Goal: Information Seeking & Learning: Learn about a topic

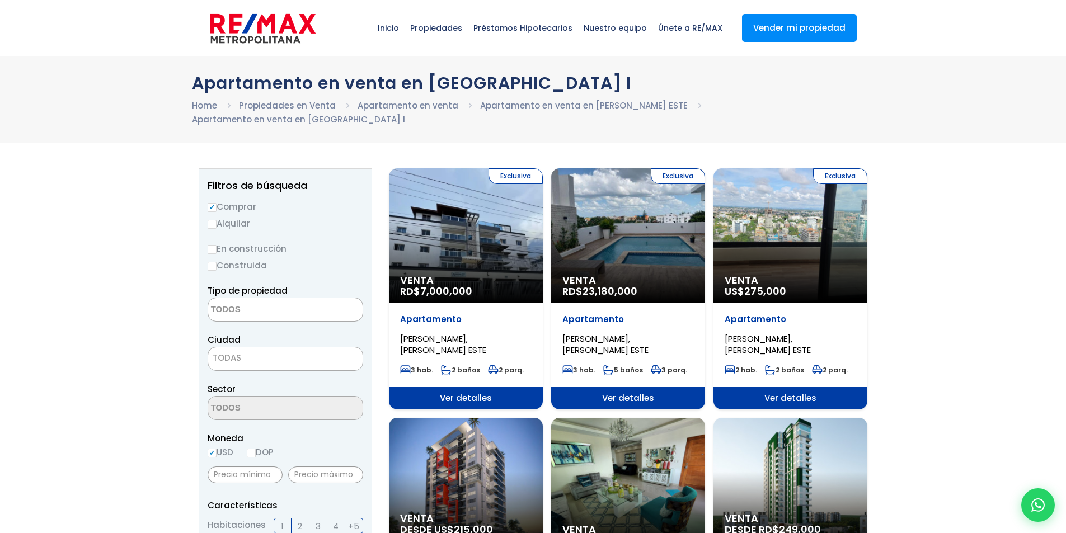
select select
click at [452, 242] on div "Exclusiva Venta RD$ 7,000,000" at bounding box center [466, 235] width 154 height 134
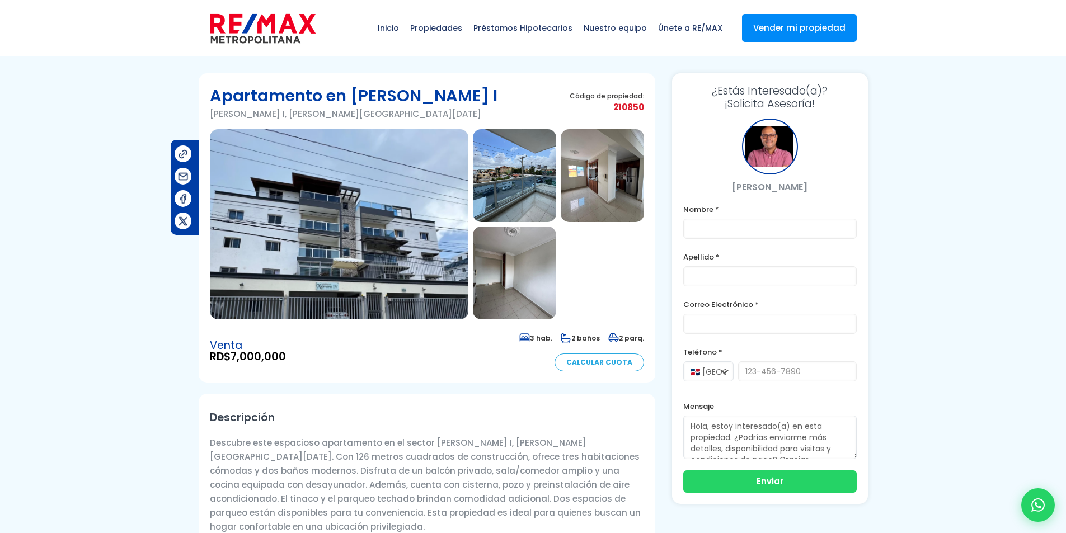
click at [434, 230] on img at bounding box center [339, 224] width 259 height 190
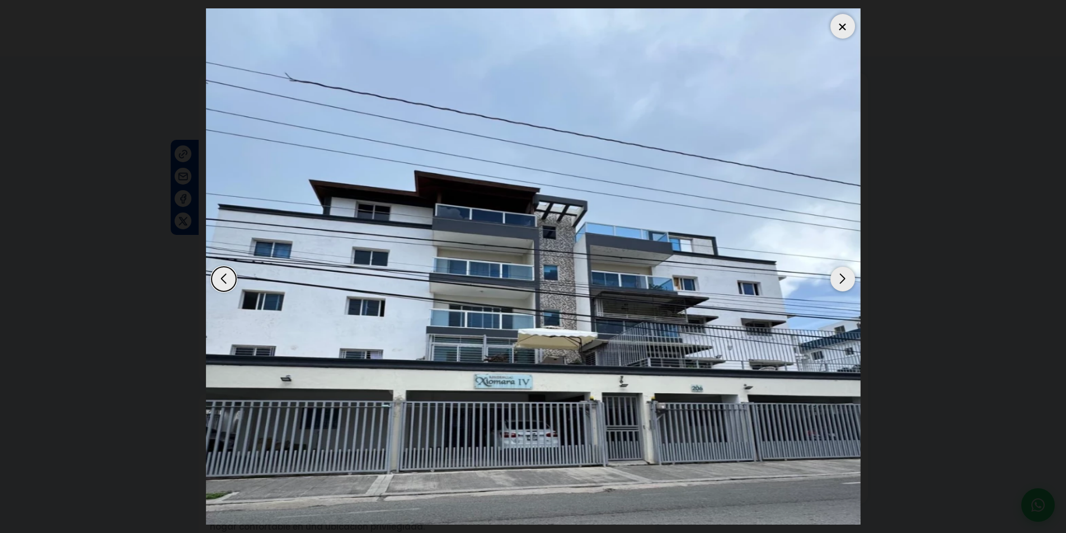
click at [835, 273] on div "Next slide" at bounding box center [842, 279] width 25 height 25
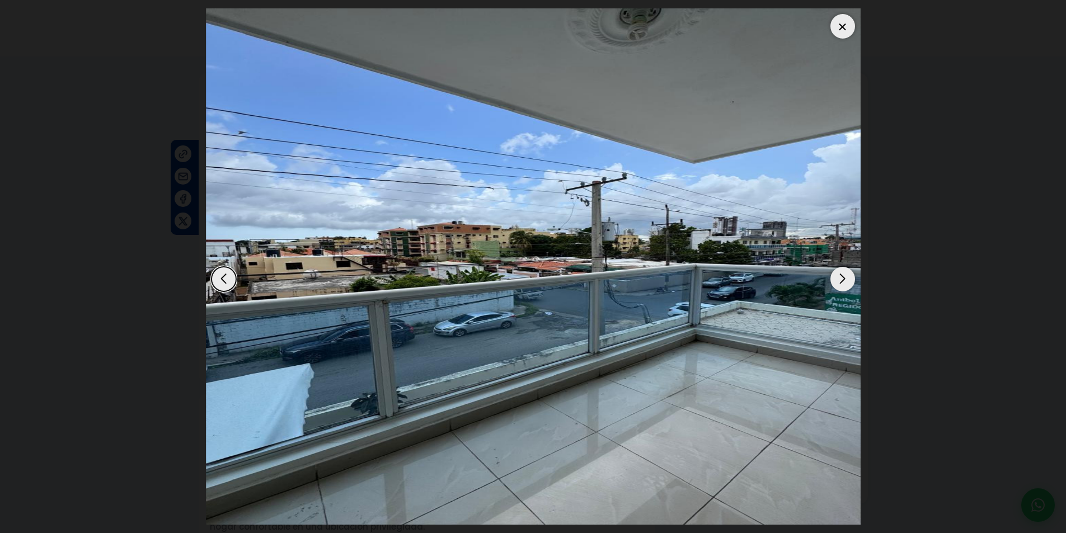
click at [835, 273] on div "Next slide" at bounding box center [842, 279] width 25 height 25
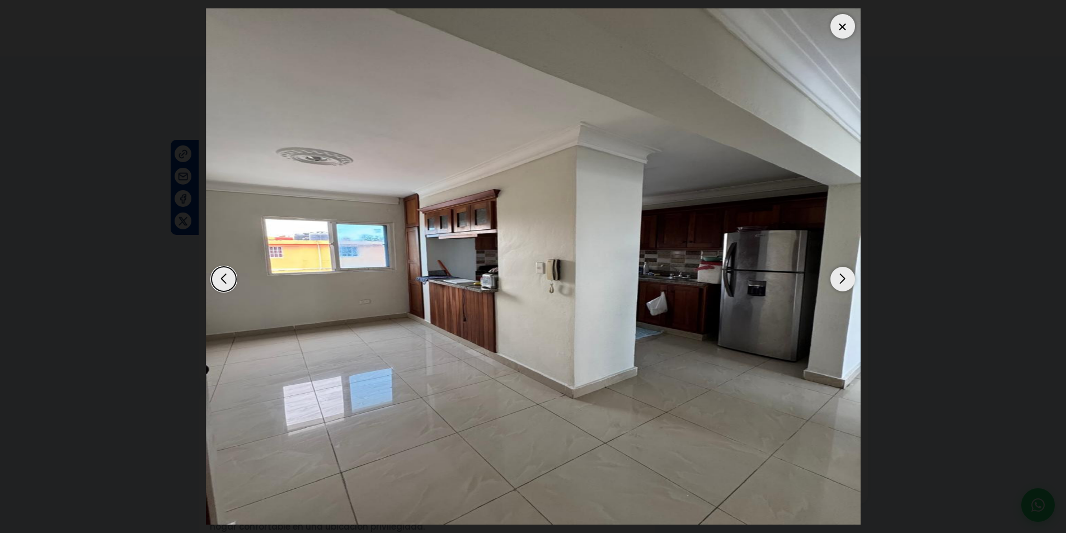
click at [835, 272] on div "Next slide" at bounding box center [842, 279] width 25 height 25
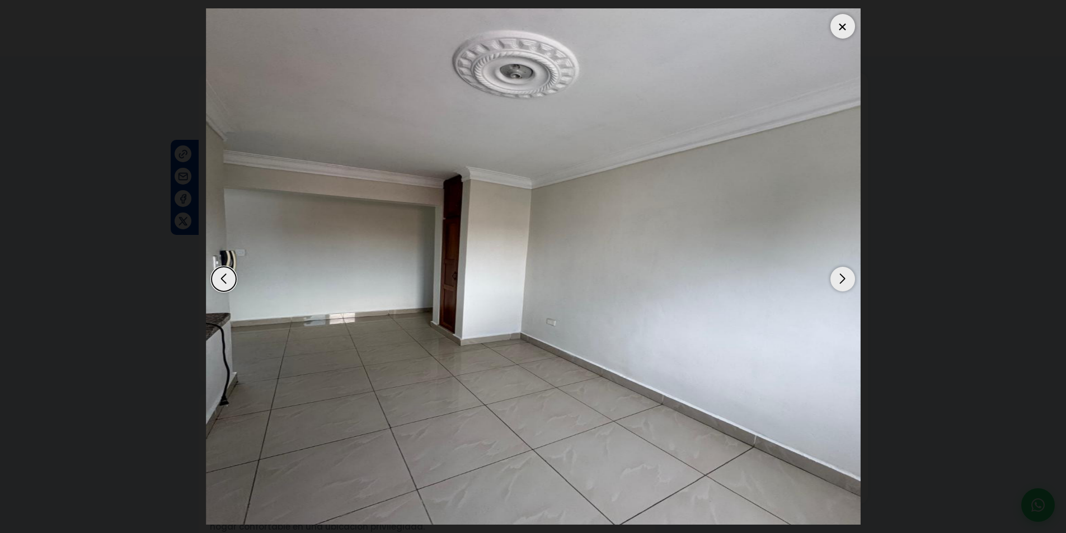
click at [835, 272] on div "Next slide" at bounding box center [842, 279] width 25 height 25
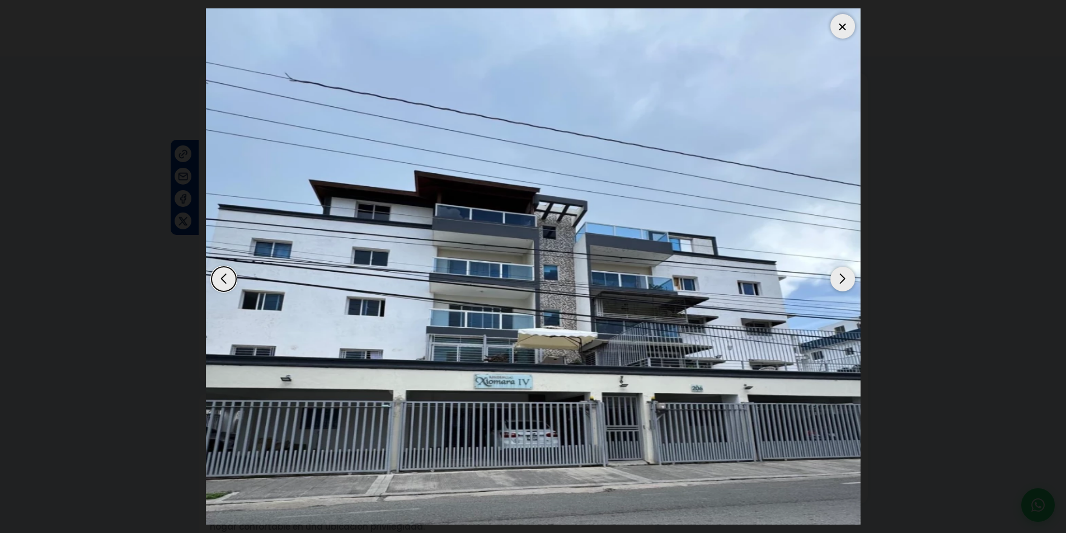
click at [835, 272] on div "Next slide" at bounding box center [842, 279] width 25 height 25
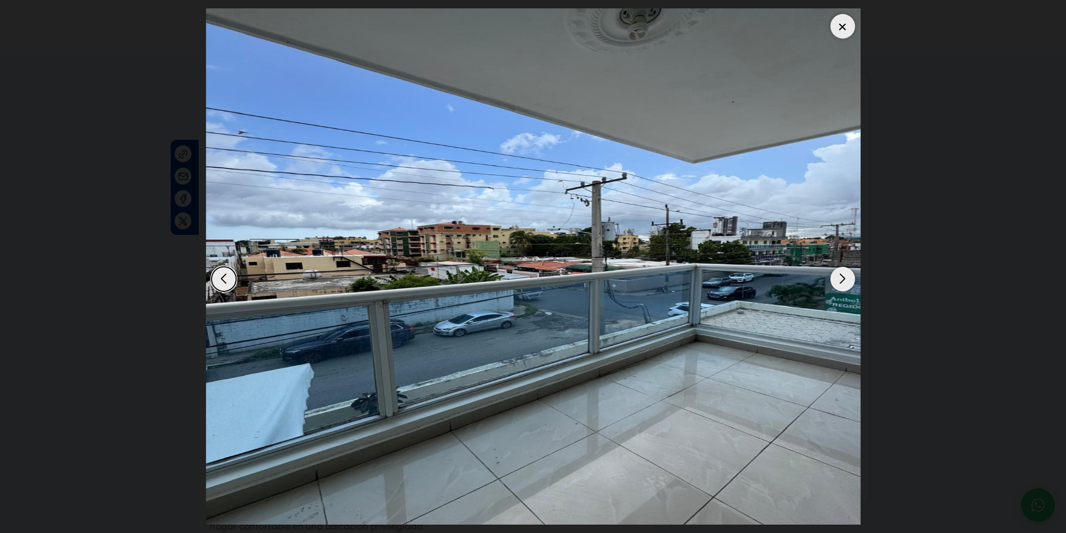
click at [835, 272] on div "Next slide" at bounding box center [842, 279] width 25 height 25
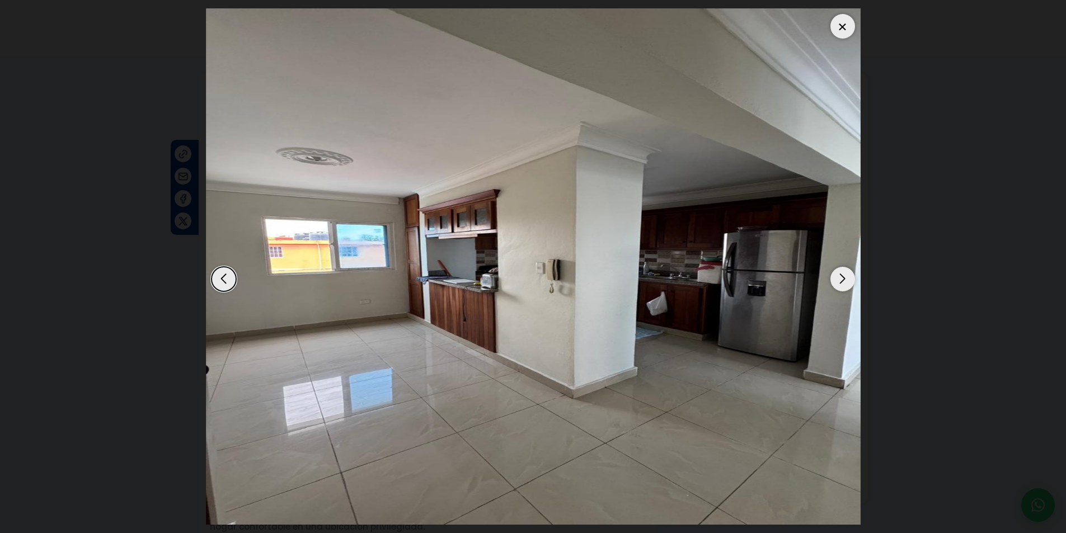
click at [835, 272] on div "Next slide" at bounding box center [842, 279] width 25 height 25
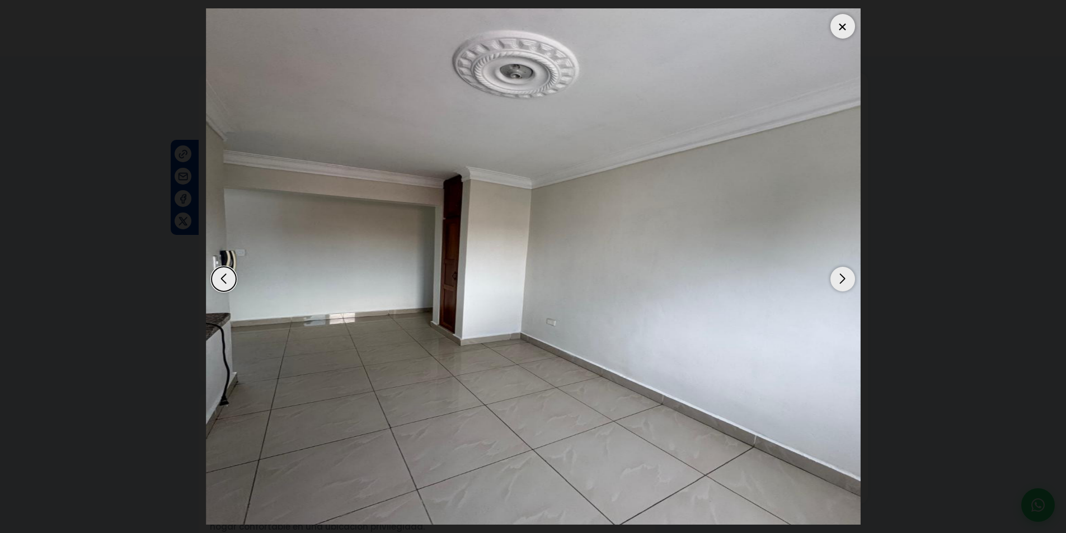
click at [835, 272] on div "Next slide" at bounding box center [842, 279] width 25 height 25
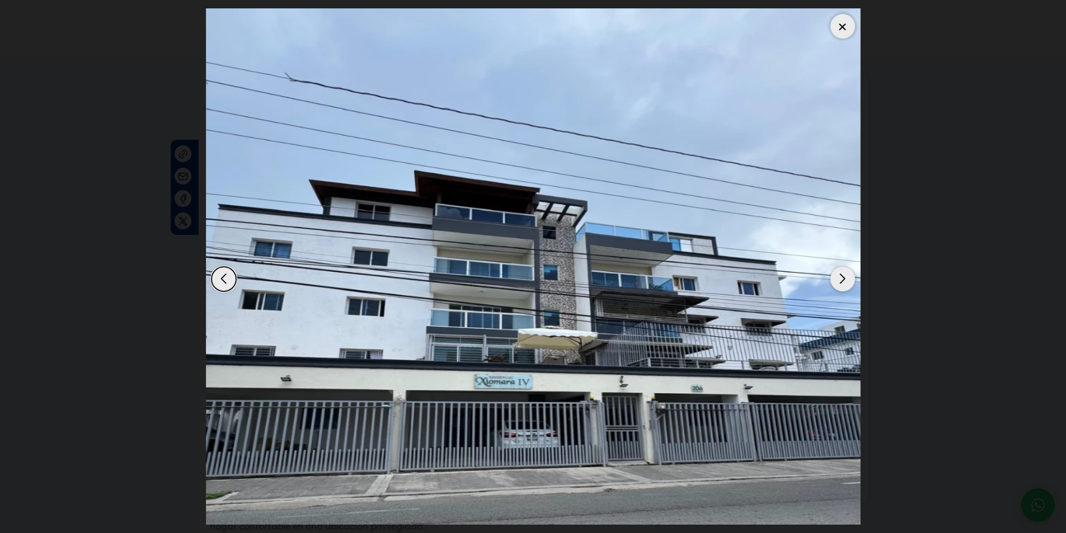
click at [835, 272] on div "Next slide" at bounding box center [842, 279] width 25 height 25
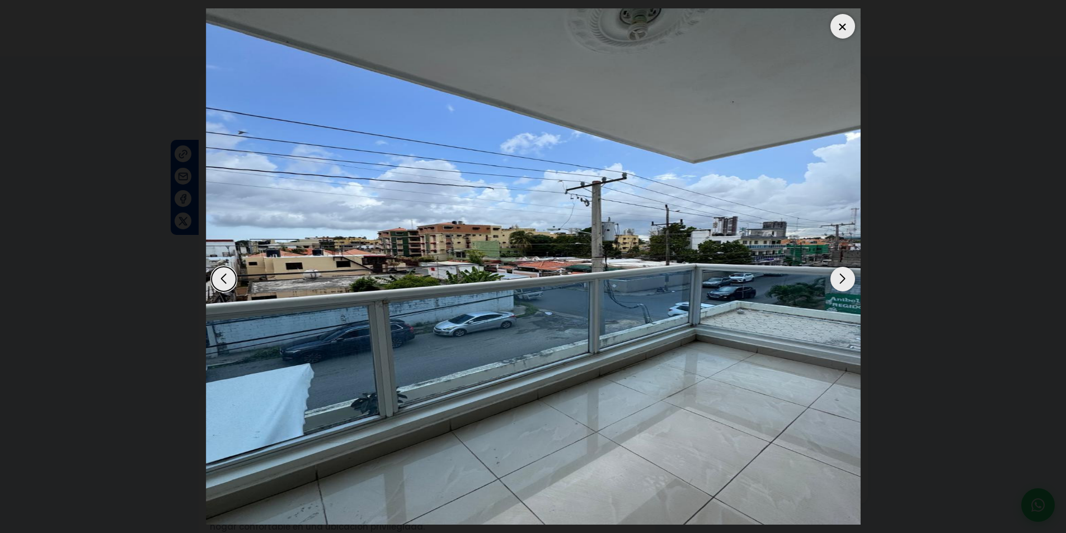
click at [835, 272] on div "Next slide" at bounding box center [842, 279] width 25 height 25
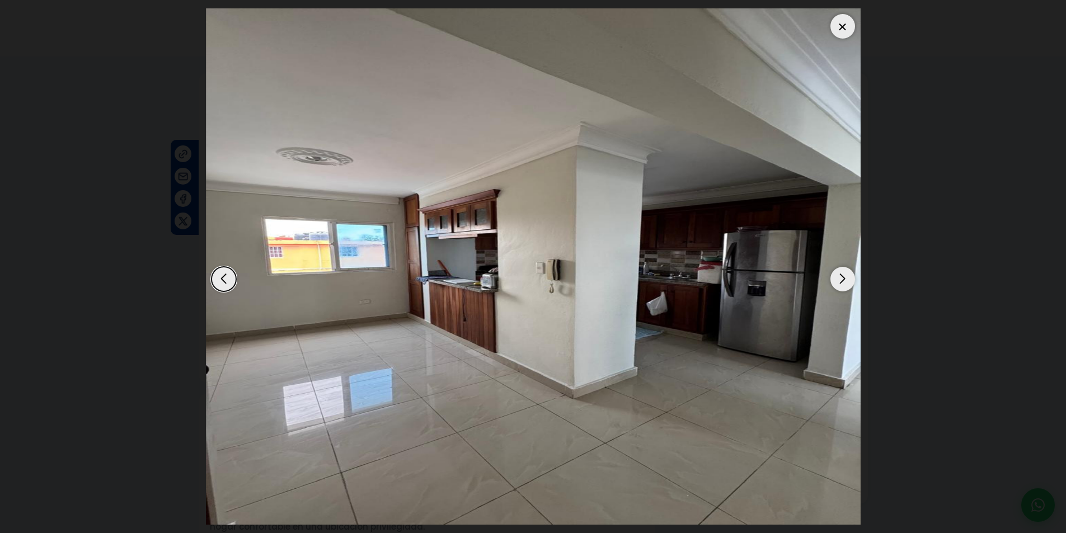
click at [843, 26] on div at bounding box center [842, 26] width 25 height 25
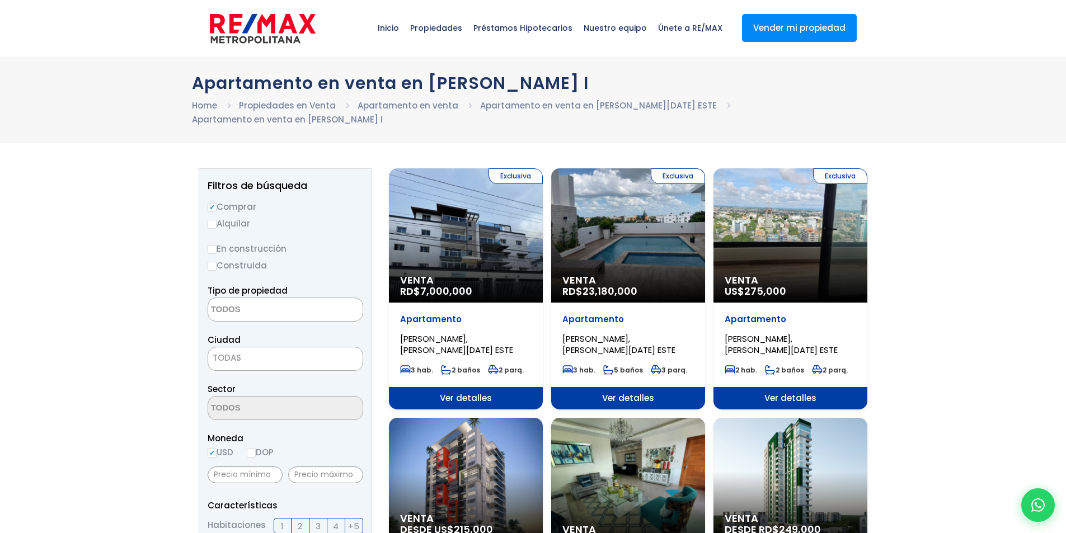
select select
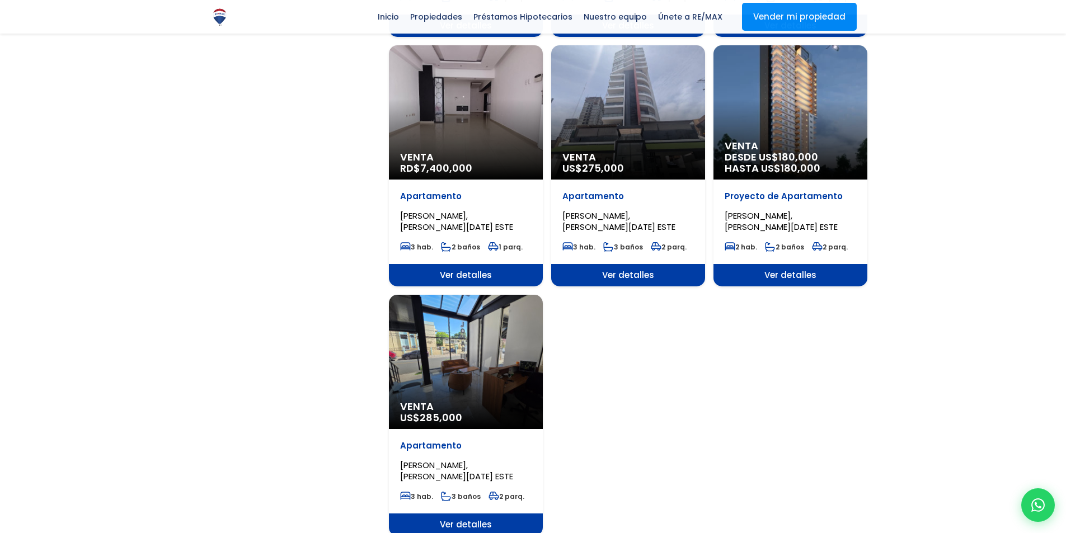
scroll to position [1231, 0]
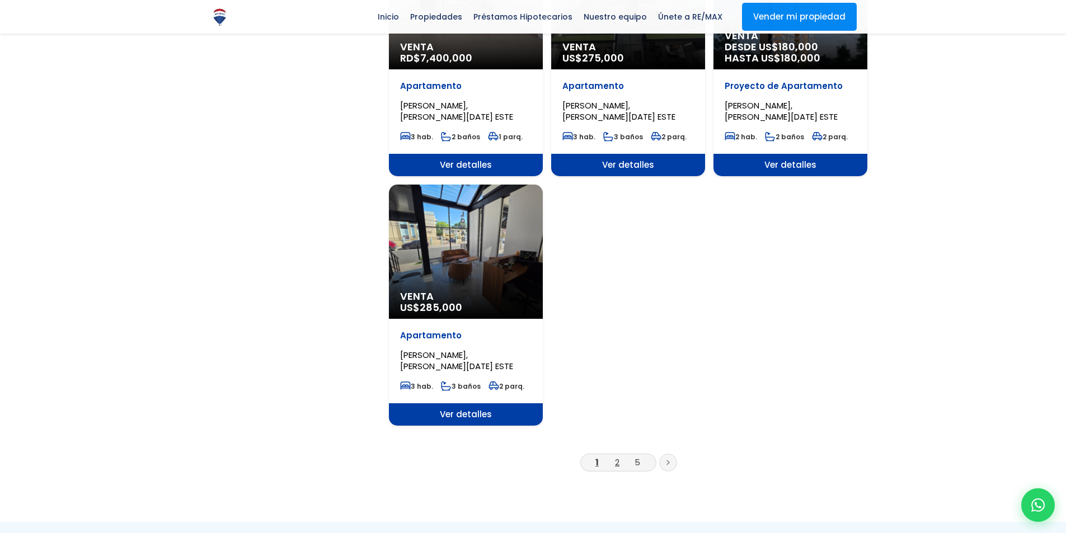
click at [618, 457] on link "2" at bounding box center [617, 463] width 4 height 12
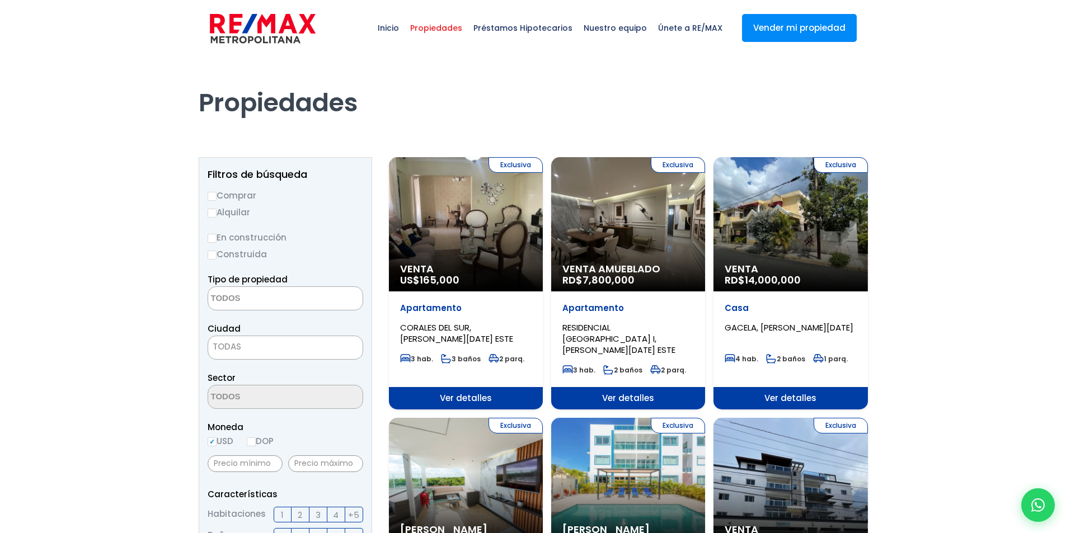
select select
click at [543, 221] on div "Exclusiva Venta Amueblado RD$ 7,800,000" at bounding box center [466, 224] width 154 height 134
click at [543, 229] on div "Exclusiva Venta Amueblado RD$ 7,800,000" at bounding box center [466, 224] width 154 height 134
click at [543, 240] on div "Exclusiva Venta Amueblado RD$ 7,800,000" at bounding box center [466, 224] width 154 height 134
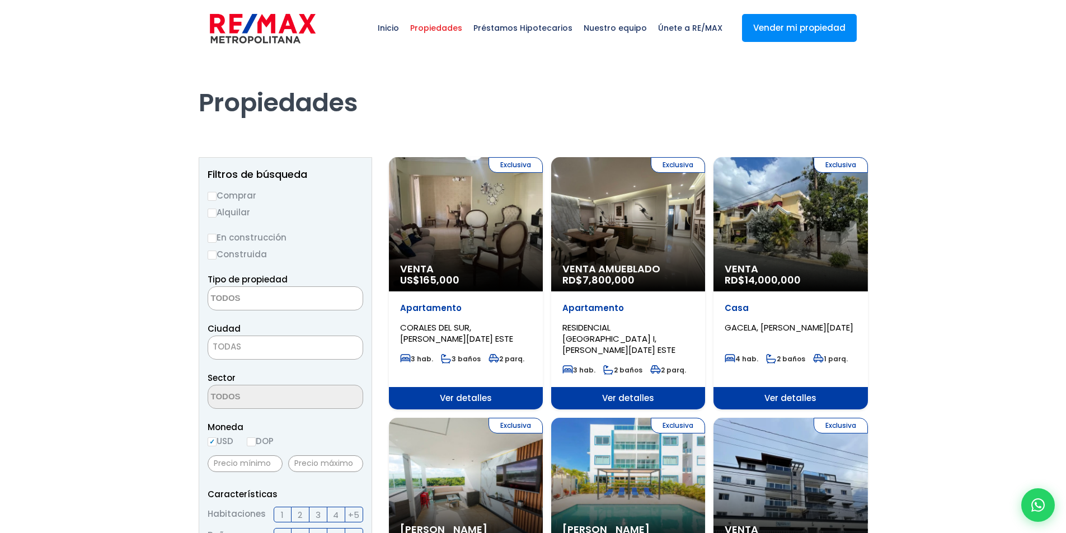
click at [543, 240] on div "Exclusiva Venta Amueblado RD$ 7,800,000" at bounding box center [466, 224] width 154 height 134
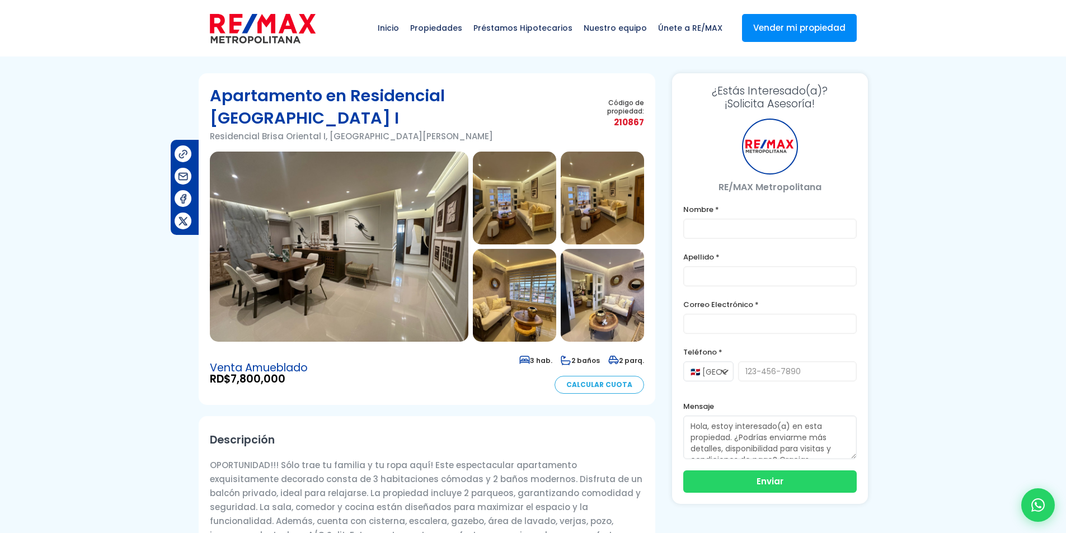
click at [372, 228] on img at bounding box center [339, 247] width 259 height 190
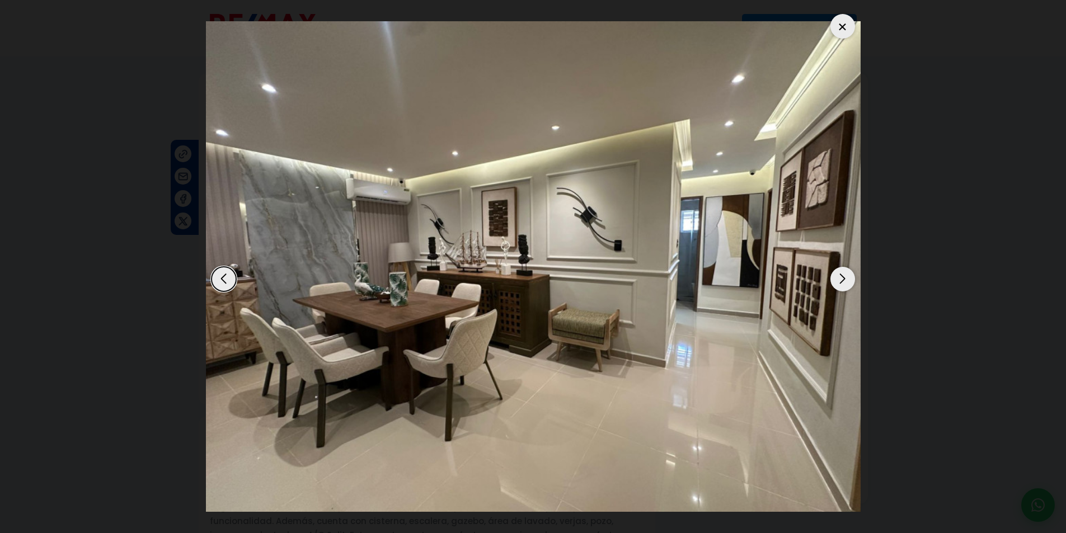
click at [852, 273] on div "Next slide" at bounding box center [842, 279] width 25 height 25
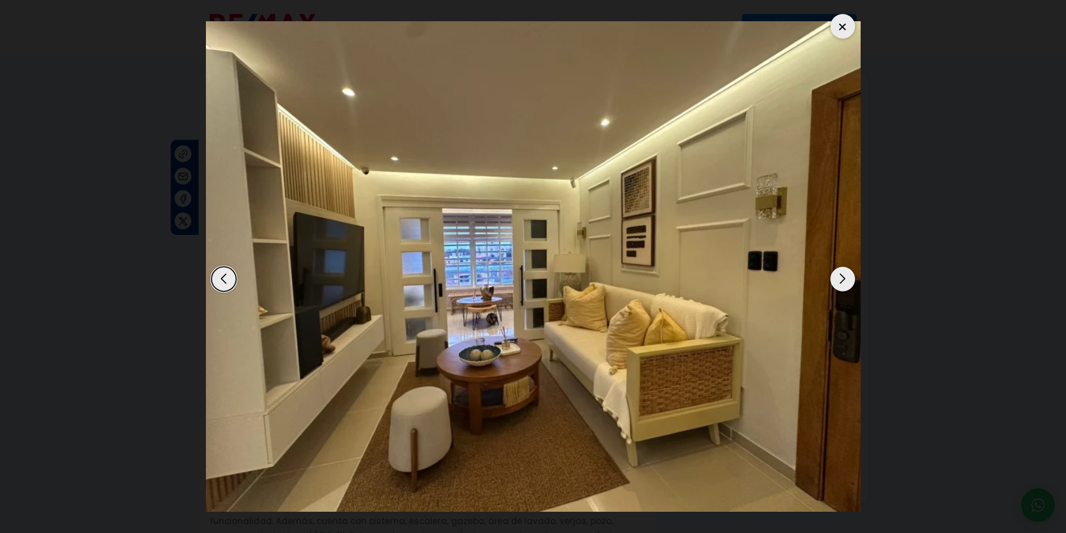
click at [852, 273] on div "Next slide" at bounding box center [842, 279] width 25 height 25
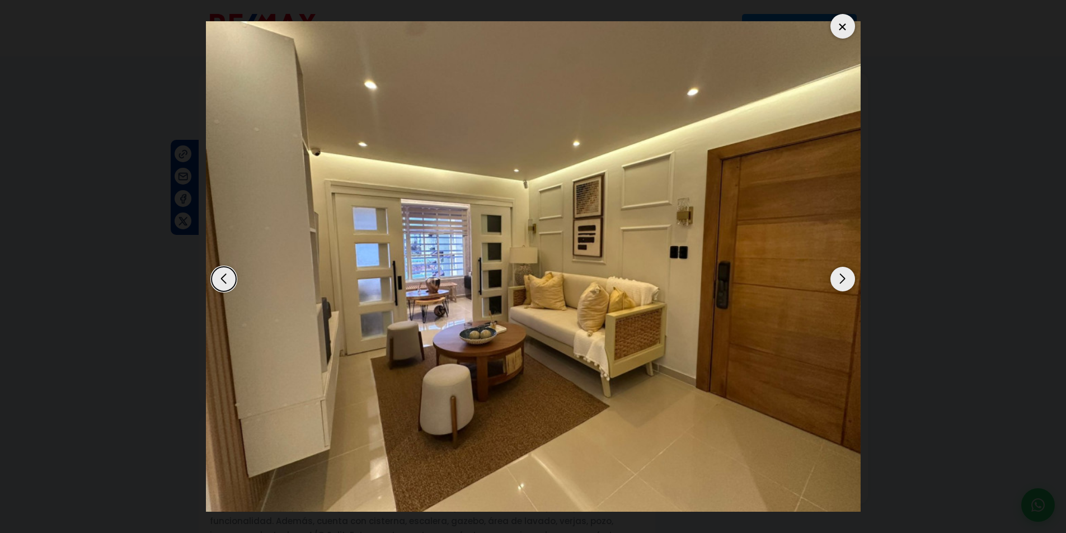
click at [842, 274] on div "Next slide" at bounding box center [842, 279] width 25 height 25
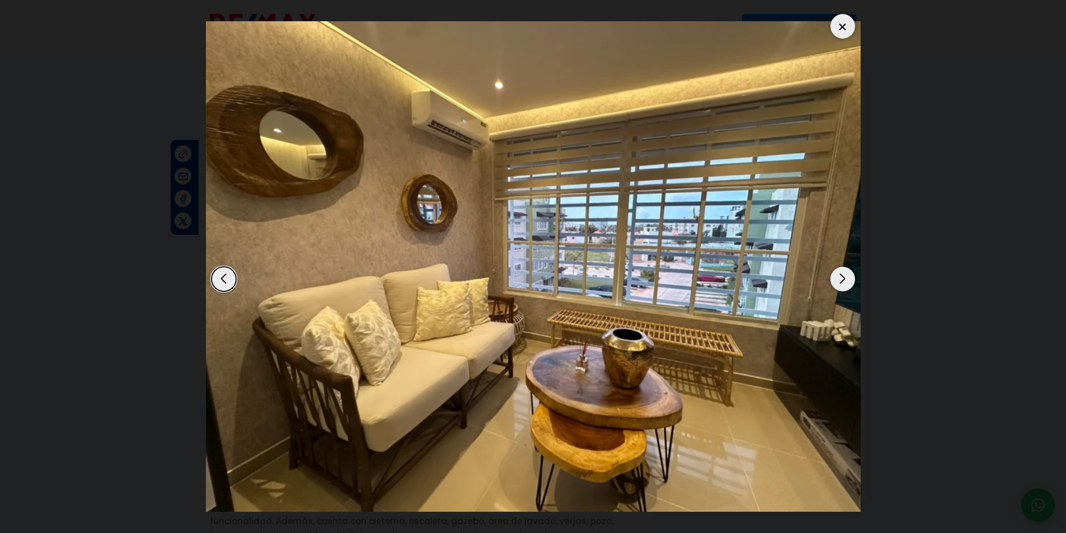
click at [842, 274] on div "Next slide" at bounding box center [842, 279] width 25 height 25
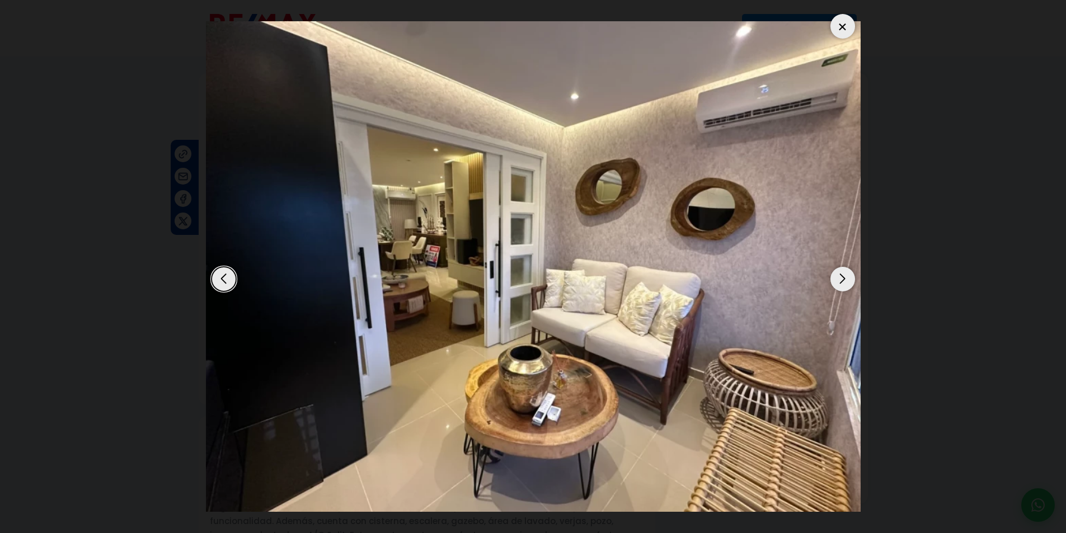
click at [842, 274] on div "Next slide" at bounding box center [842, 279] width 25 height 25
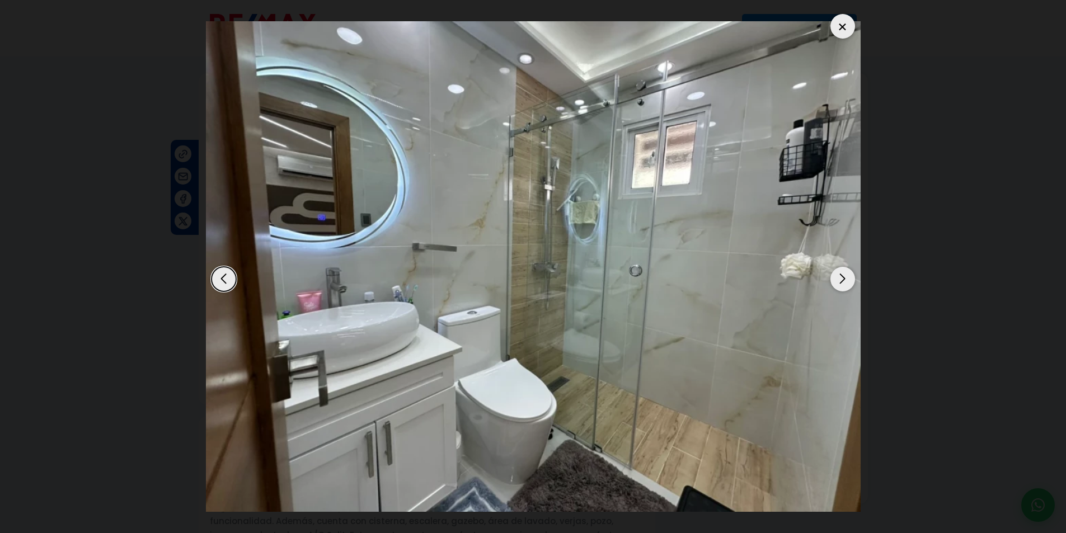
click at [842, 274] on div "Next slide" at bounding box center [842, 279] width 25 height 25
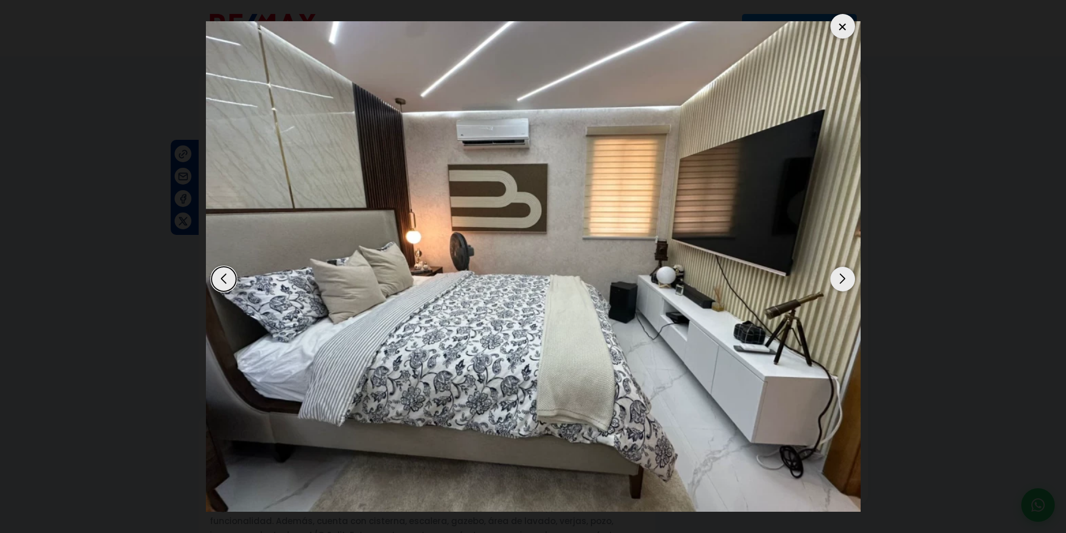
click at [842, 274] on div "Next slide" at bounding box center [842, 279] width 25 height 25
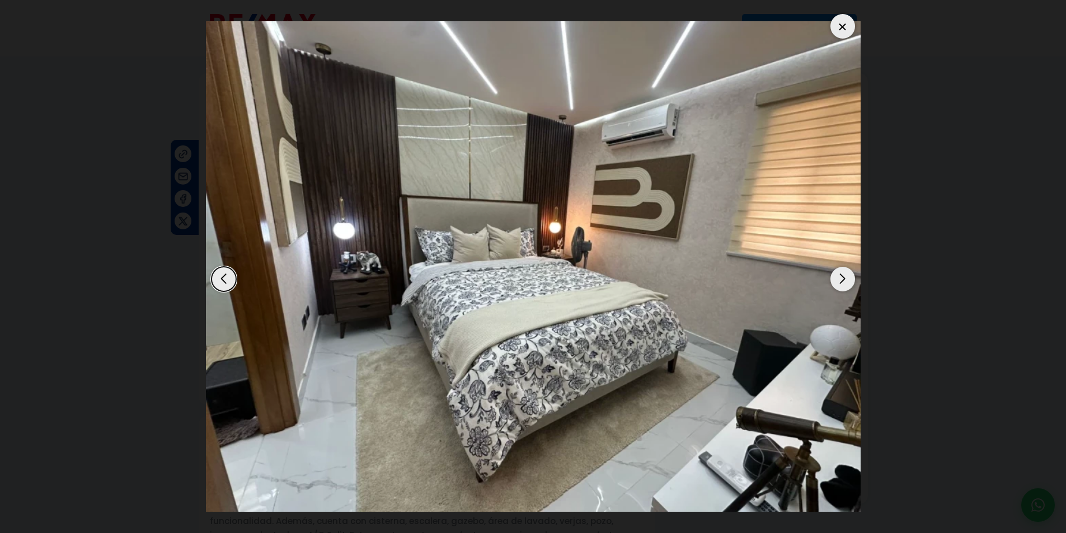
click at [842, 274] on div "Next slide" at bounding box center [842, 279] width 25 height 25
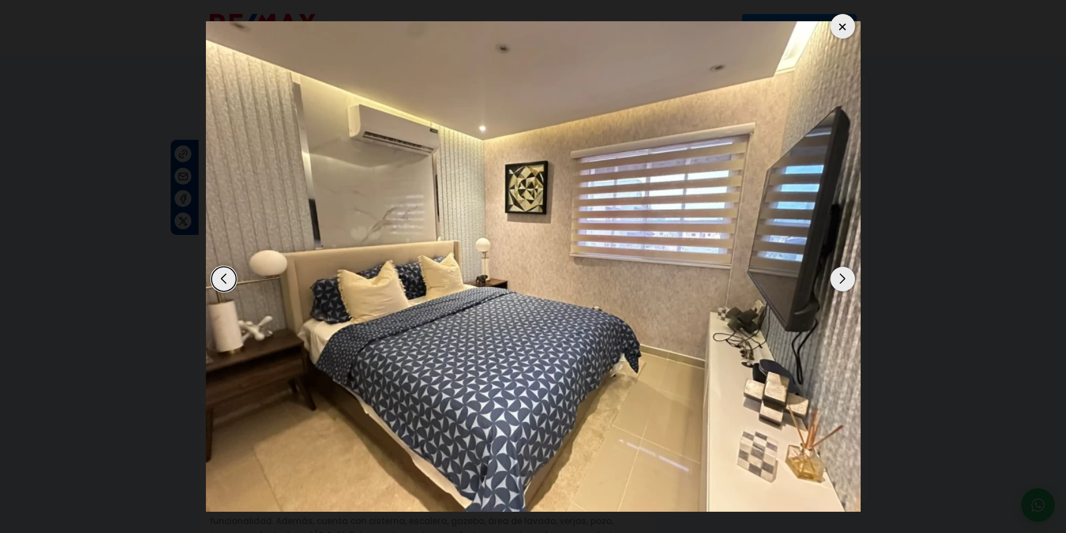
click at [842, 274] on div "Next slide" at bounding box center [842, 279] width 25 height 25
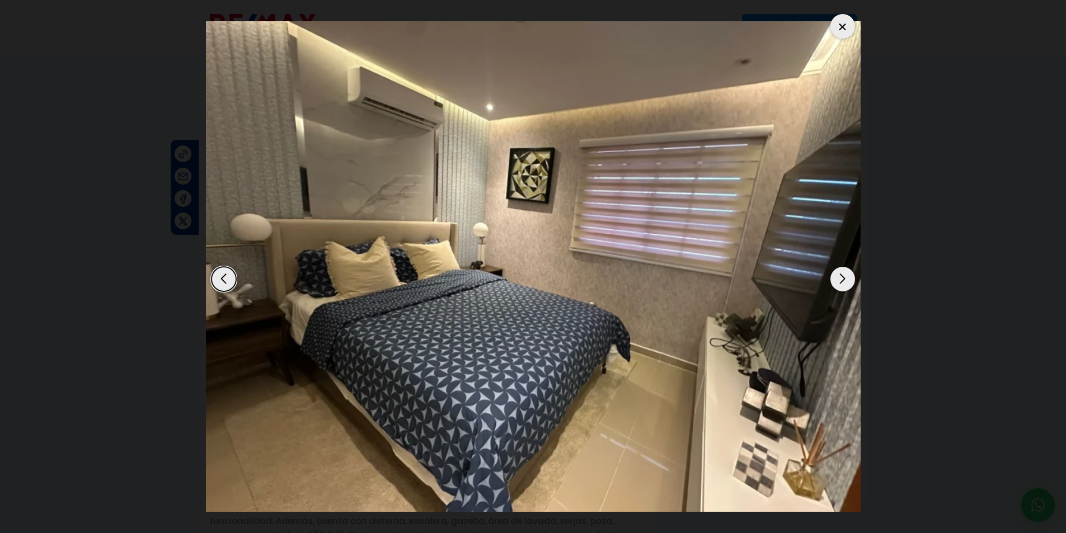
click at [842, 274] on div "Next slide" at bounding box center [842, 279] width 25 height 25
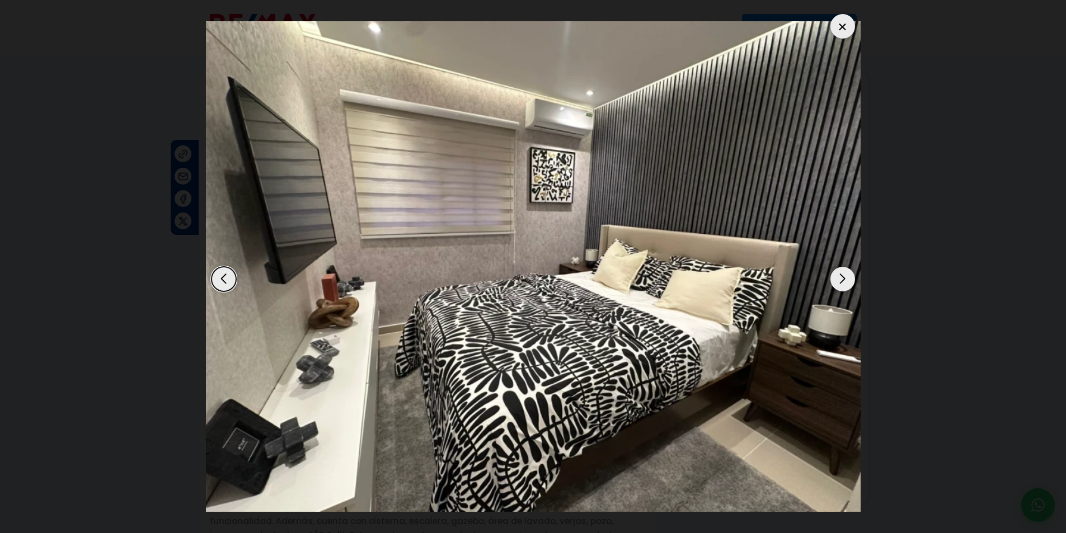
click at [842, 274] on div "Next slide" at bounding box center [842, 279] width 25 height 25
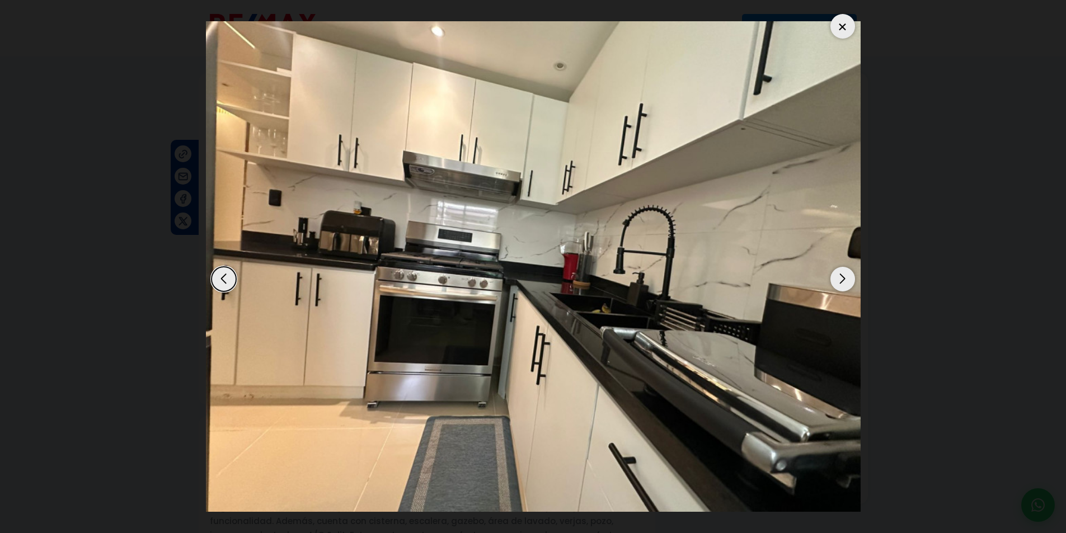
click at [842, 274] on div "Next slide" at bounding box center [842, 279] width 25 height 25
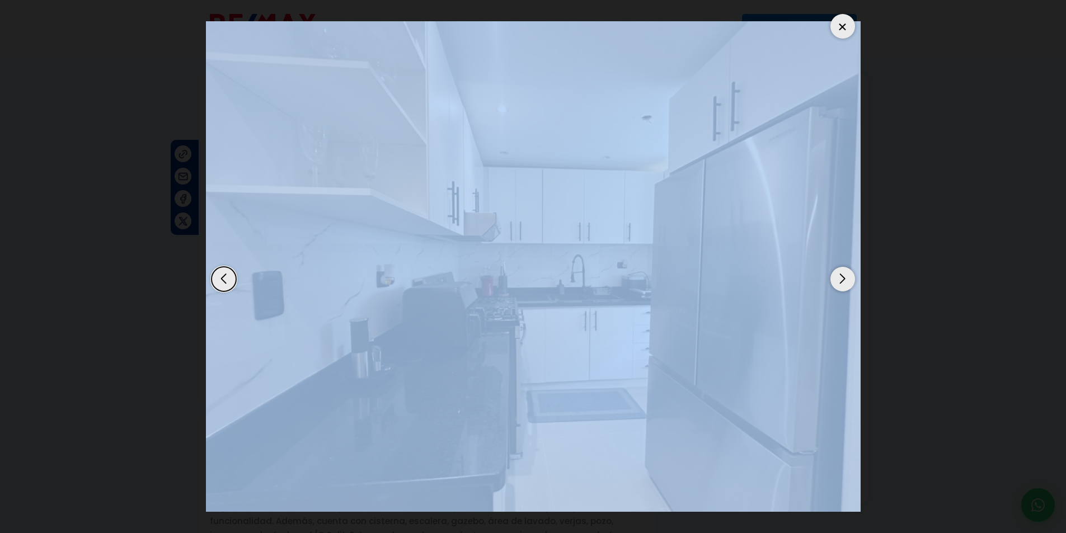
click at [842, 274] on div "Next slide" at bounding box center [842, 279] width 25 height 25
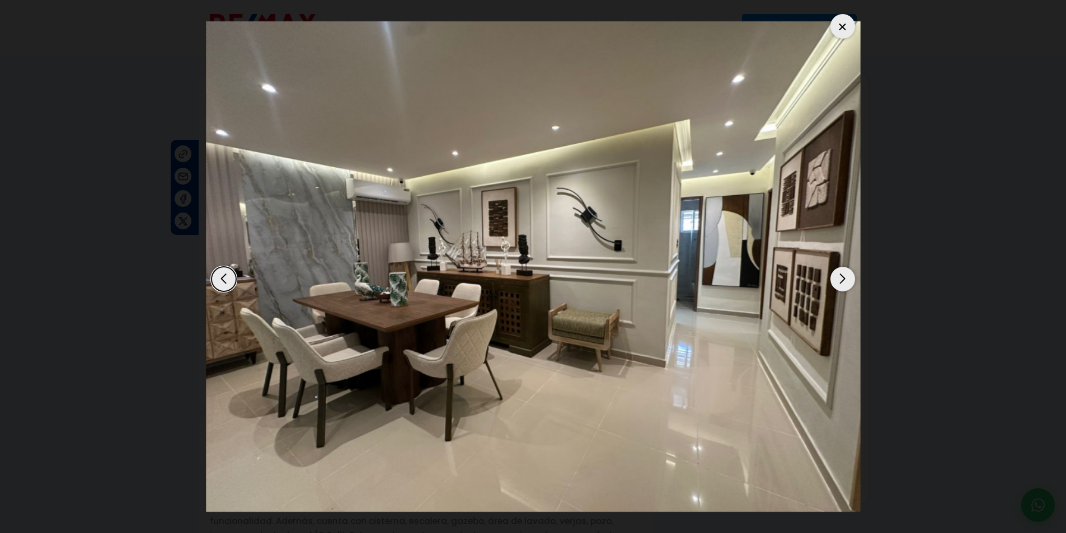
click at [842, 274] on div "Next slide" at bounding box center [842, 279] width 25 height 25
click at [846, 26] on div at bounding box center [842, 26] width 25 height 25
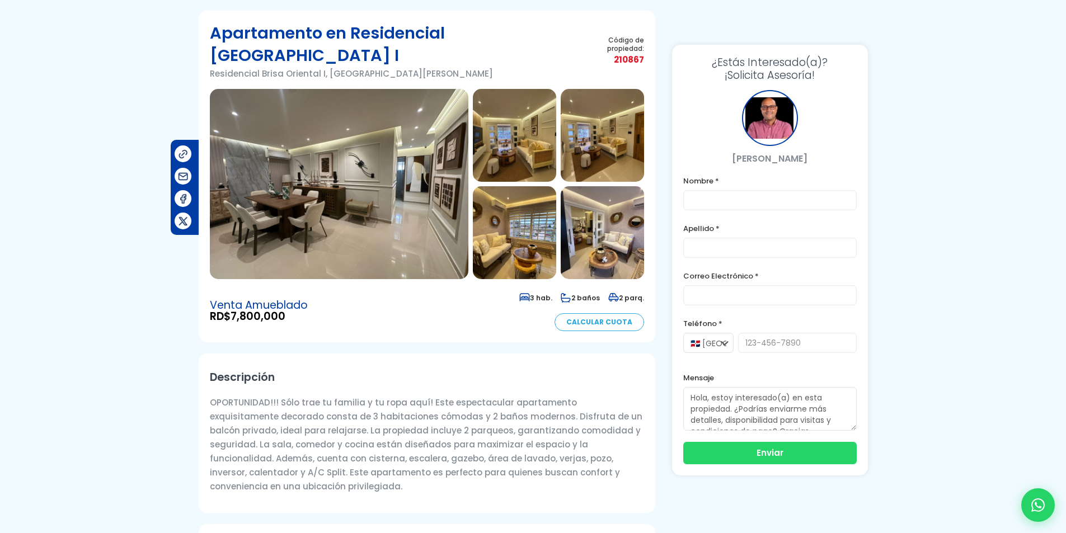
scroll to position [44, 0]
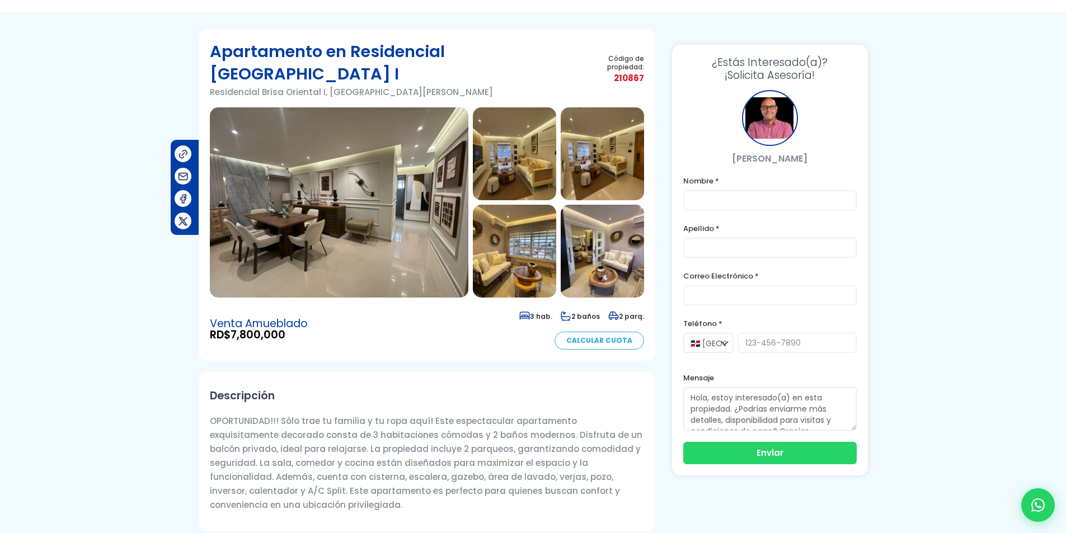
click at [419, 201] on img at bounding box center [339, 202] width 259 height 190
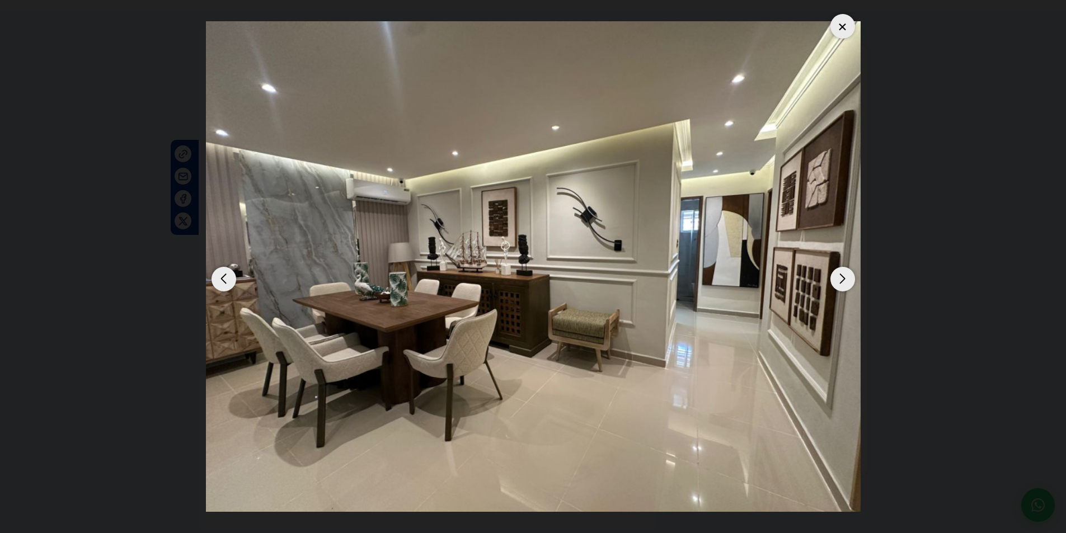
click at [835, 276] on div "Next slide" at bounding box center [842, 279] width 25 height 25
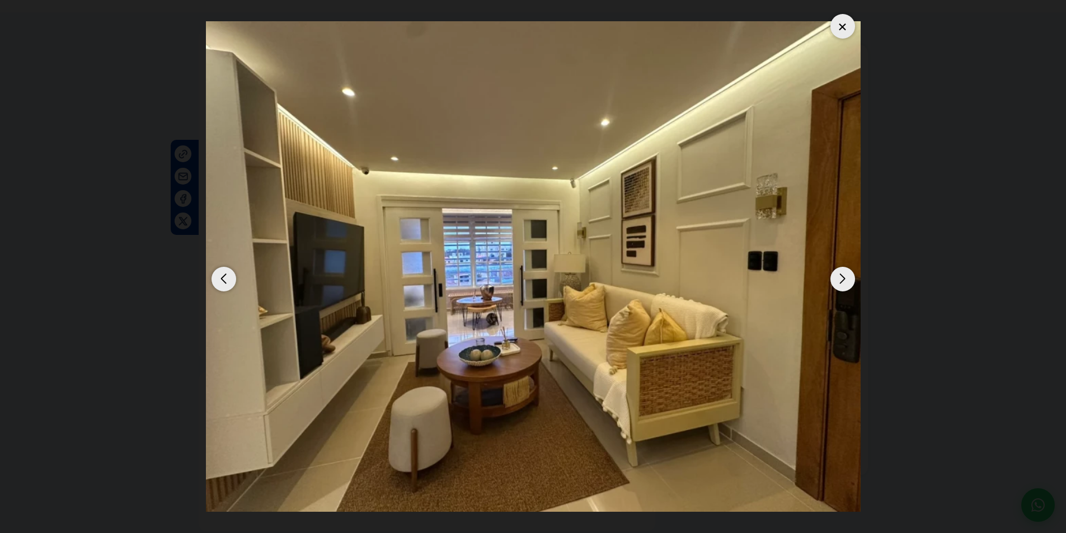
click at [835, 276] on div "Next slide" at bounding box center [842, 279] width 25 height 25
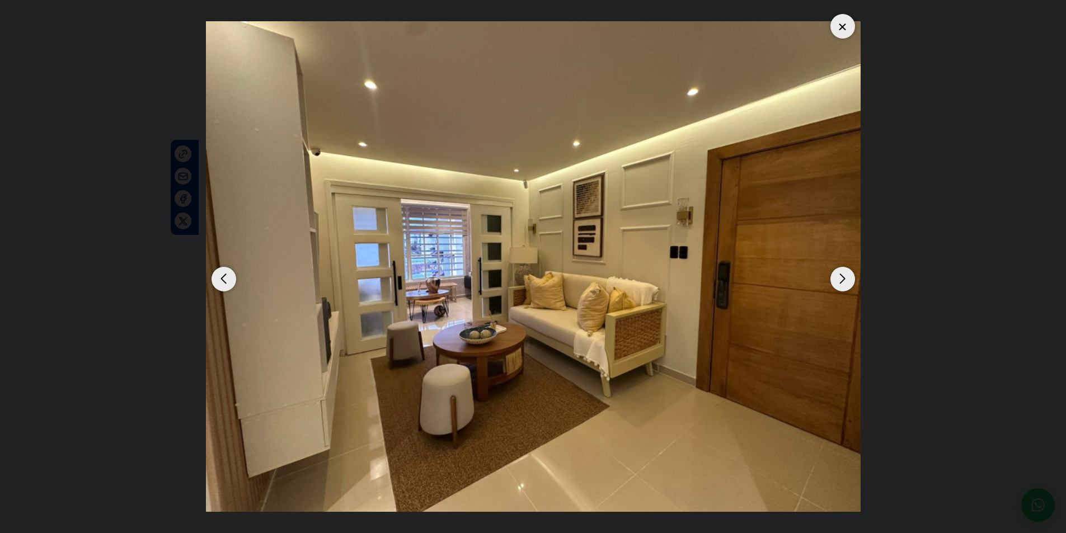
click at [835, 276] on div "Next slide" at bounding box center [842, 279] width 25 height 25
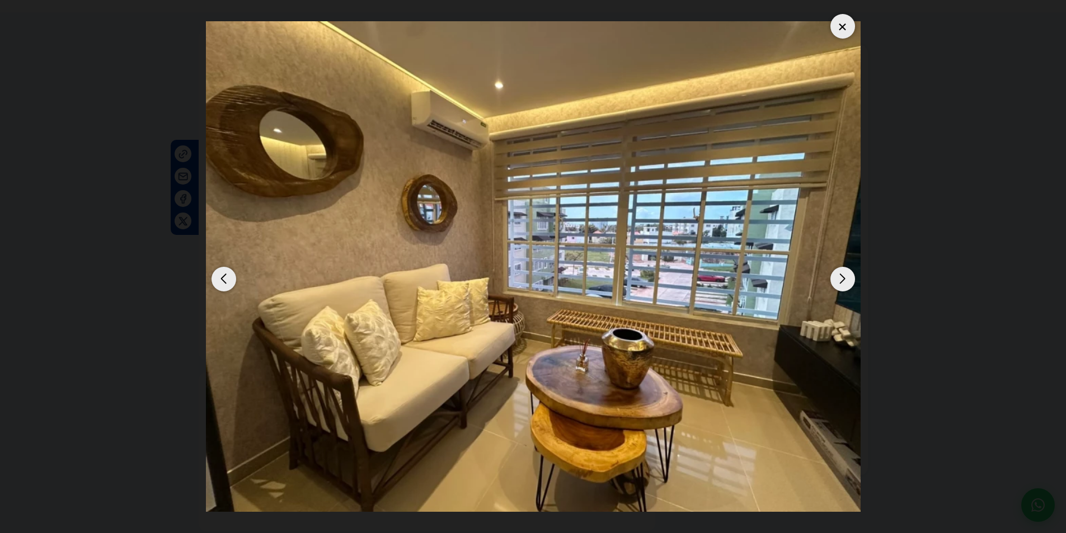
click at [835, 276] on div "Next slide" at bounding box center [842, 279] width 25 height 25
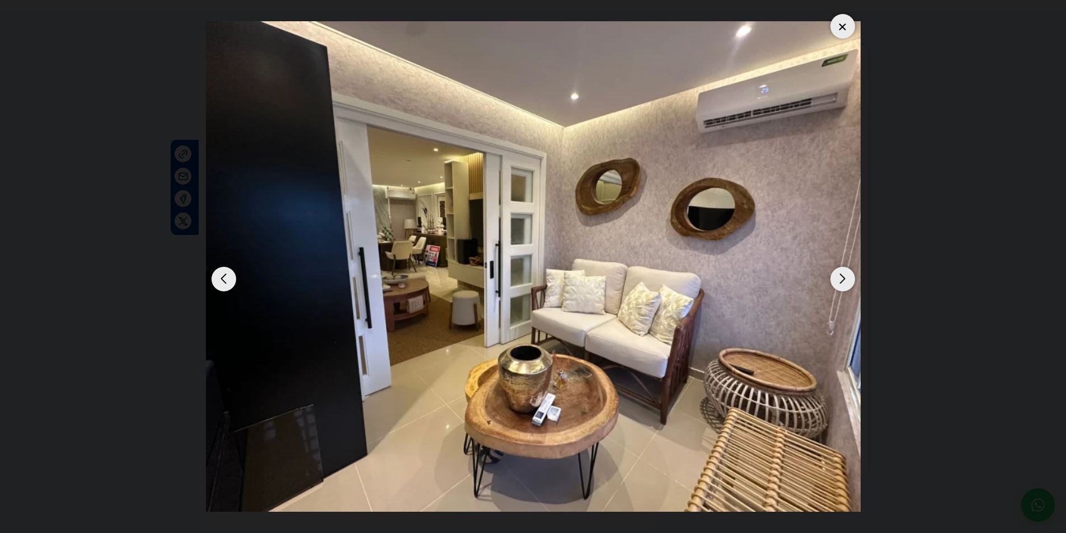
click at [835, 276] on div "Next slide" at bounding box center [842, 279] width 25 height 25
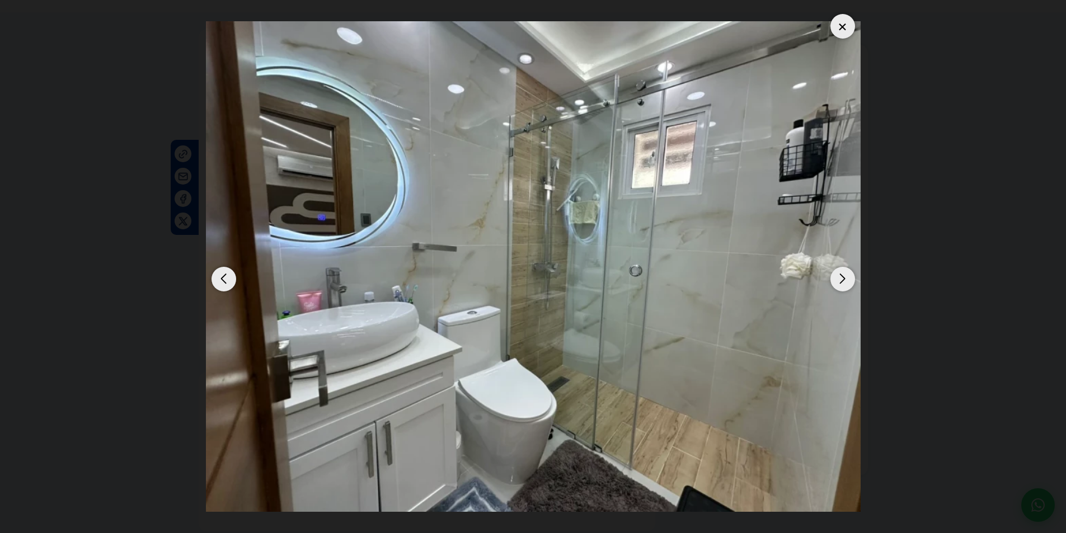
click at [835, 276] on div "Next slide" at bounding box center [842, 279] width 25 height 25
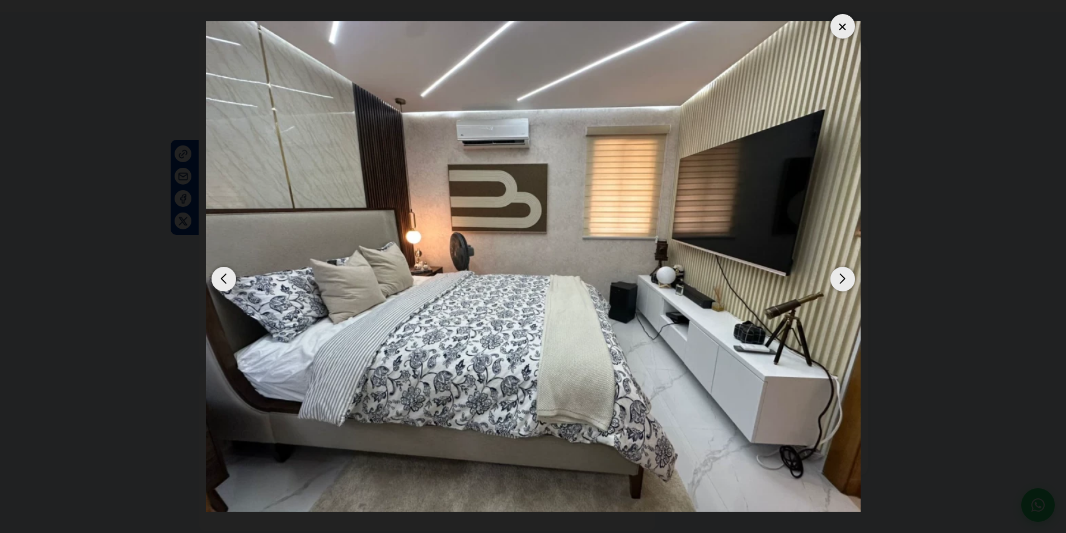
click at [835, 276] on div "Next slide" at bounding box center [842, 279] width 25 height 25
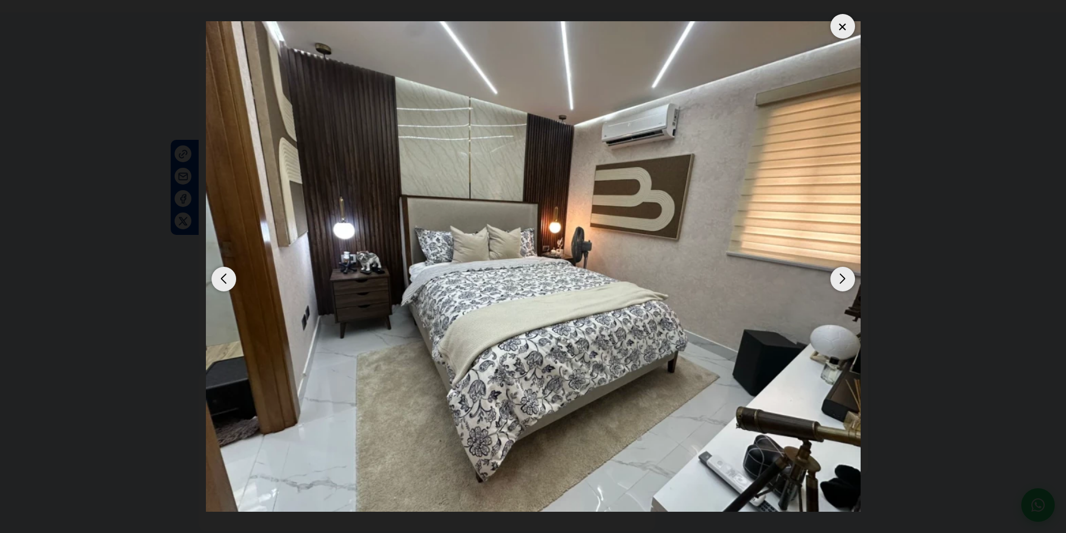
click at [835, 276] on div "Next slide" at bounding box center [842, 279] width 25 height 25
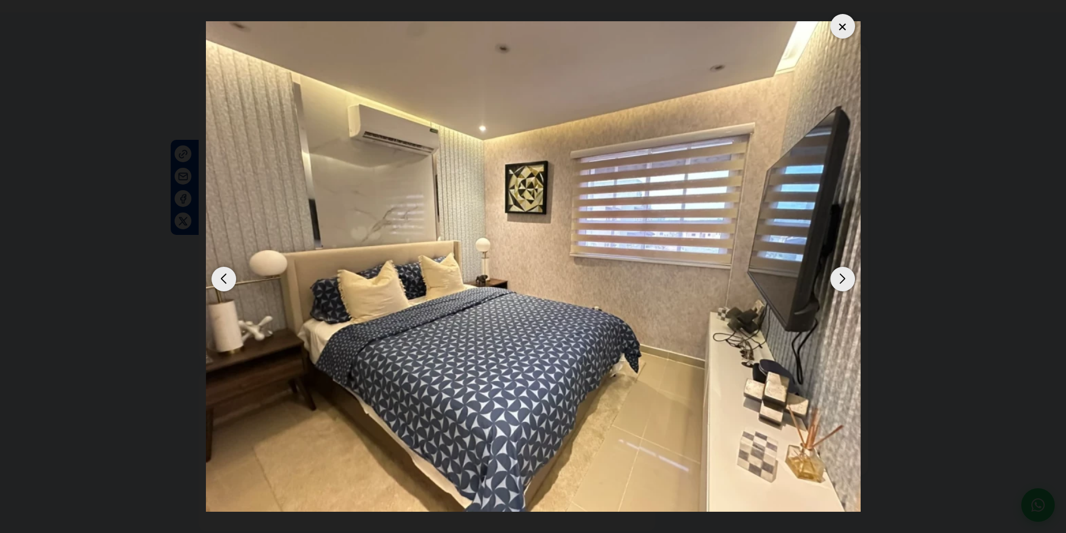
click at [842, 276] on div "Next slide" at bounding box center [842, 279] width 25 height 25
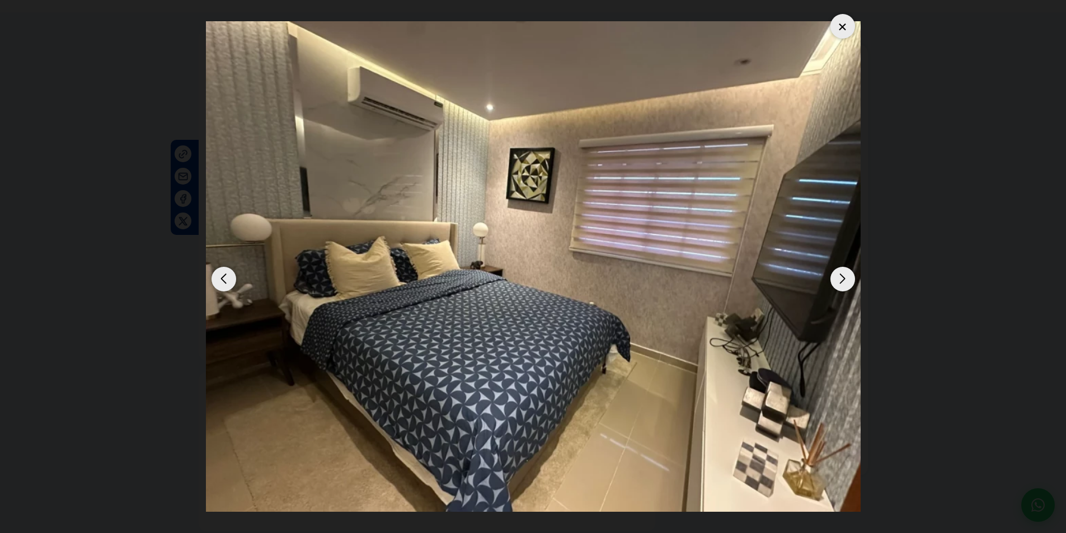
click at [843, 274] on div "Next slide" at bounding box center [842, 279] width 25 height 25
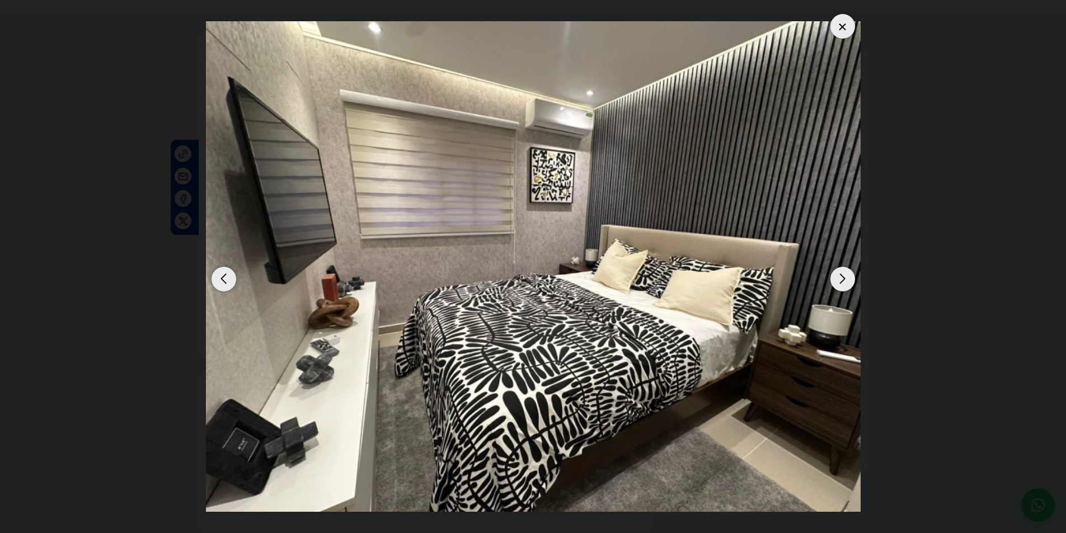
click at [843, 274] on div "Next slide" at bounding box center [842, 279] width 25 height 25
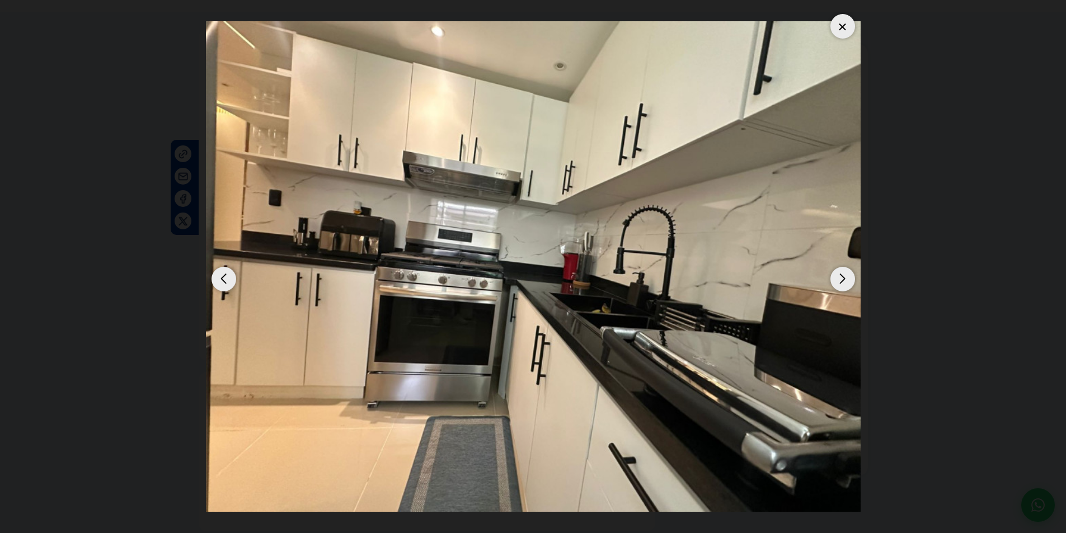
click at [843, 274] on div "Next slide" at bounding box center [842, 279] width 25 height 25
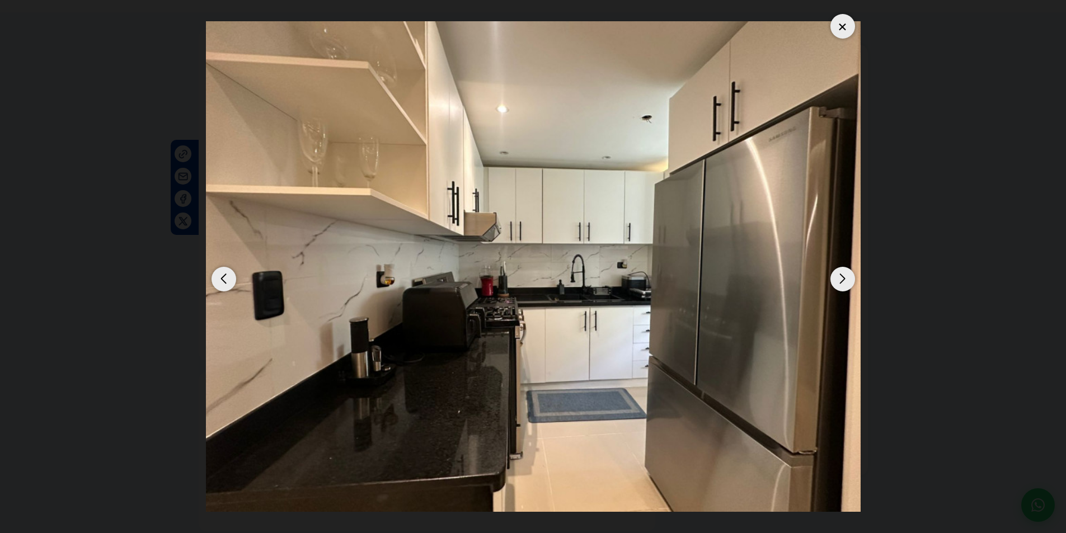
click at [843, 274] on div "Next slide" at bounding box center [842, 279] width 25 height 25
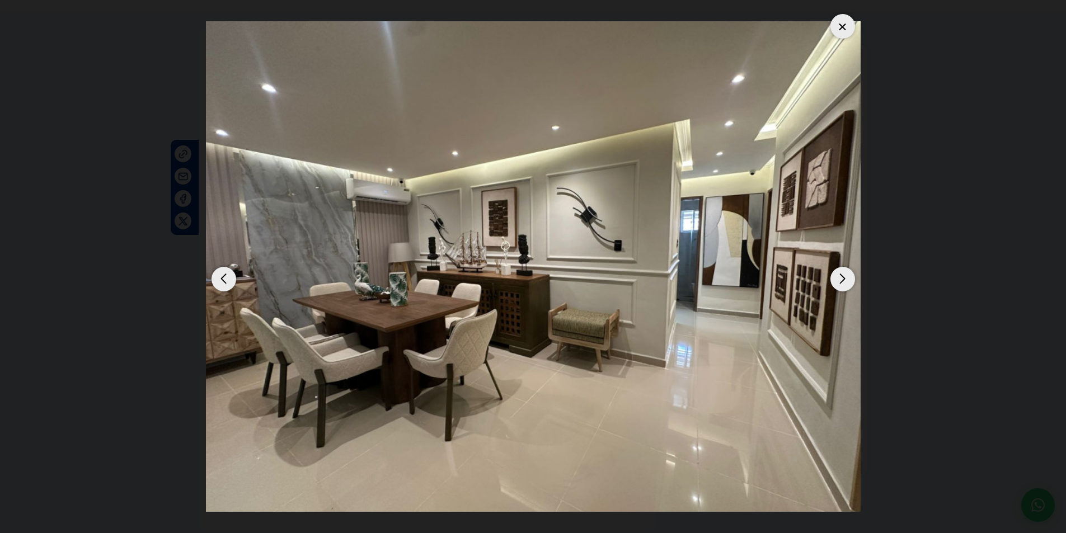
click at [843, 274] on div "Next slide" at bounding box center [842, 279] width 25 height 25
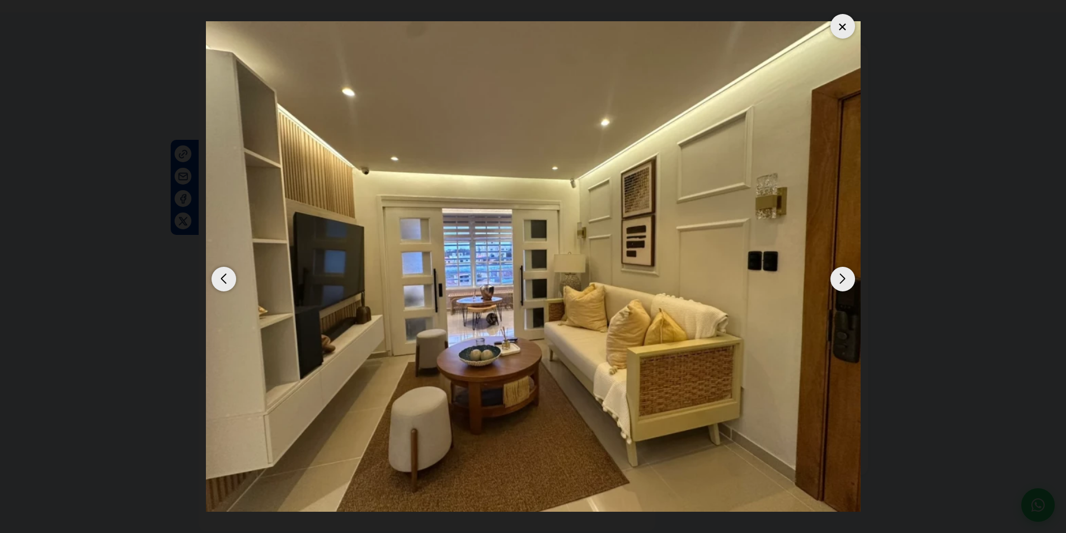
click at [843, 274] on div "Next slide" at bounding box center [842, 279] width 25 height 25
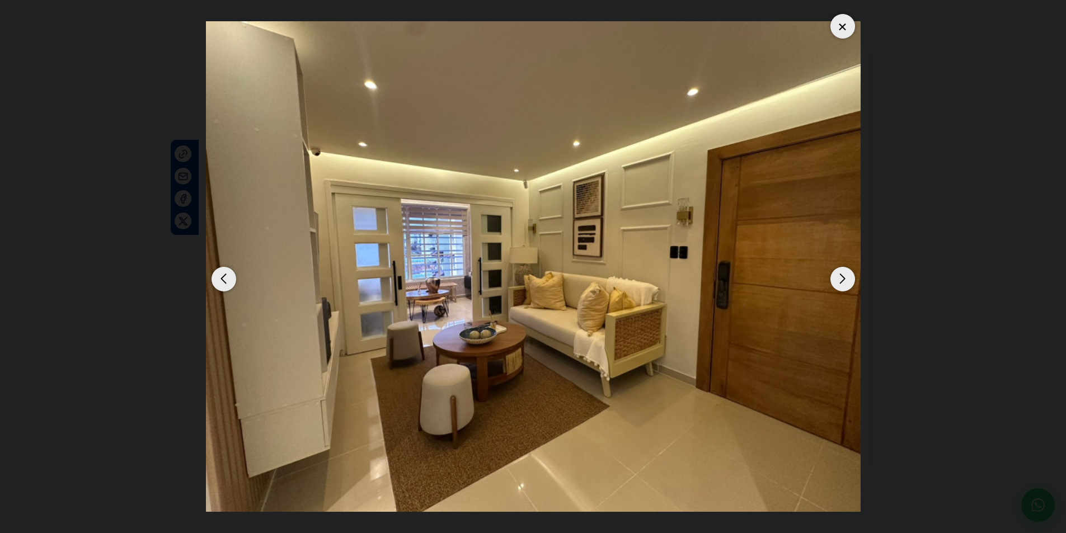
click at [843, 274] on div "Next slide" at bounding box center [842, 279] width 25 height 25
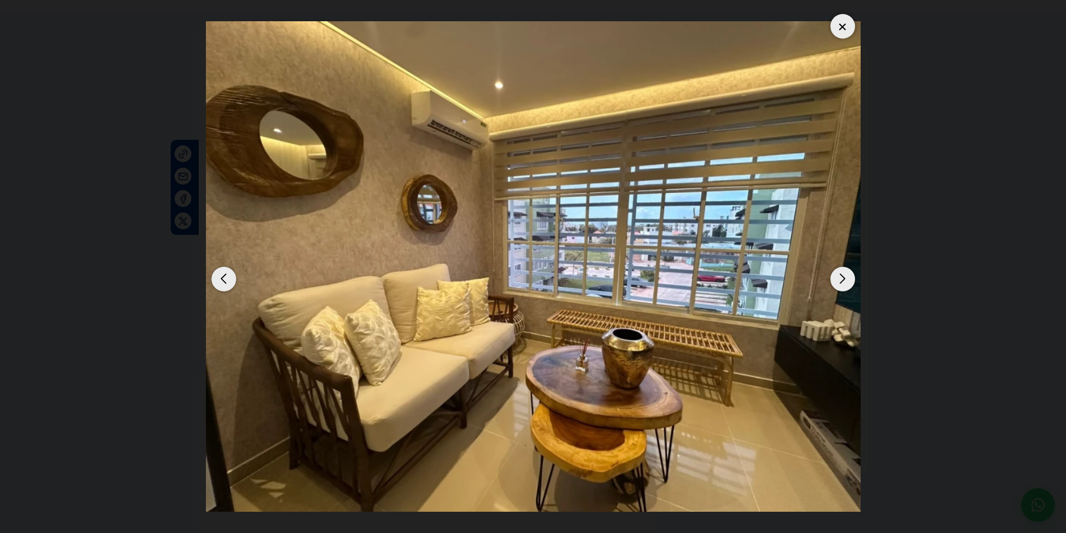
click at [843, 274] on div "Next slide" at bounding box center [842, 279] width 25 height 25
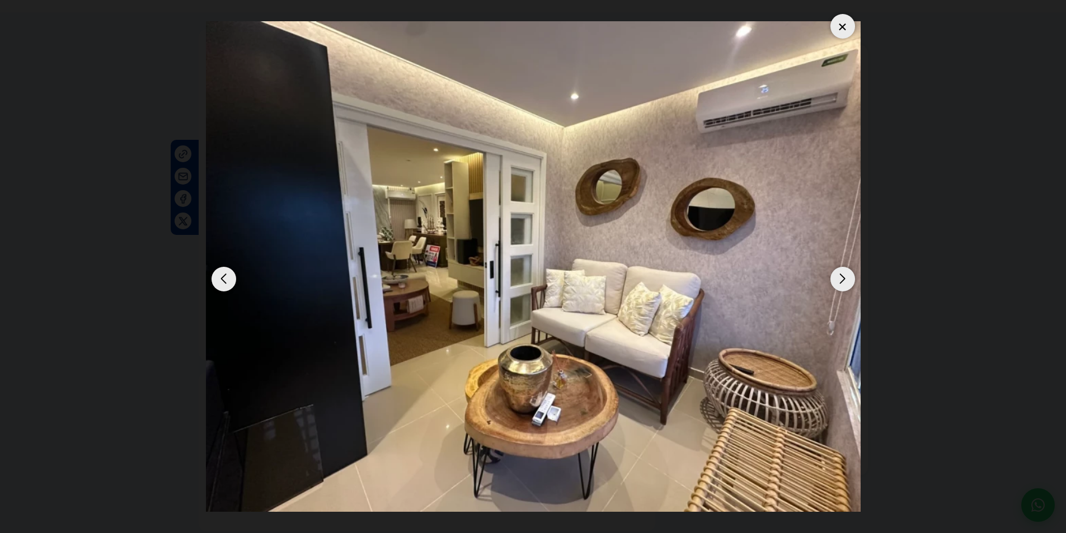
click at [843, 274] on div "Next slide" at bounding box center [842, 279] width 25 height 25
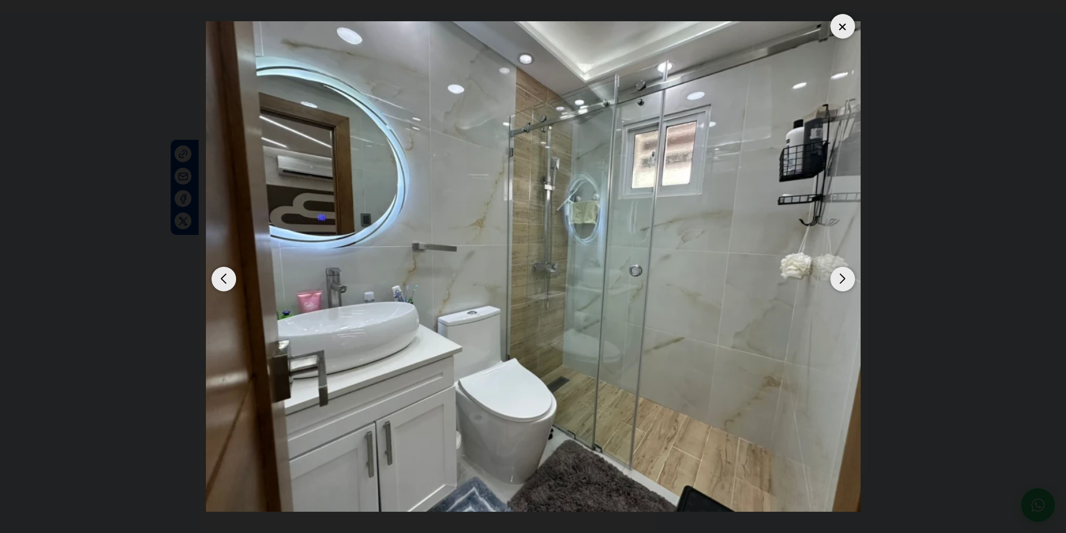
click at [846, 278] on div "Next slide" at bounding box center [842, 279] width 25 height 25
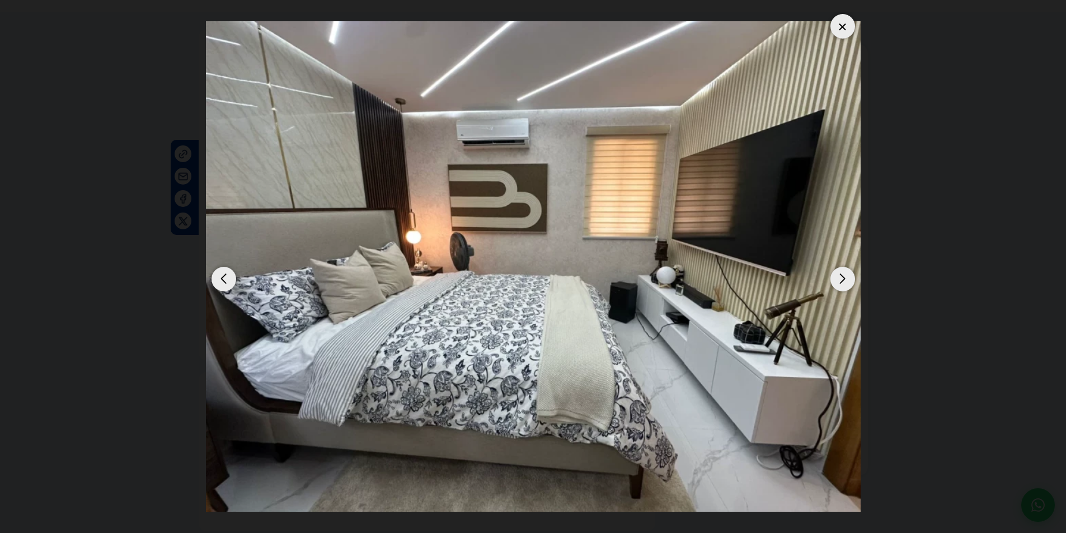
click at [846, 278] on div "Next slide" at bounding box center [842, 279] width 25 height 25
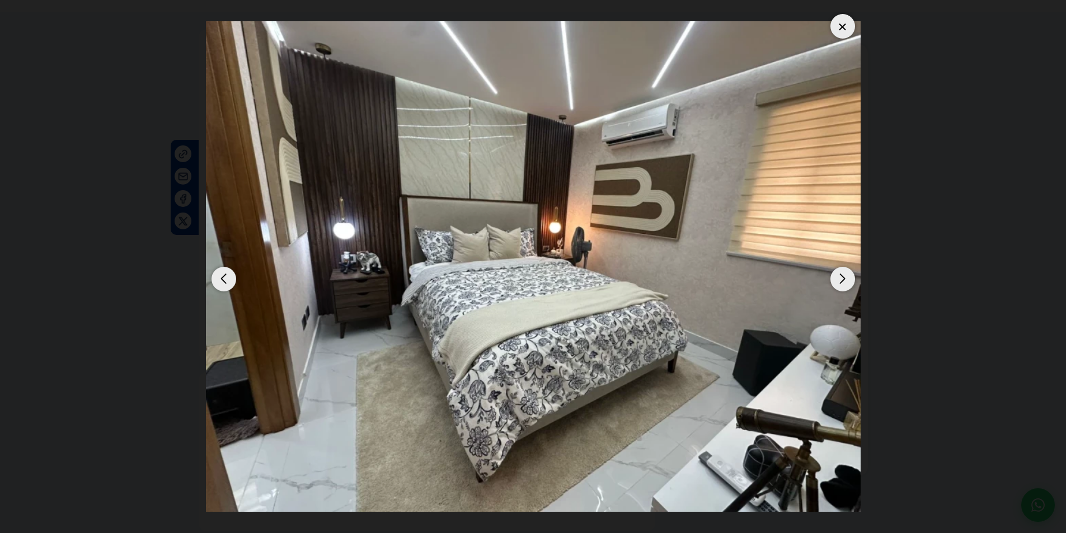
click at [846, 278] on div "Next slide" at bounding box center [842, 279] width 25 height 25
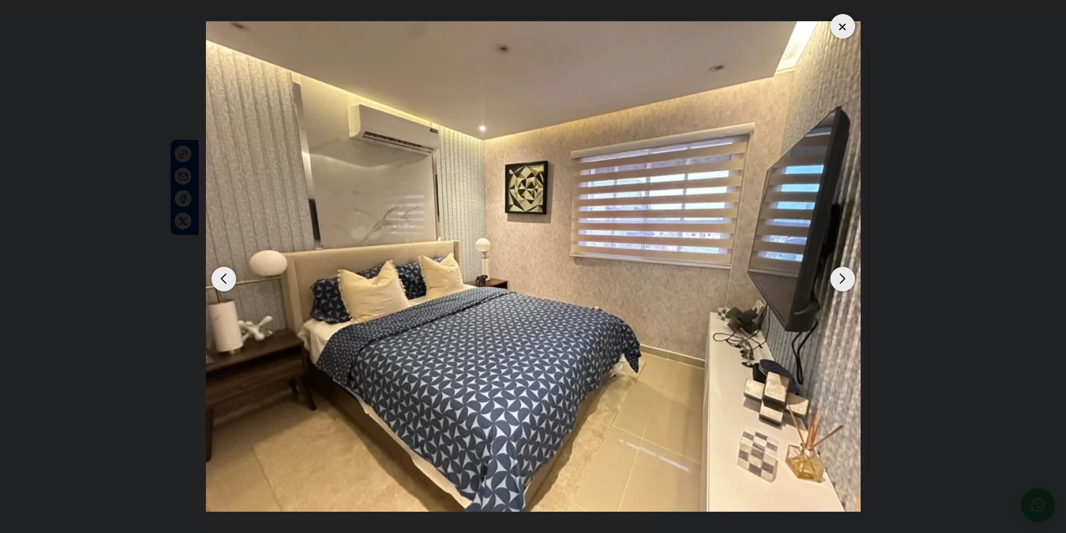
click at [846, 278] on div "Next slide" at bounding box center [842, 279] width 25 height 25
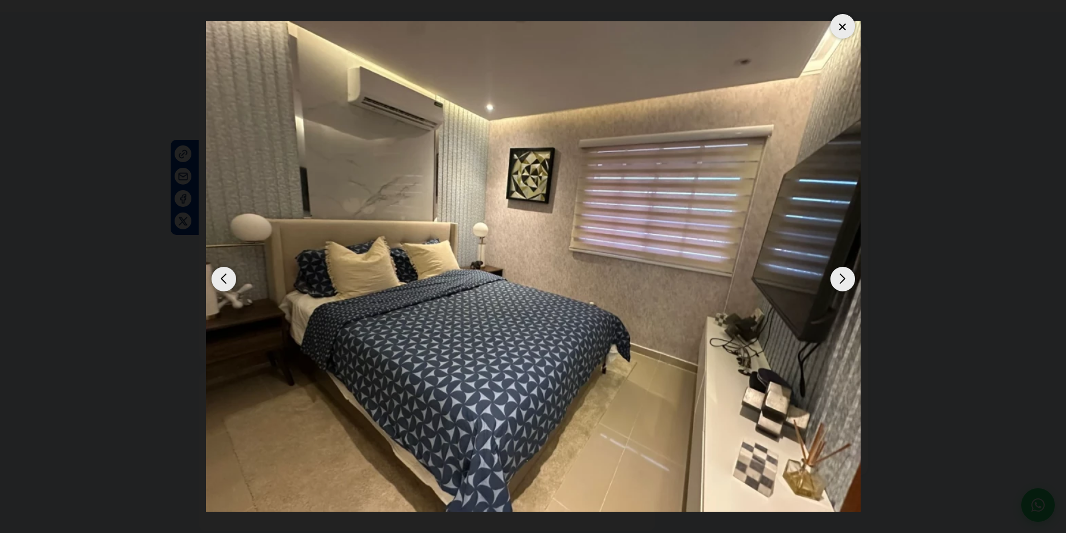
click at [846, 278] on div "Next slide" at bounding box center [842, 279] width 25 height 25
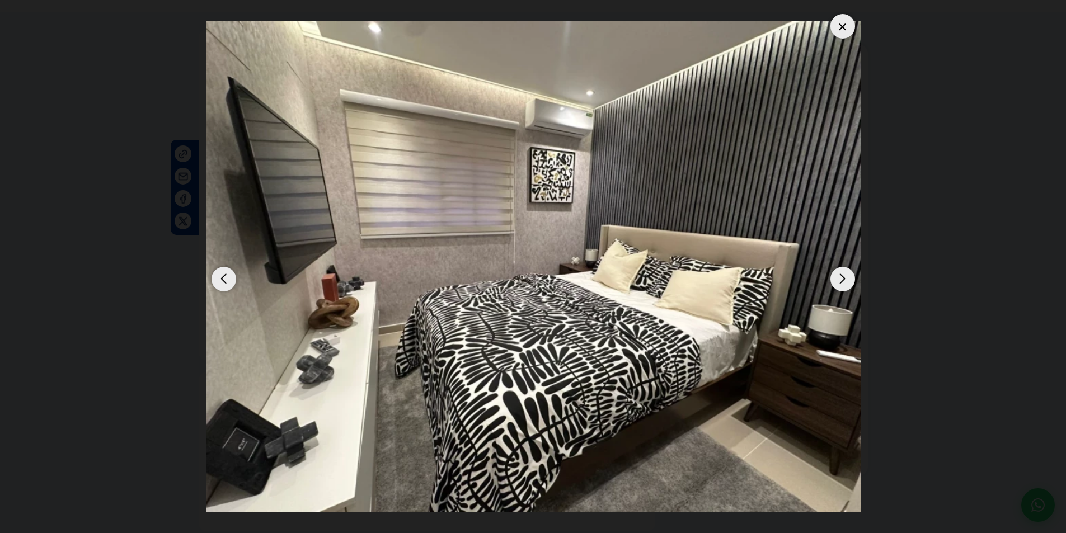
click at [846, 278] on div "Next slide" at bounding box center [842, 279] width 25 height 25
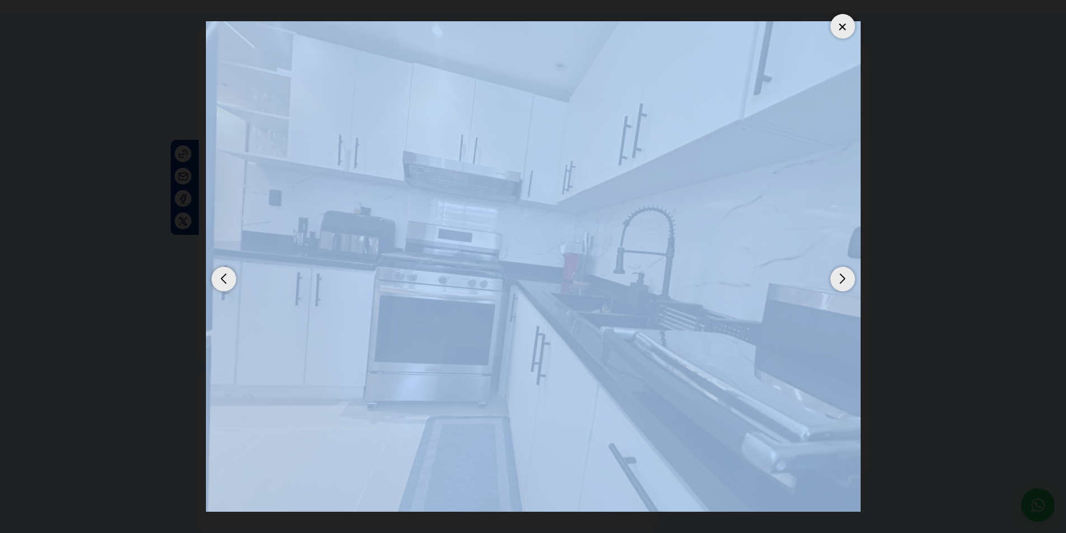
click at [846, 278] on div "Next slide" at bounding box center [842, 279] width 25 height 25
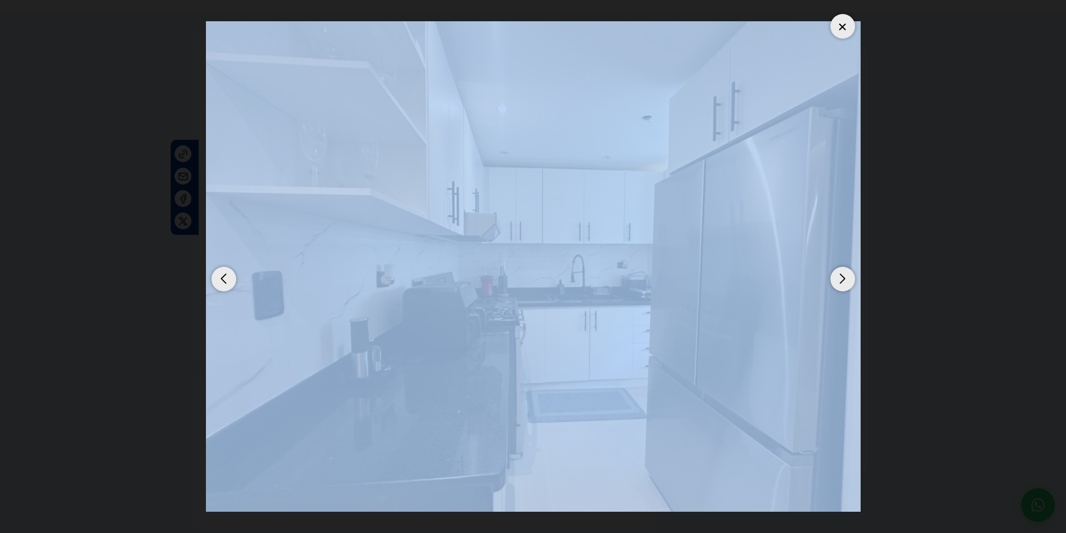
click at [846, 24] on div at bounding box center [842, 26] width 25 height 25
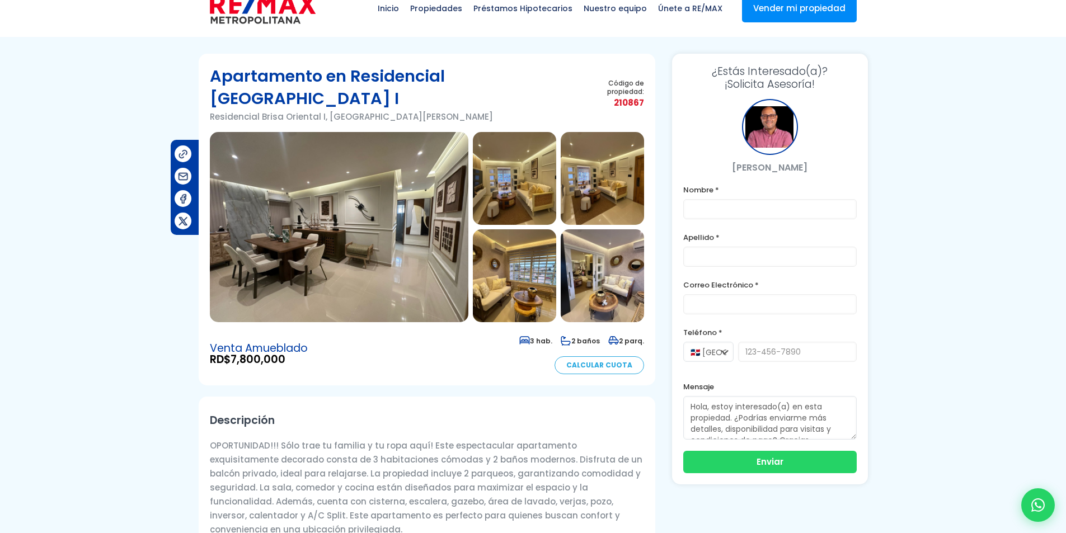
scroll to position [0, 0]
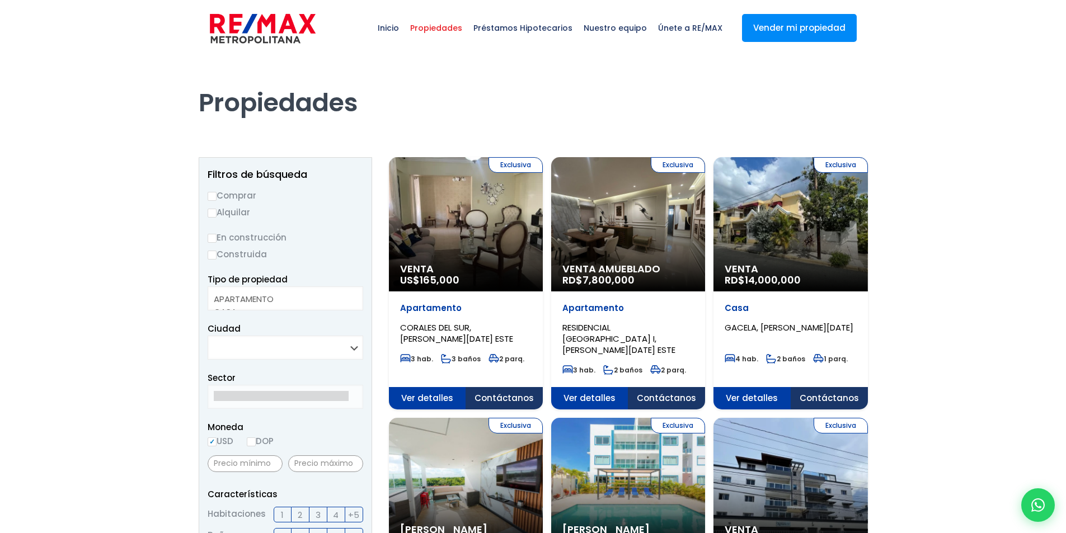
select select
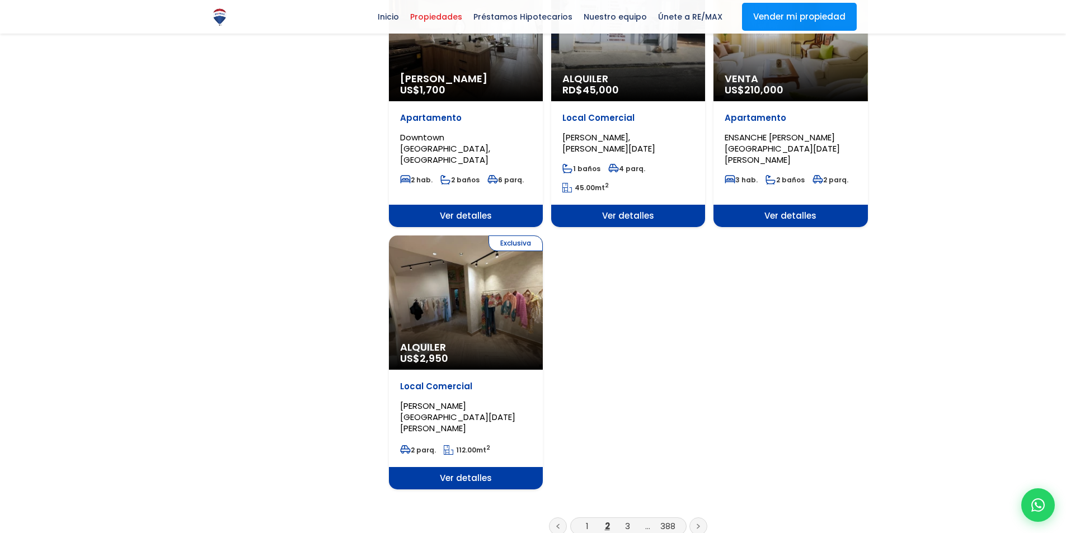
scroll to position [1287, 0]
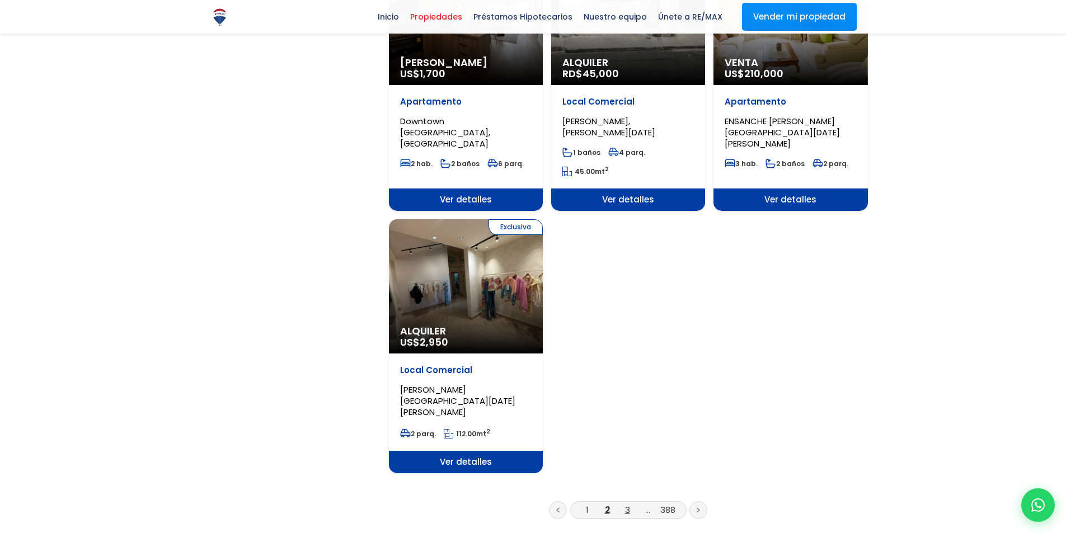
click at [629, 504] on link "3" at bounding box center [627, 510] width 5 height 12
click at [627, 504] on link "3" at bounding box center [627, 510] width 5 height 12
click at [701, 501] on link at bounding box center [698, 510] width 18 height 18
click at [699, 509] on icon at bounding box center [698, 511] width 2 height 4
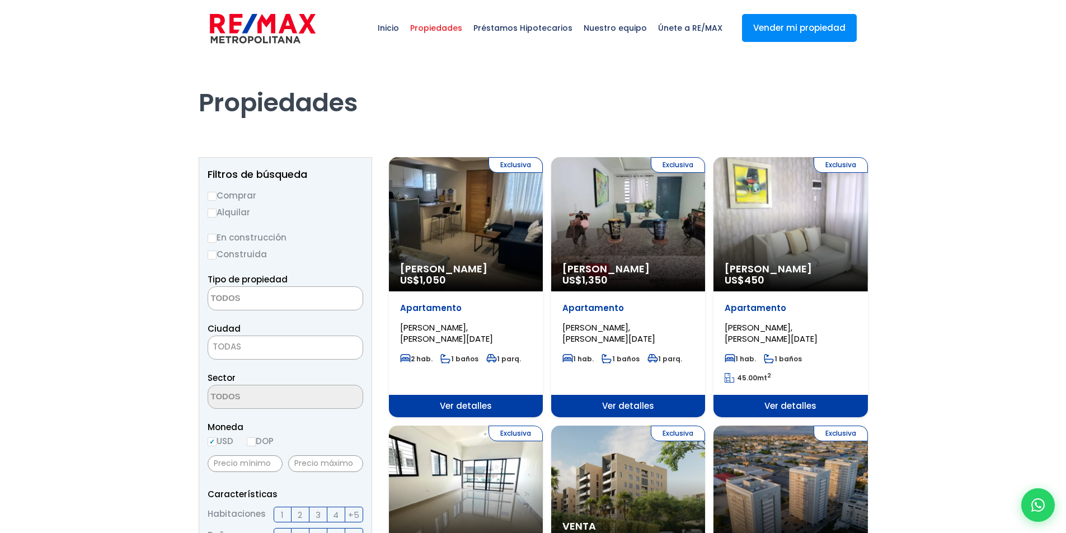
select select
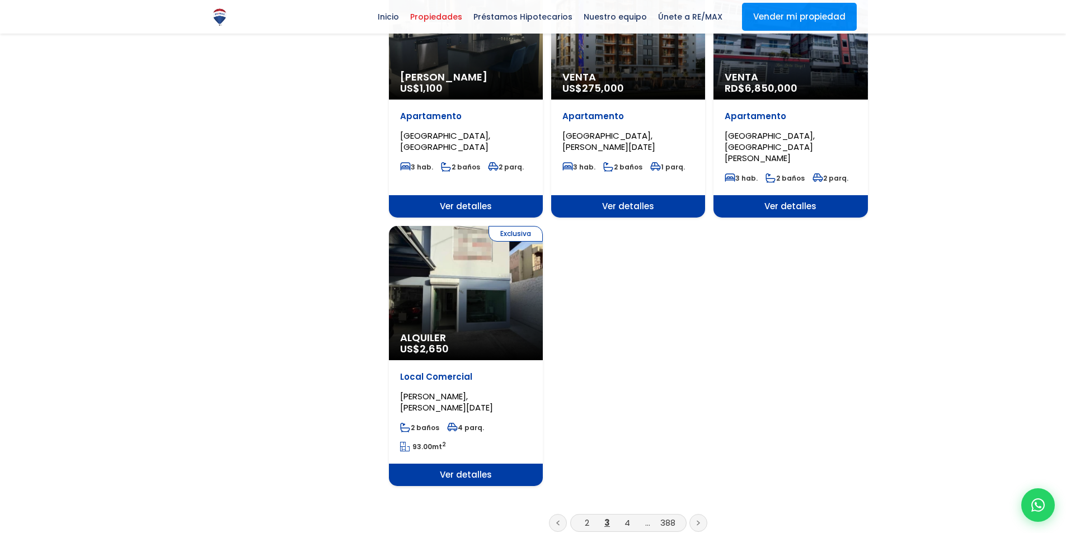
scroll to position [1343, 0]
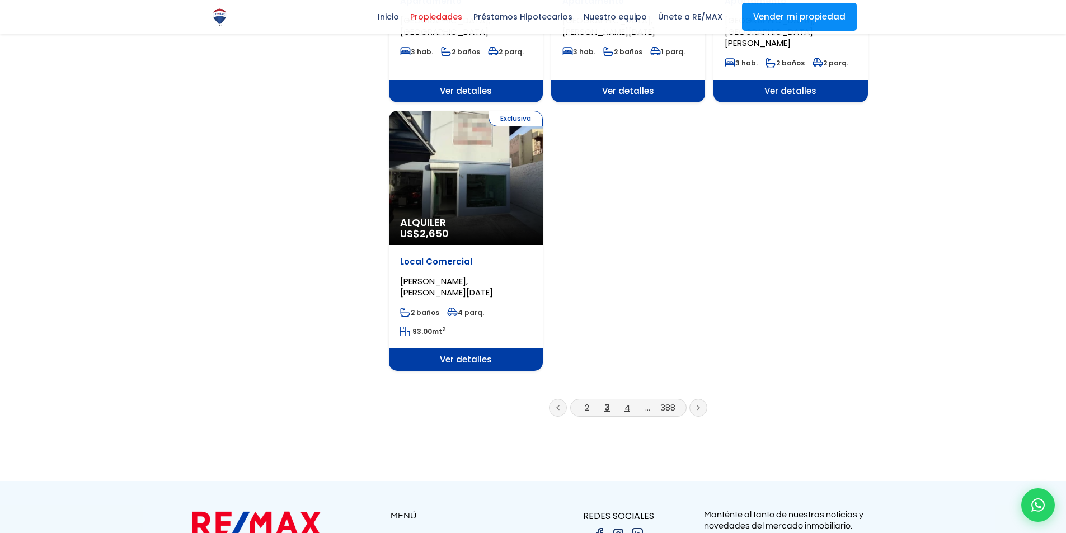
click at [626, 402] on link "4" at bounding box center [628, 408] width 6 height 12
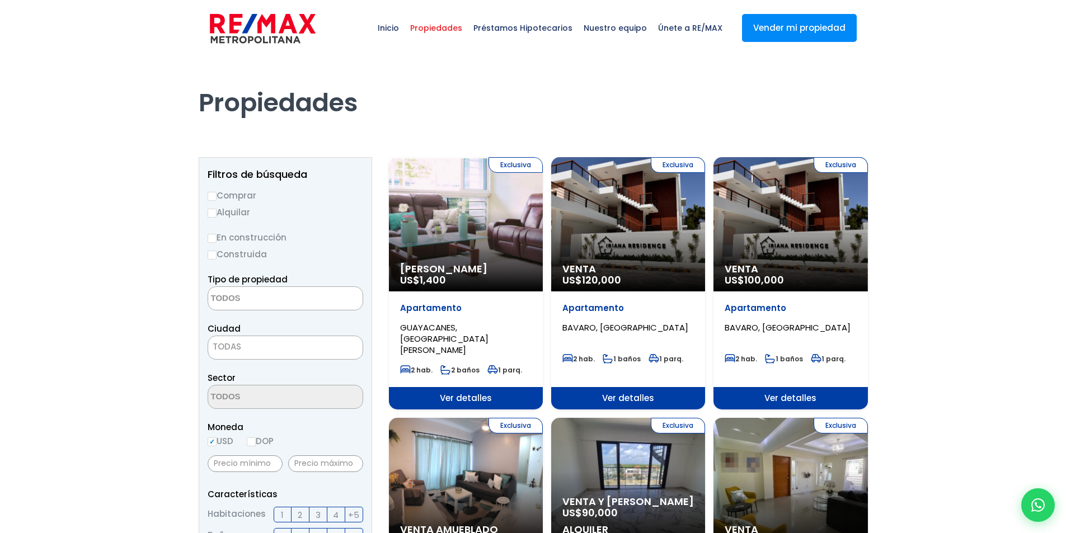
select select
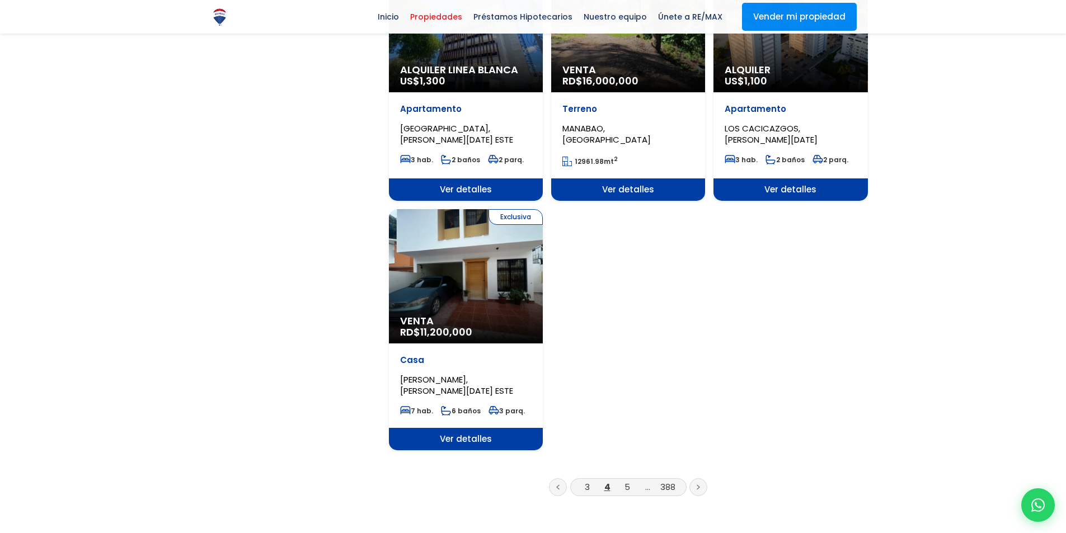
scroll to position [1231, 0]
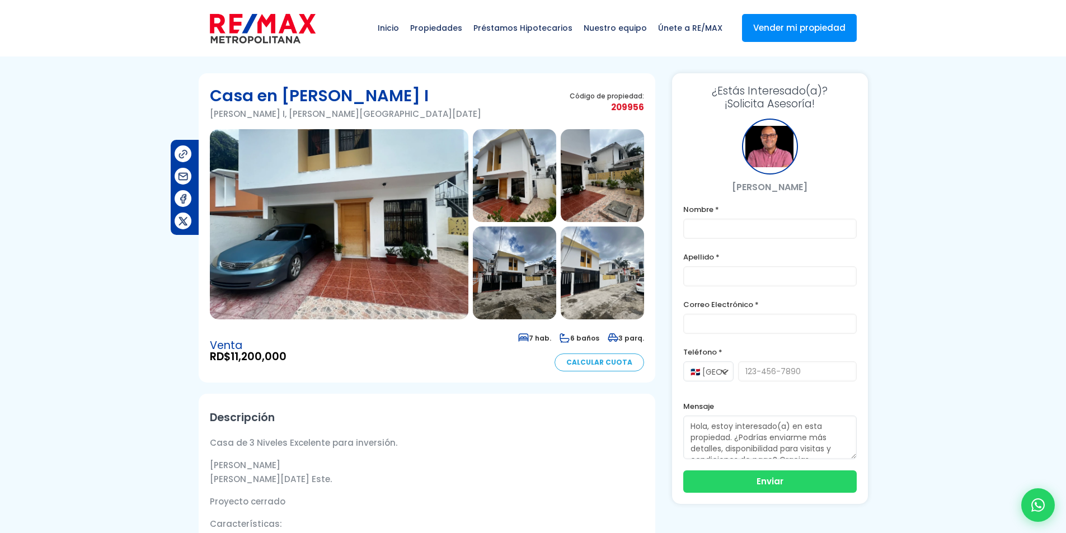
click at [358, 233] on img at bounding box center [339, 224] width 259 height 190
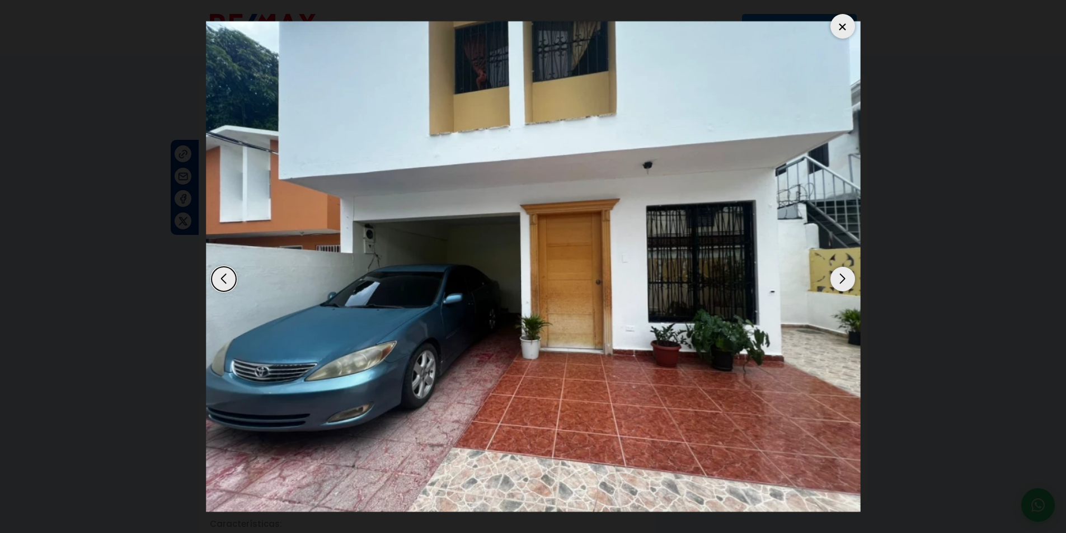
click at [842, 273] on div "Next slide" at bounding box center [842, 279] width 25 height 25
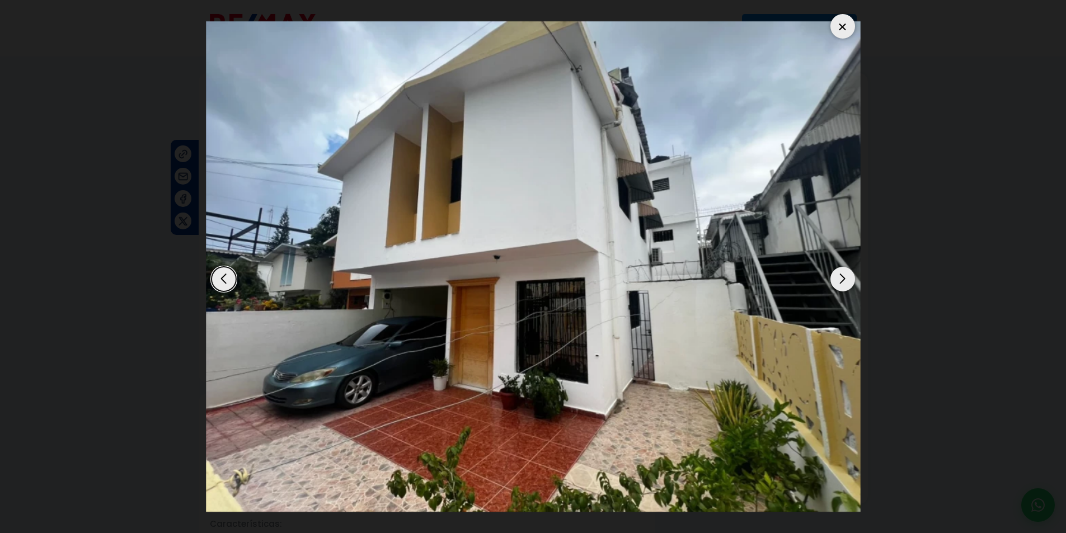
click at [842, 273] on div "Next slide" at bounding box center [842, 279] width 25 height 25
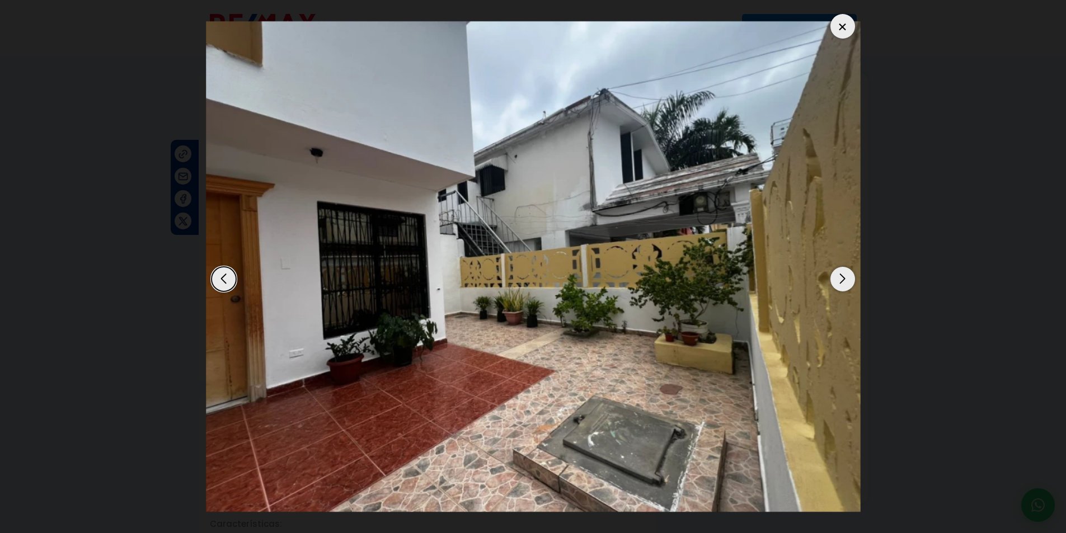
click at [842, 273] on div "Next slide" at bounding box center [842, 279] width 25 height 25
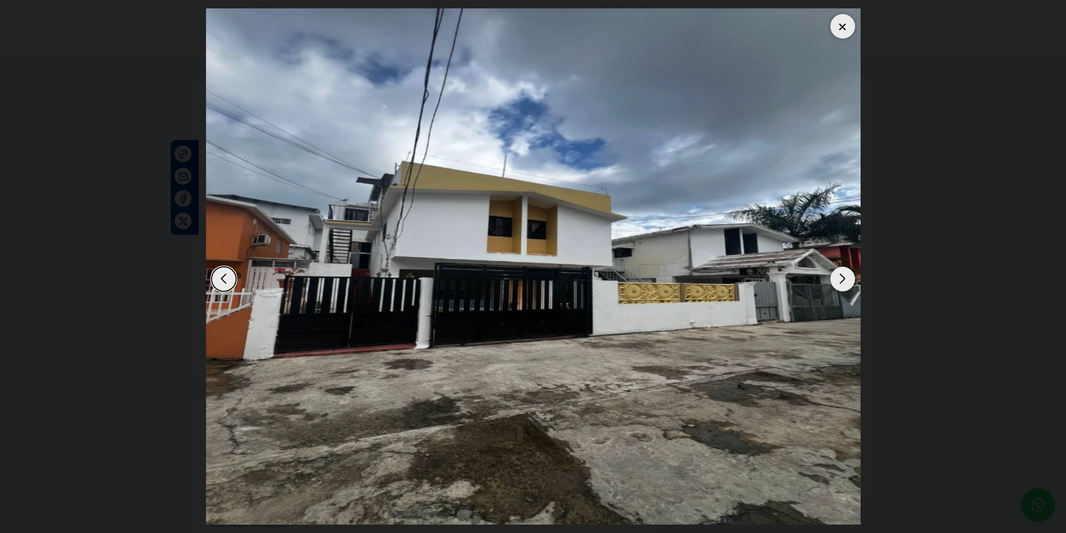
click at [842, 273] on div "Next slide" at bounding box center [842, 279] width 25 height 25
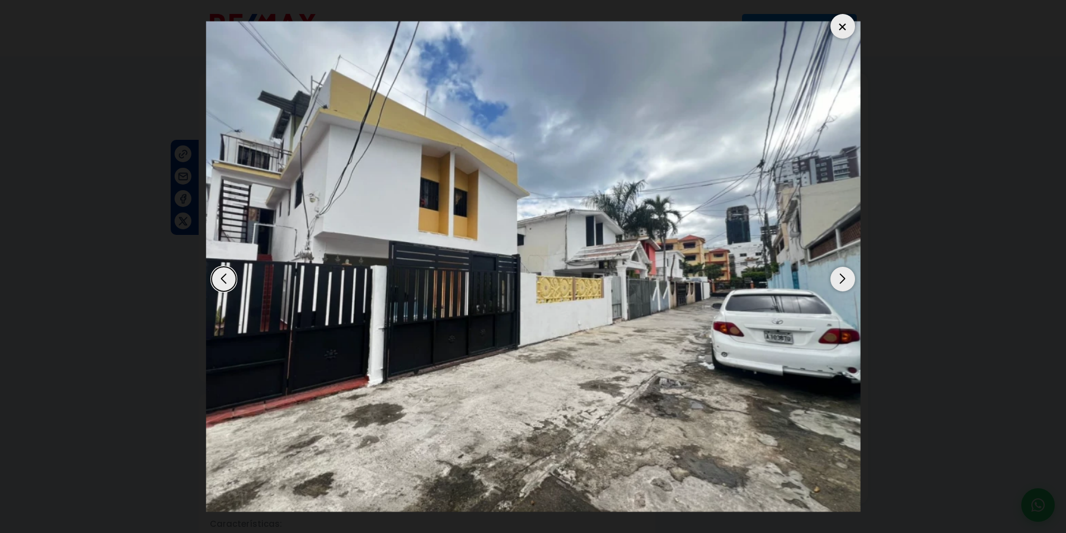
click at [842, 273] on div "Next slide" at bounding box center [842, 279] width 25 height 25
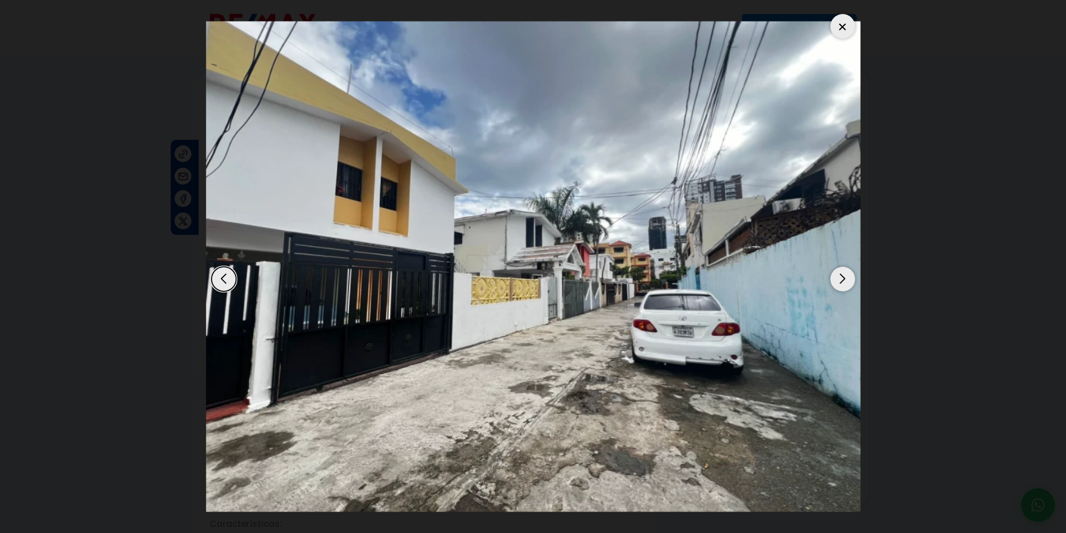
click at [842, 273] on div "Next slide" at bounding box center [842, 279] width 25 height 25
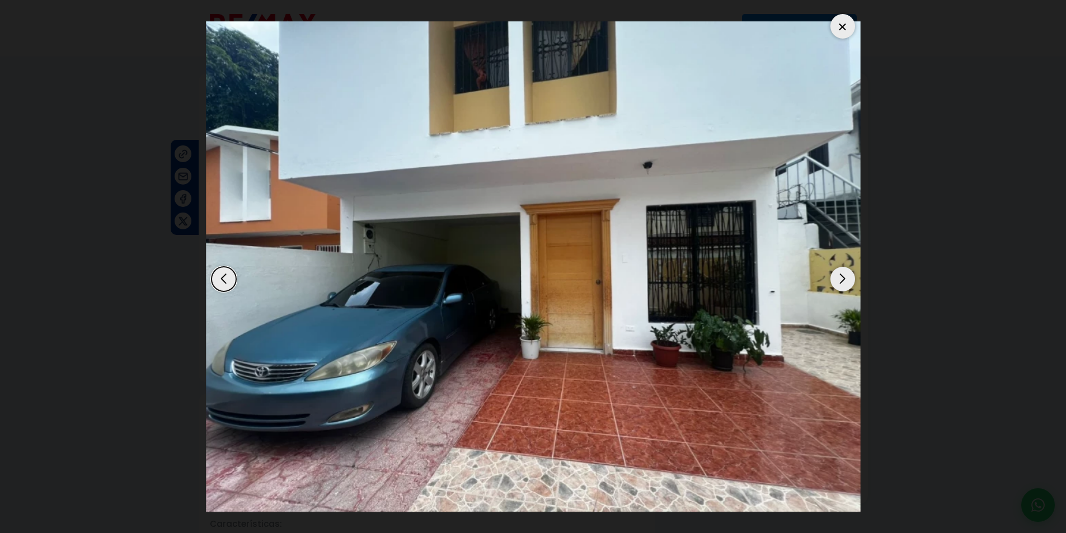
click at [842, 273] on div "Next slide" at bounding box center [842, 279] width 25 height 25
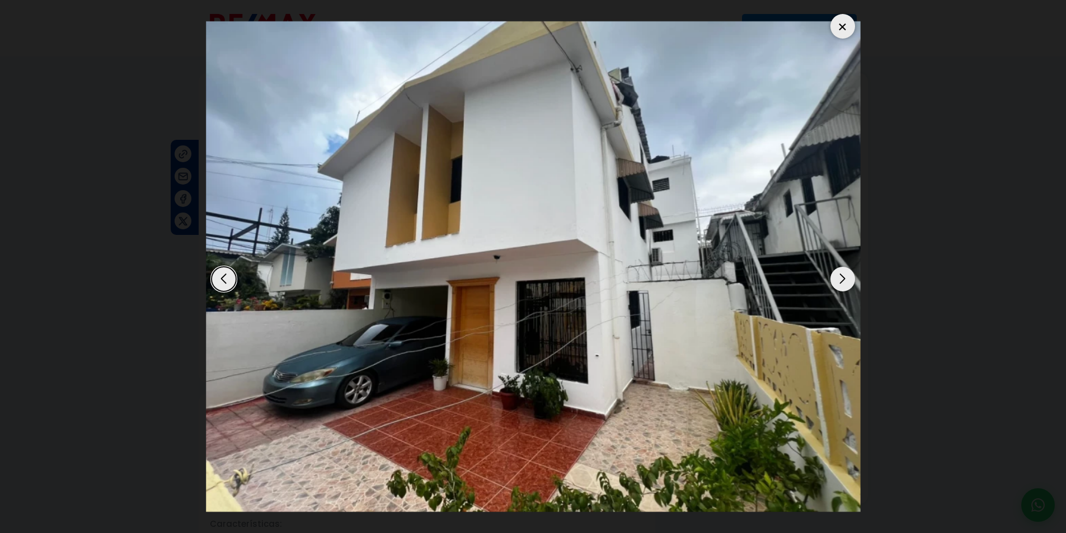
click at [842, 273] on div "Next slide" at bounding box center [842, 279] width 25 height 25
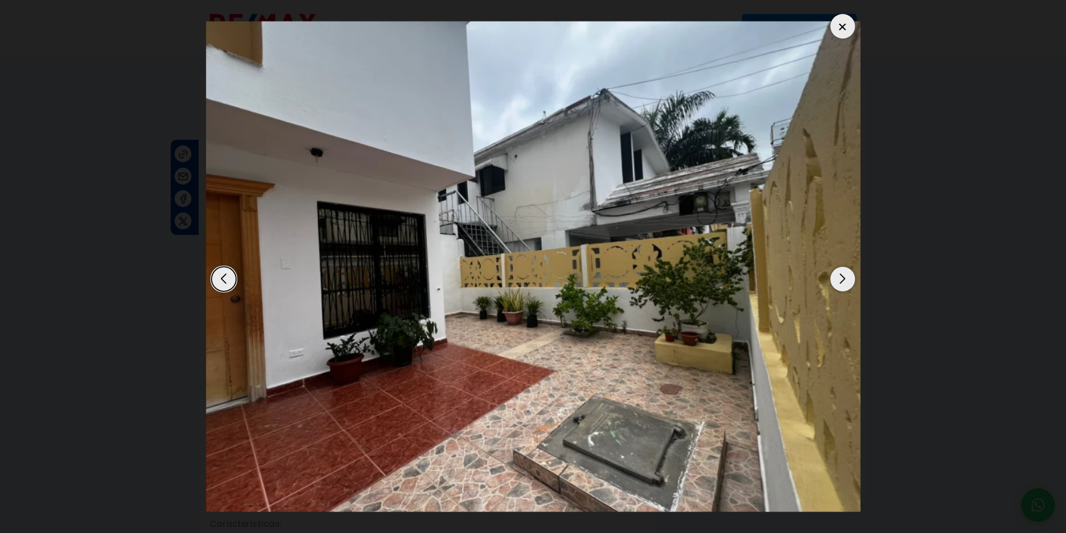
click at [842, 273] on div "Next slide" at bounding box center [842, 279] width 25 height 25
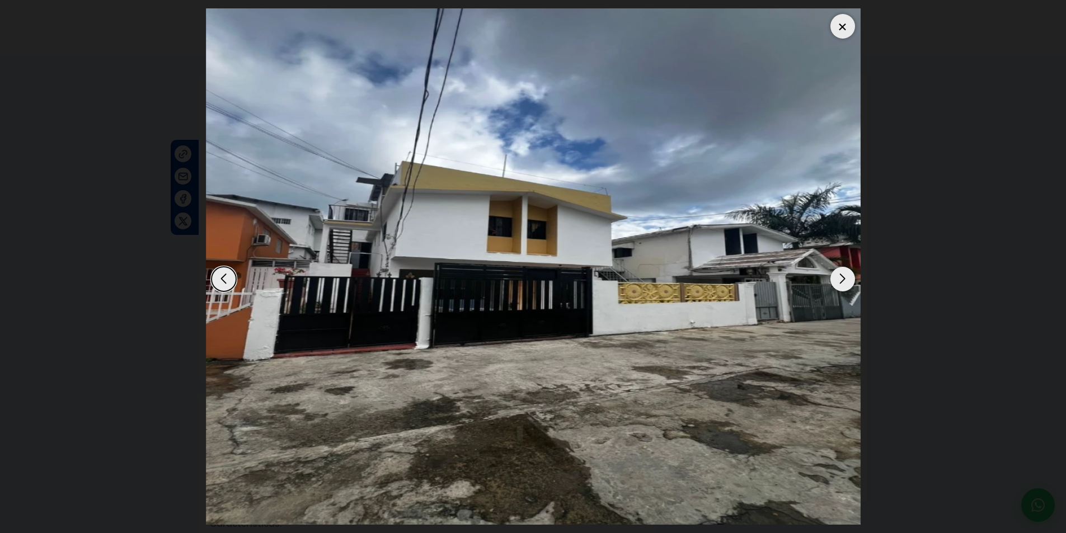
click at [840, 279] on div "Next slide" at bounding box center [842, 279] width 25 height 25
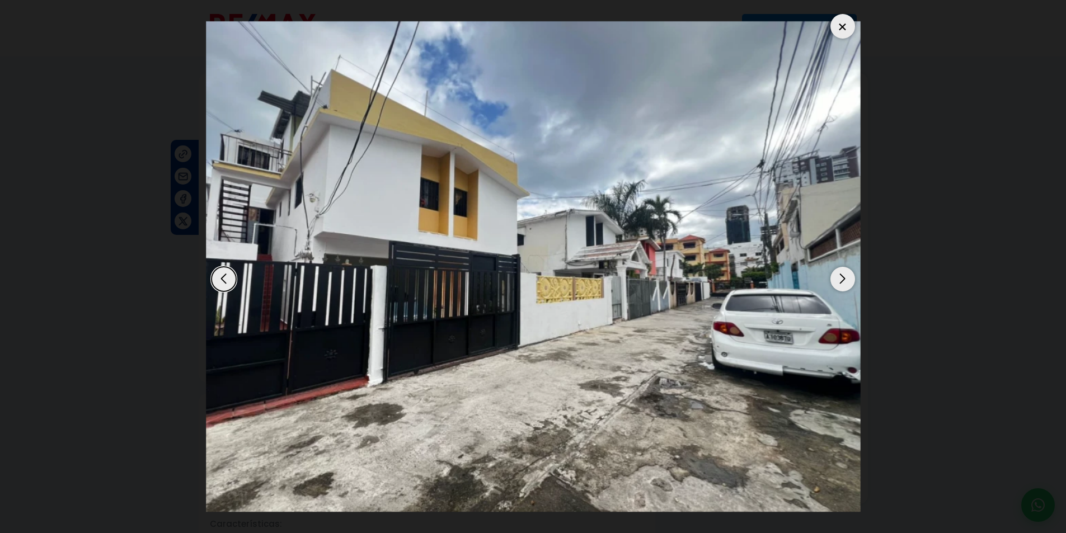
click at [840, 279] on div "Next slide" at bounding box center [842, 279] width 25 height 25
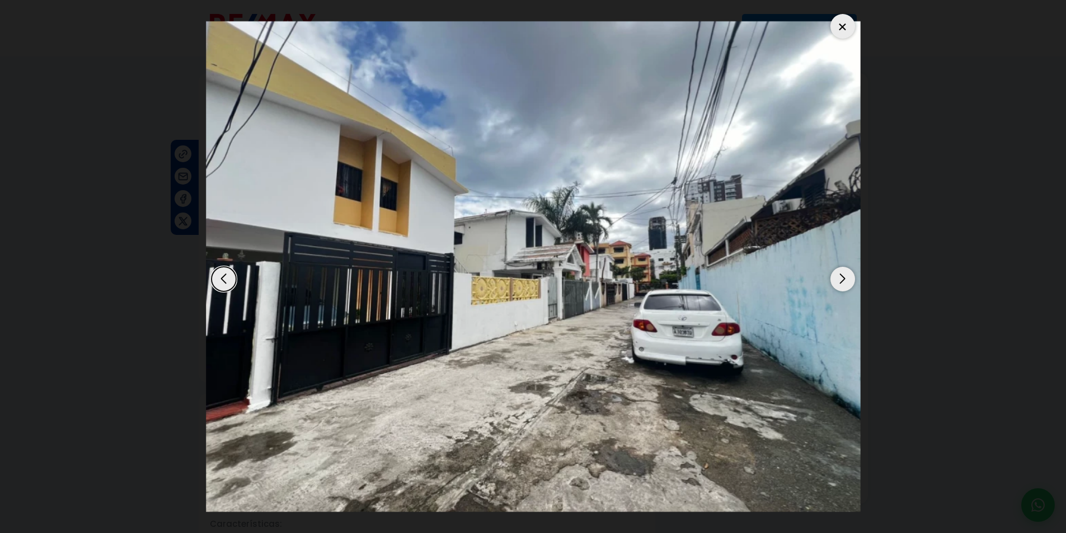
click at [840, 279] on div "Next slide" at bounding box center [842, 279] width 25 height 25
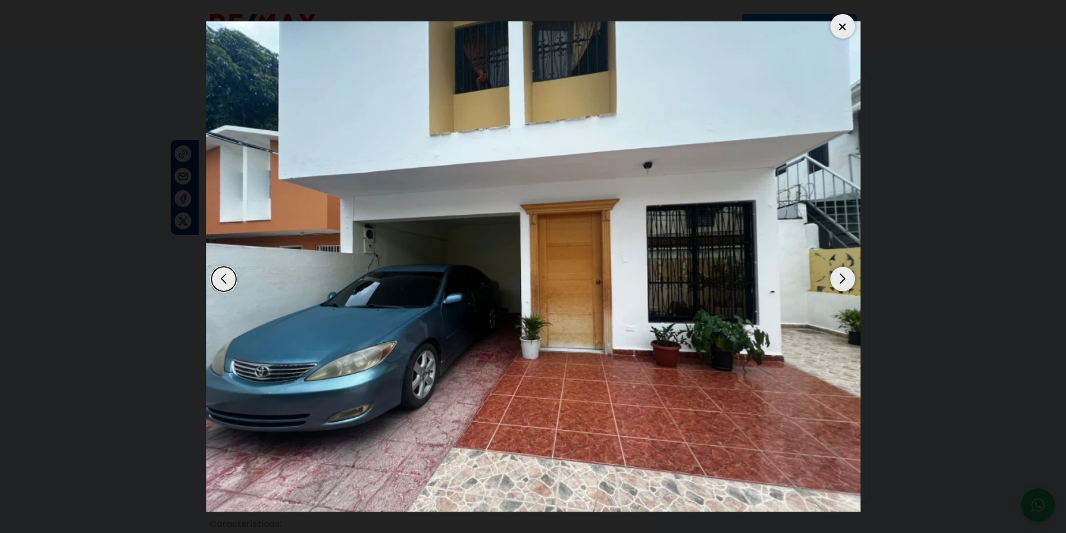
click at [840, 279] on div "Next slide" at bounding box center [842, 279] width 25 height 25
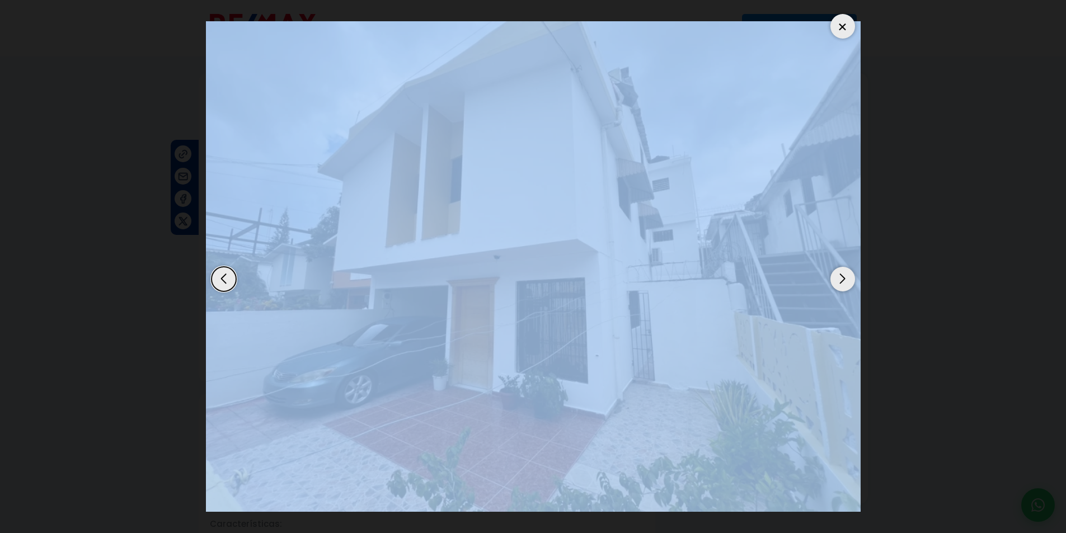
click at [840, 279] on div "Next slide" at bounding box center [842, 279] width 25 height 25
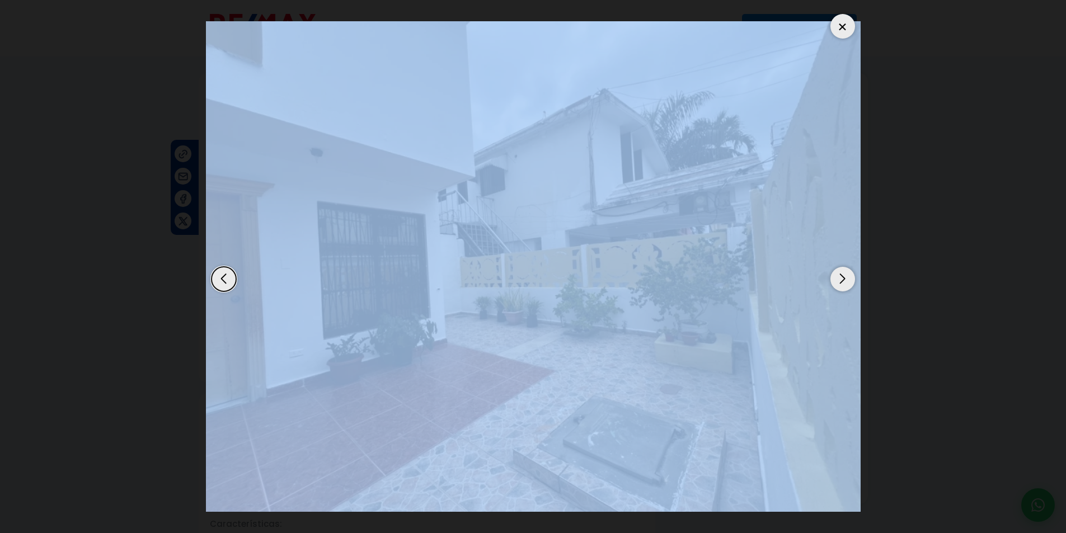
click at [842, 27] on div at bounding box center [842, 26] width 25 height 25
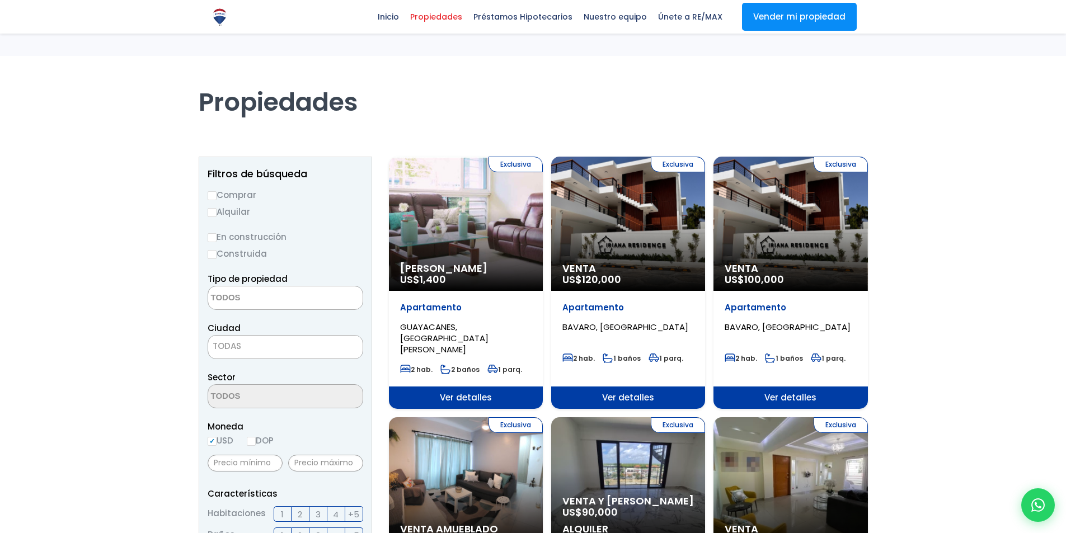
select select
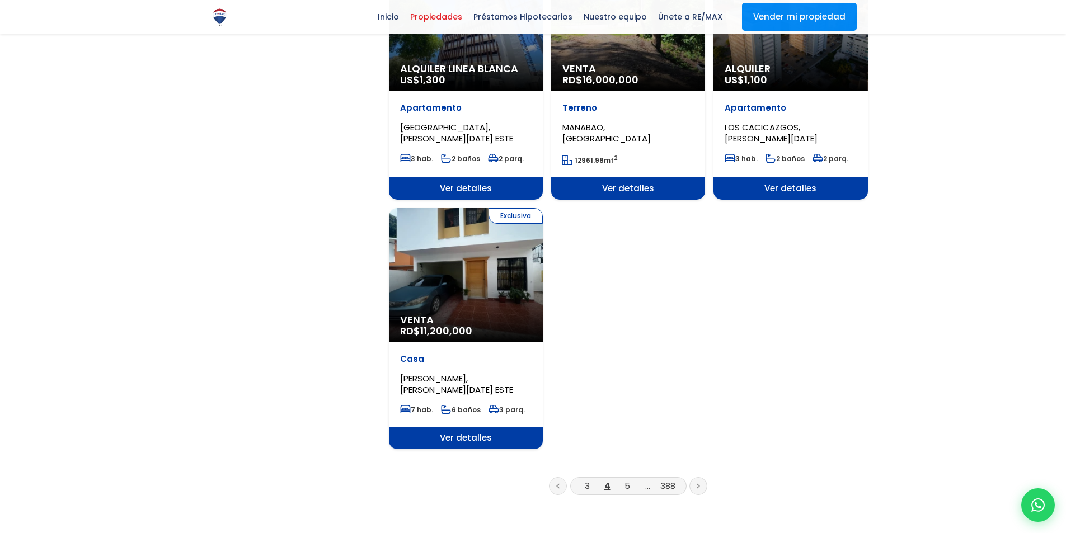
scroll to position [1231, 0]
click at [628, 481] on link "5" at bounding box center [628, 487] width 6 height 12
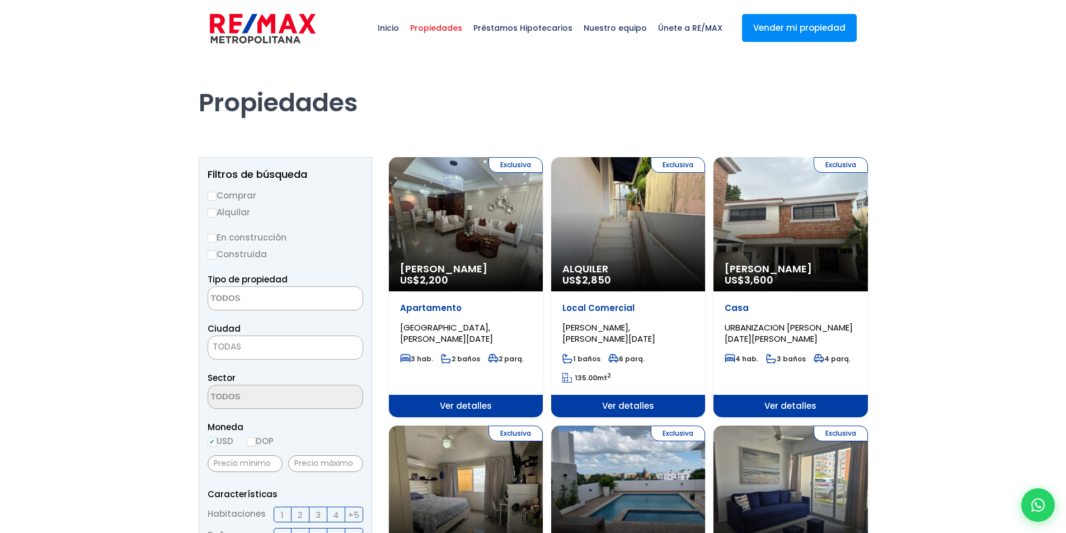
select select
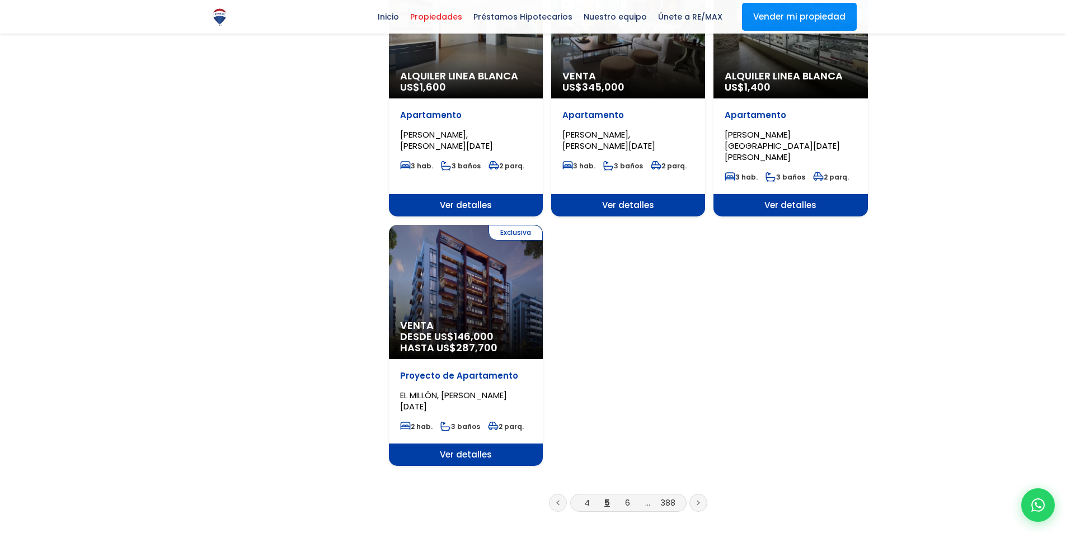
scroll to position [1287, 0]
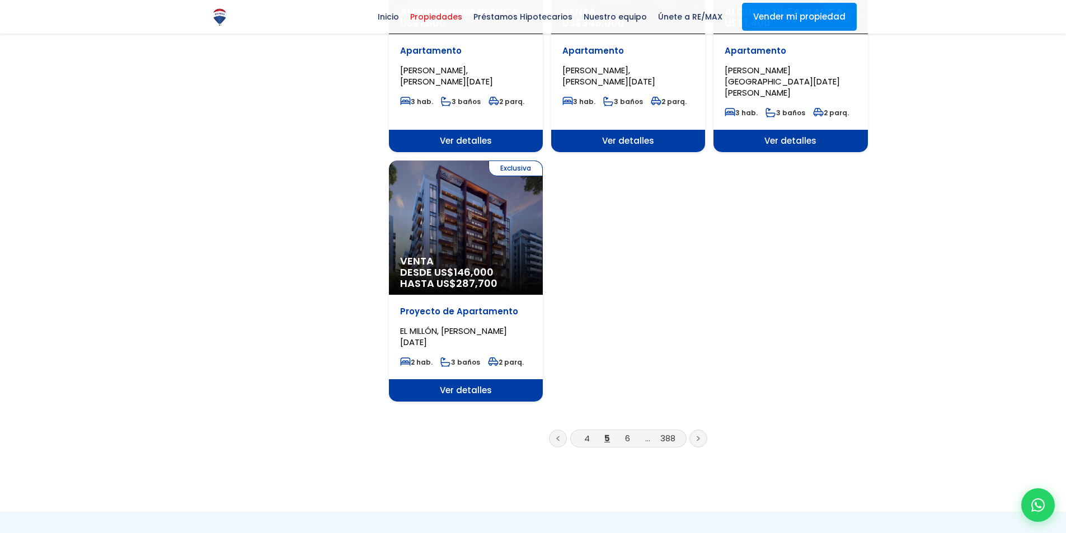
click at [698, 430] on link at bounding box center [698, 439] width 18 height 18
click at [699, 436] on icon at bounding box center [698, 439] width 3 height 6
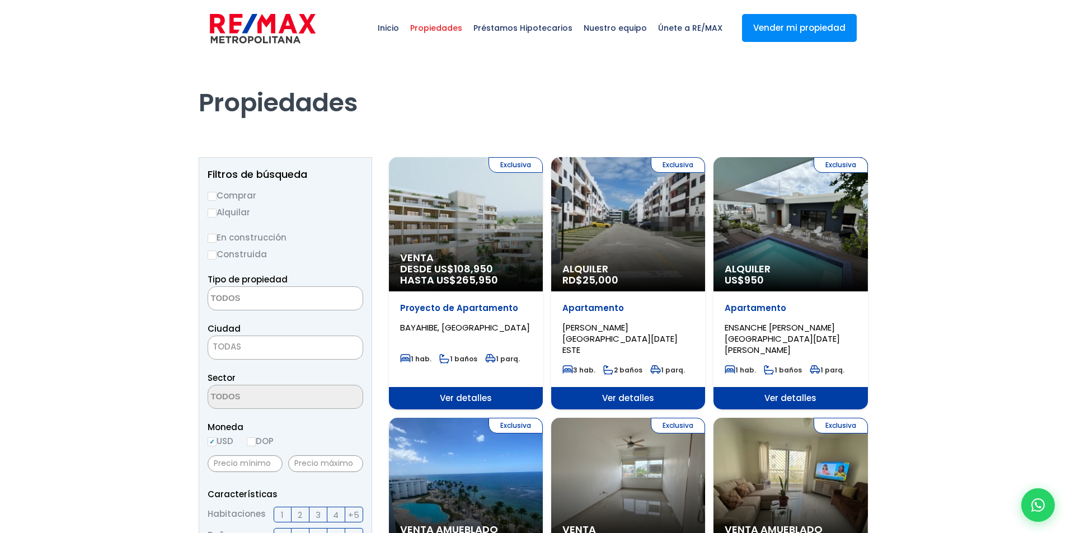
select select
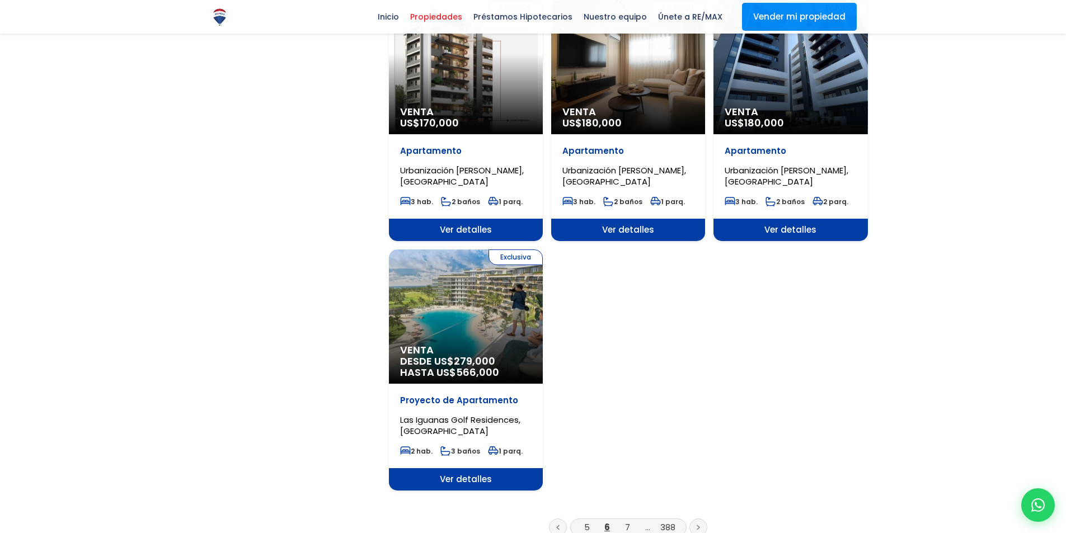
scroll to position [1287, 0]
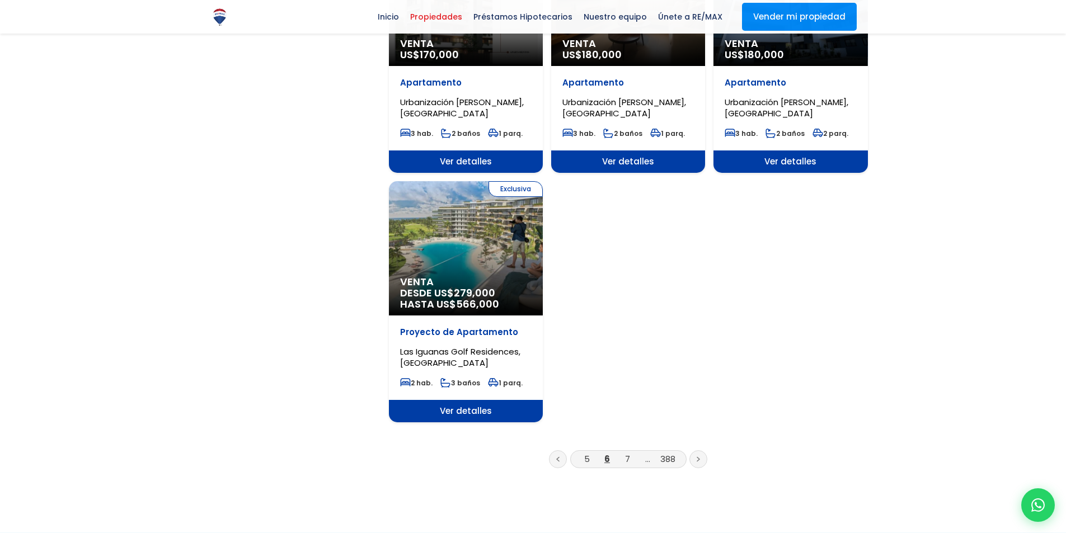
click at [701, 451] on link at bounding box center [698, 460] width 18 height 18
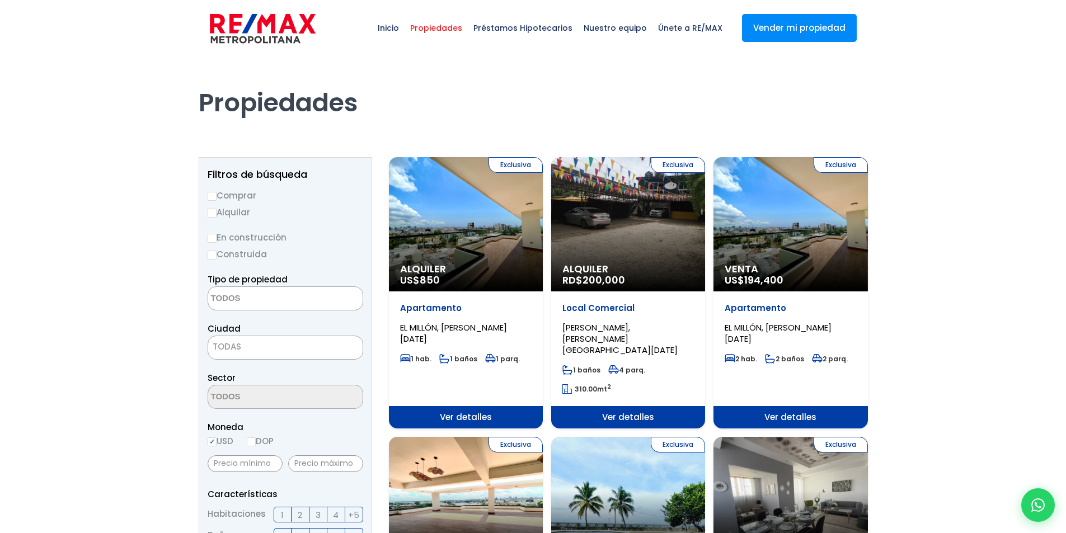
select select
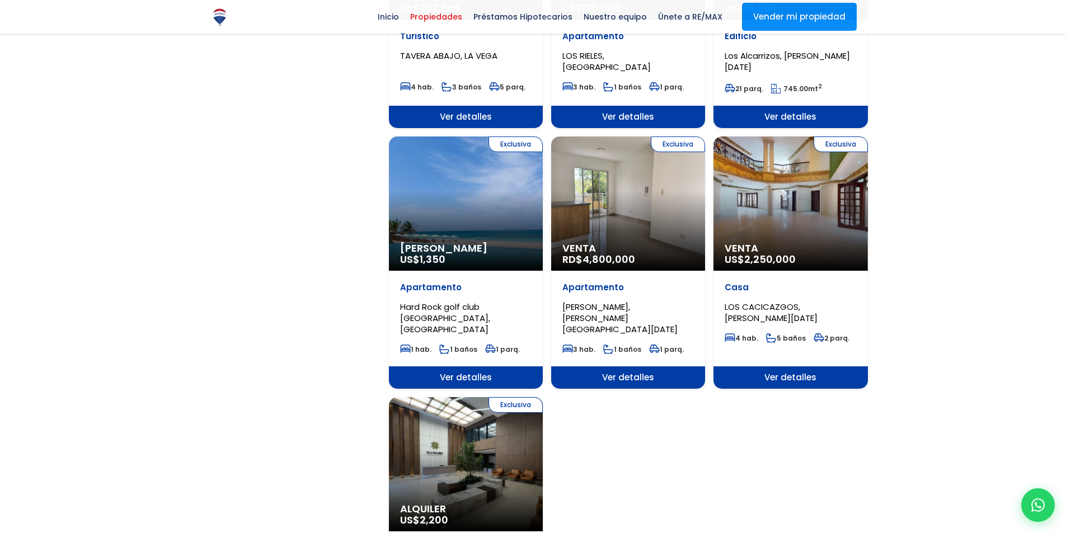
scroll to position [1231, 0]
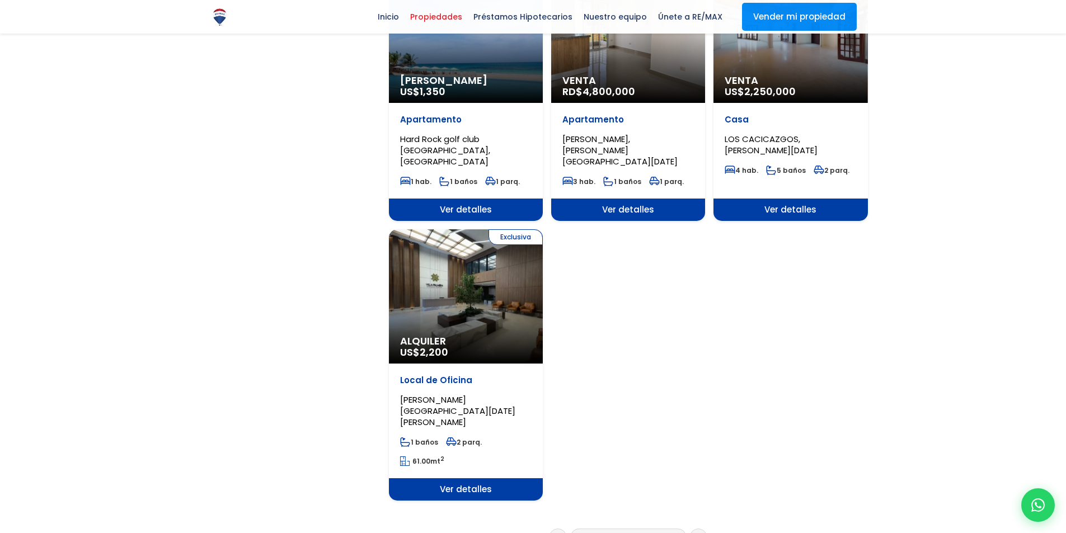
click at [697, 533] on icon at bounding box center [698, 538] width 3 height 6
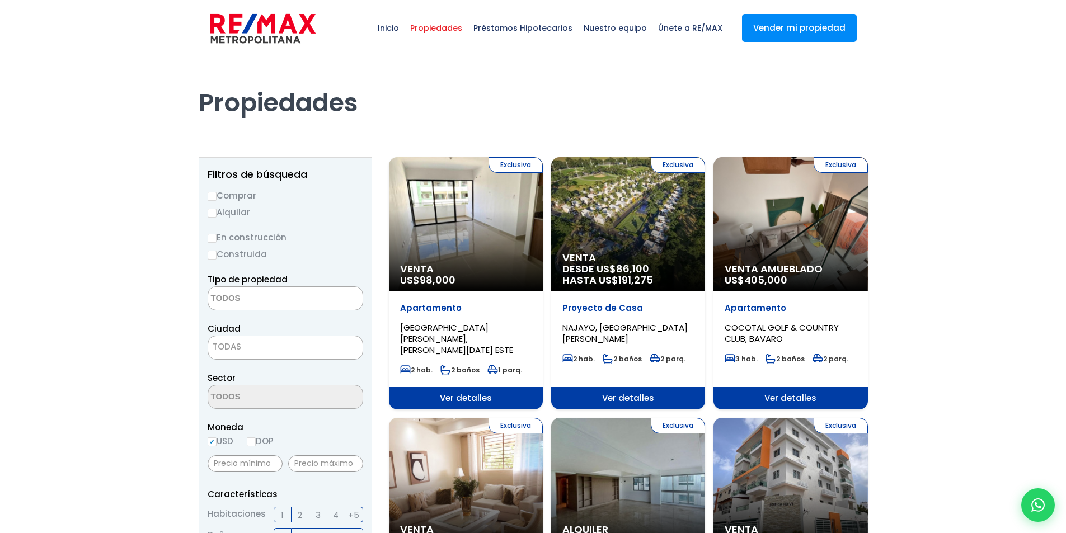
select select
click at [506, 234] on div "Exclusiva Venta US$ 98,000" at bounding box center [466, 224] width 154 height 134
click at [504, 235] on div "Exclusiva Venta US$ 98,000" at bounding box center [466, 224] width 154 height 134
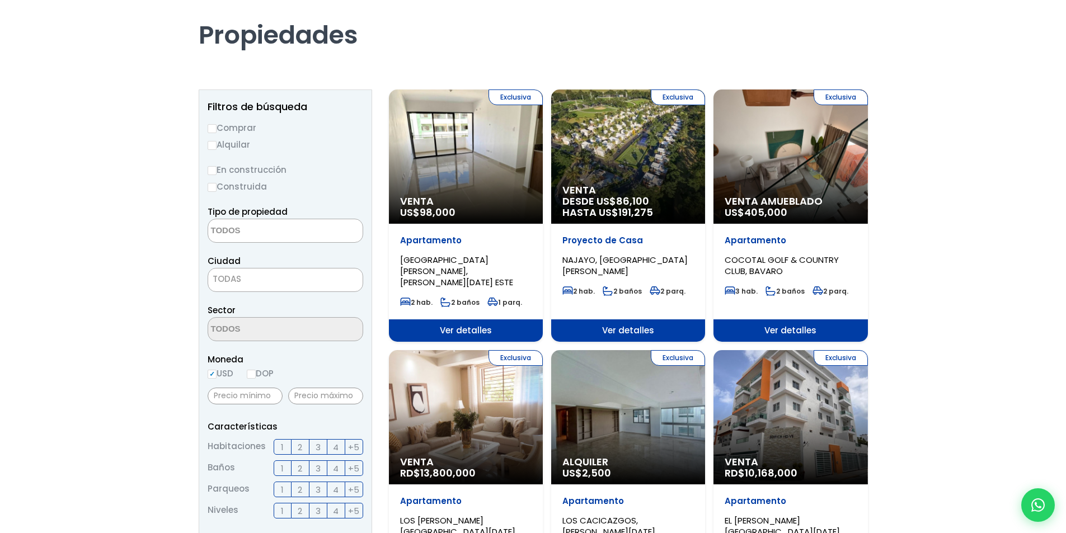
scroll to position [224, 0]
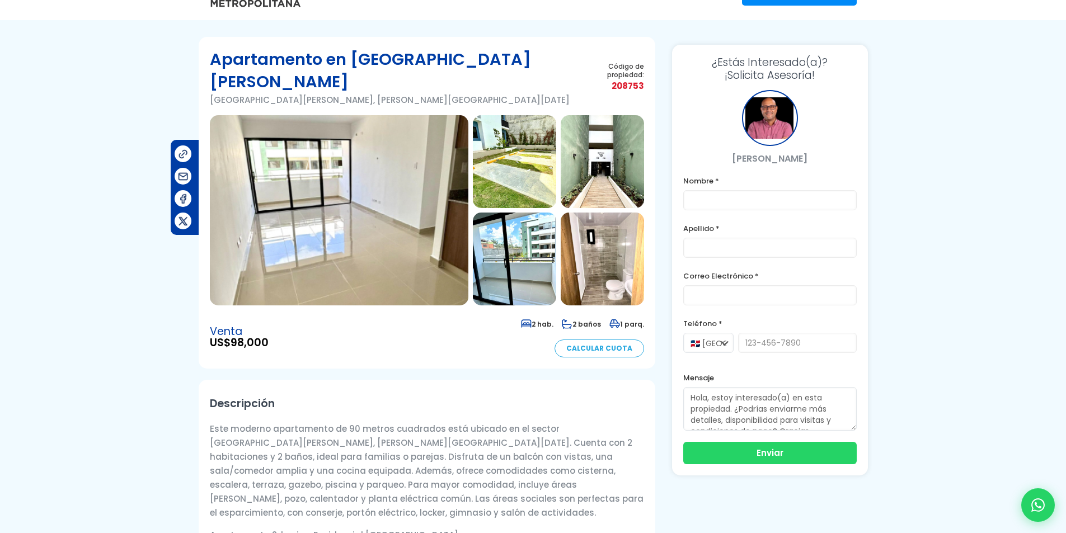
scroll to position [56, 0]
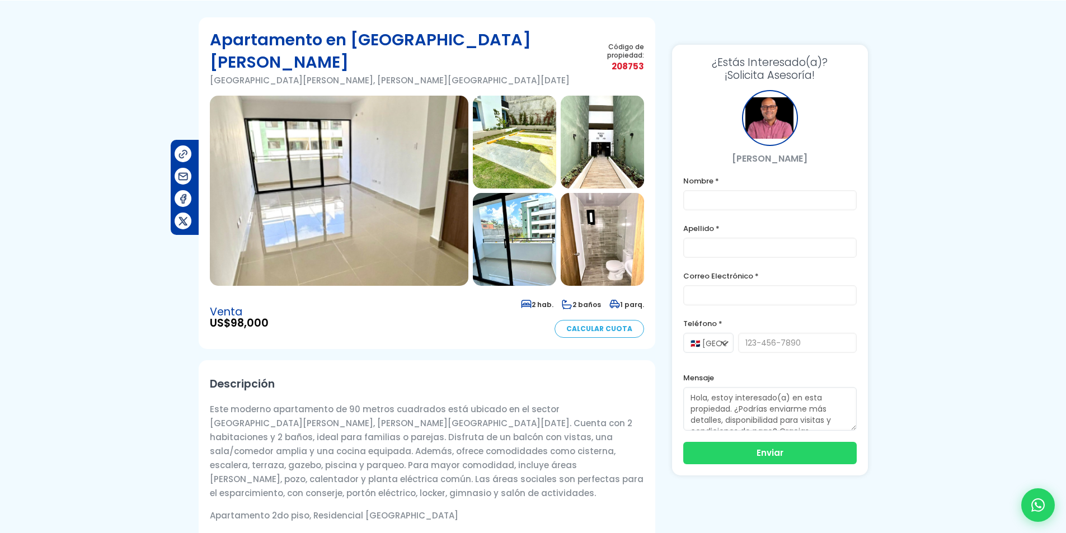
click at [421, 209] on img at bounding box center [339, 191] width 259 height 190
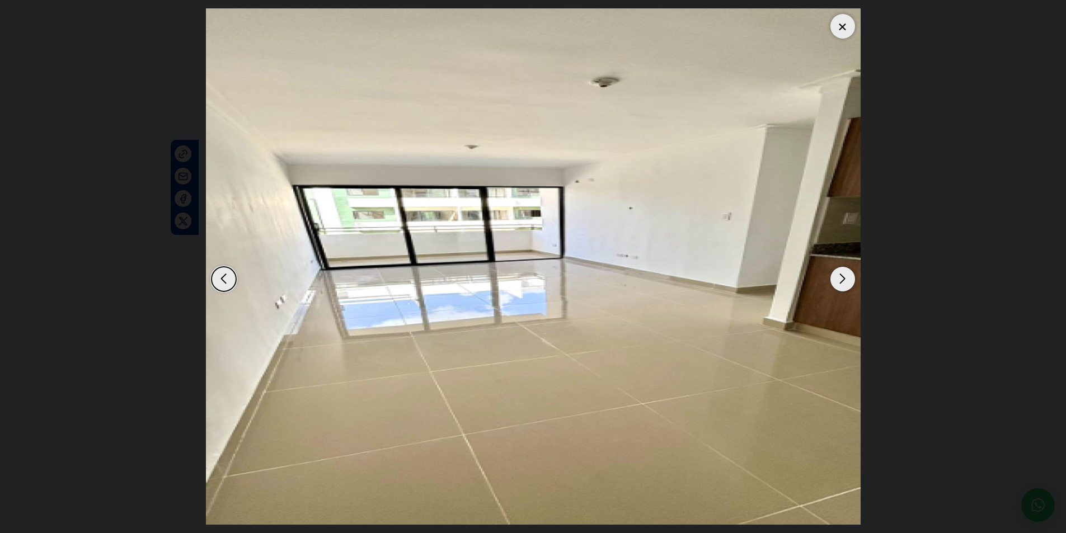
click at [837, 269] on div "Next slide" at bounding box center [842, 279] width 25 height 25
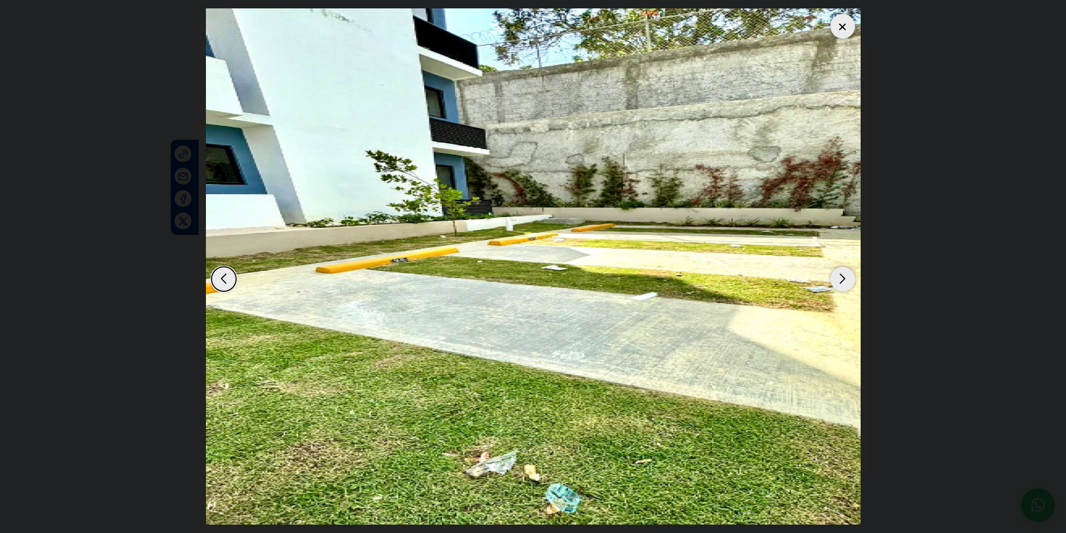
click at [837, 269] on div "Next slide" at bounding box center [842, 279] width 25 height 25
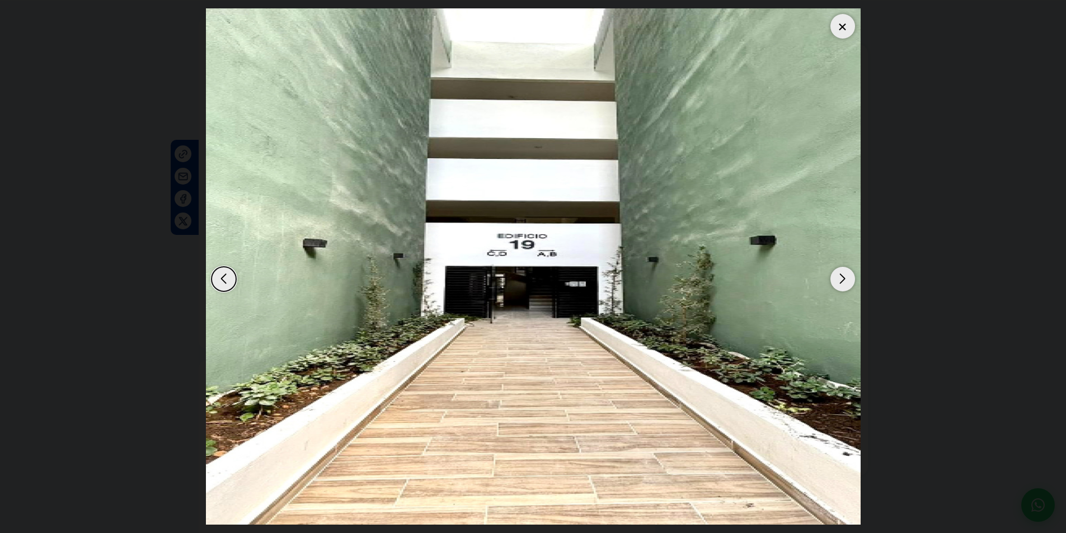
click at [837, 269] on div "Next slide" at bounding box center [842, 279] width 25 height 25
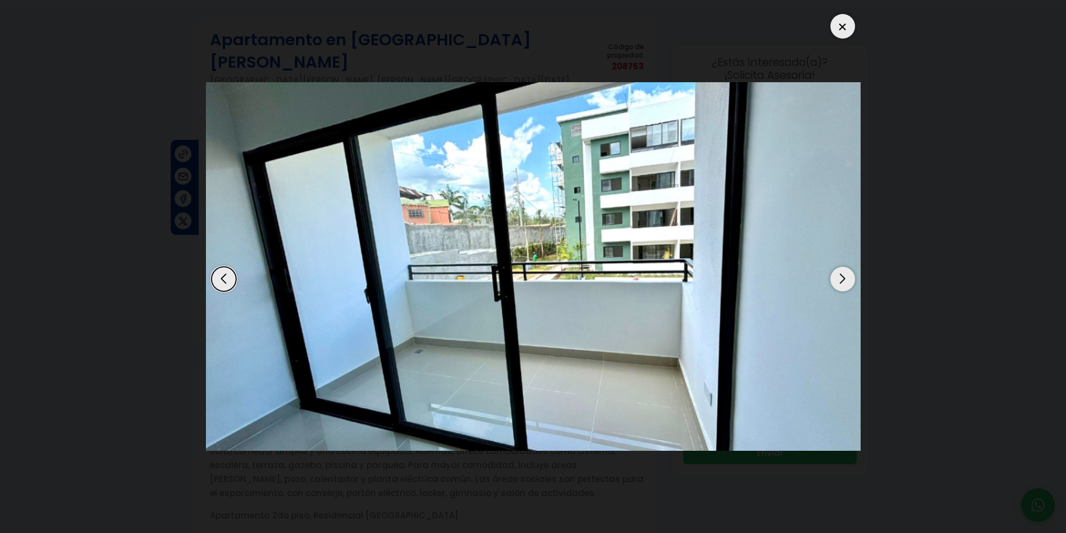
click at [837, 269] on div "Next slide" at bounding box center [842, 279] width 25 height 25
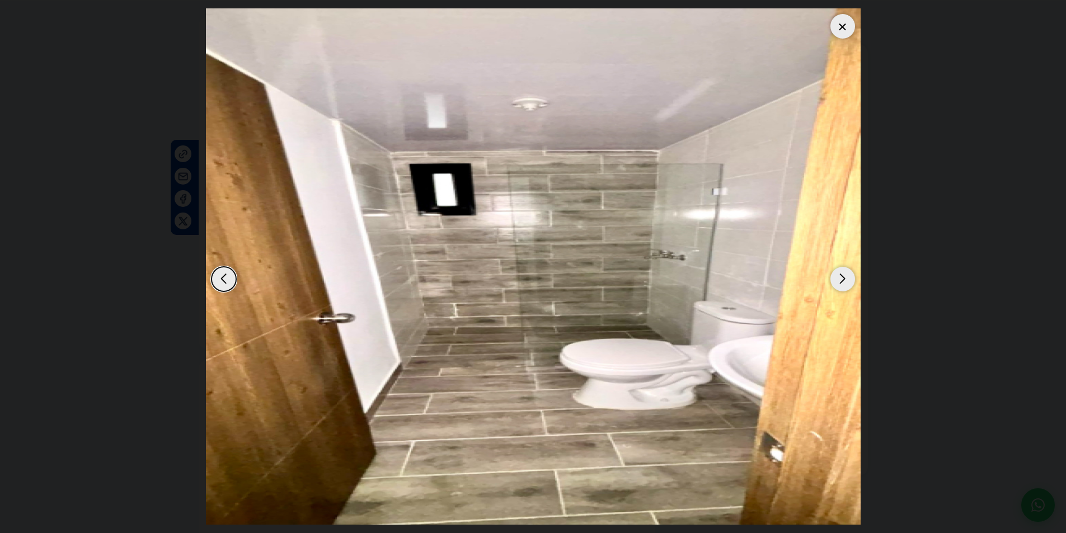
click at [837, 269] on div "Next slide" at bounding box center [842, 279] width 25 height 25
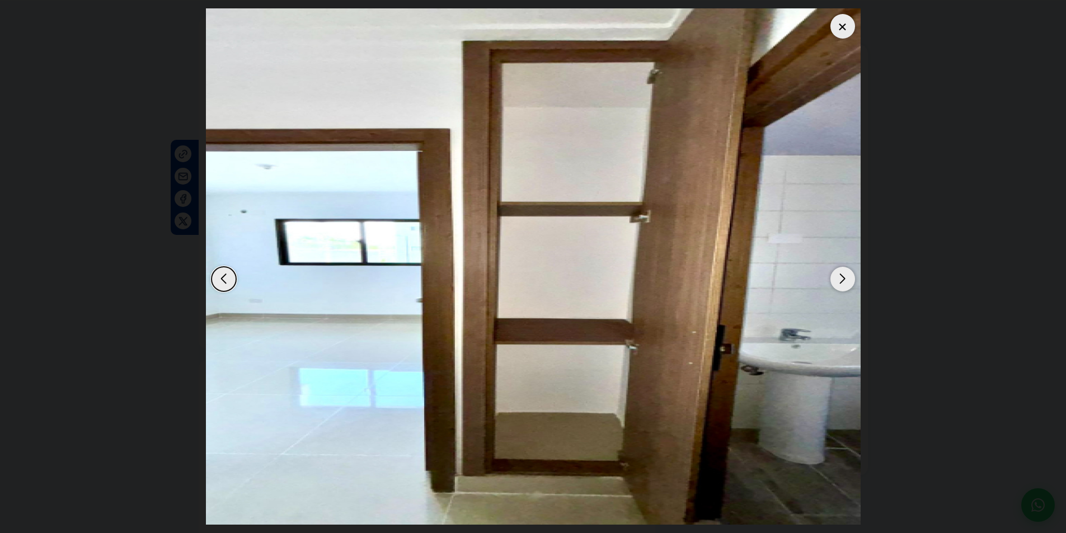
click at [837, 269] on div "Next slide" at bounding box center [842, 279] width 25 height 25
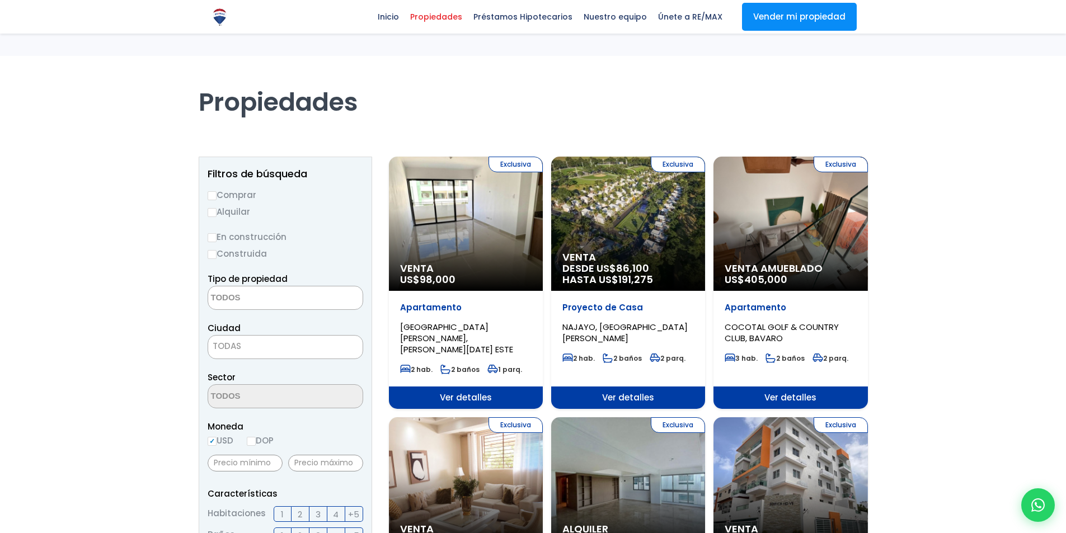
select select
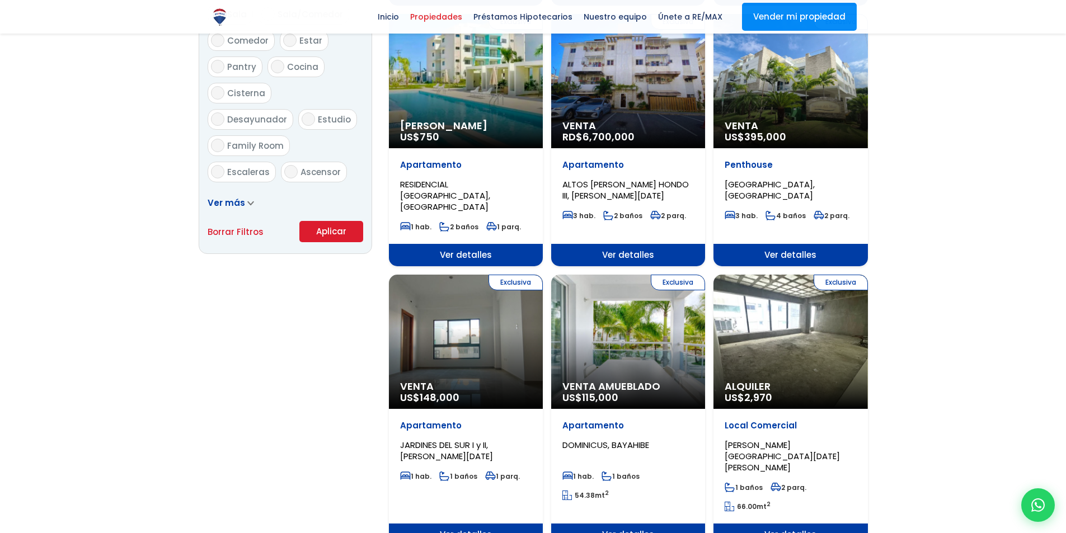
scroll to position [672, 0]
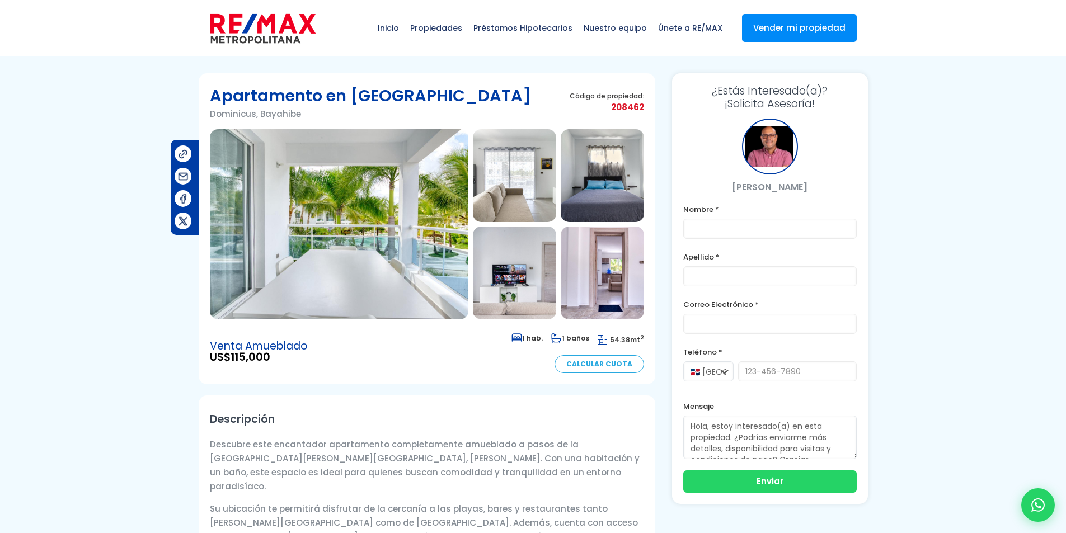
click at [431, 207] on img at bounding box center [339, 224] width 259 height 190
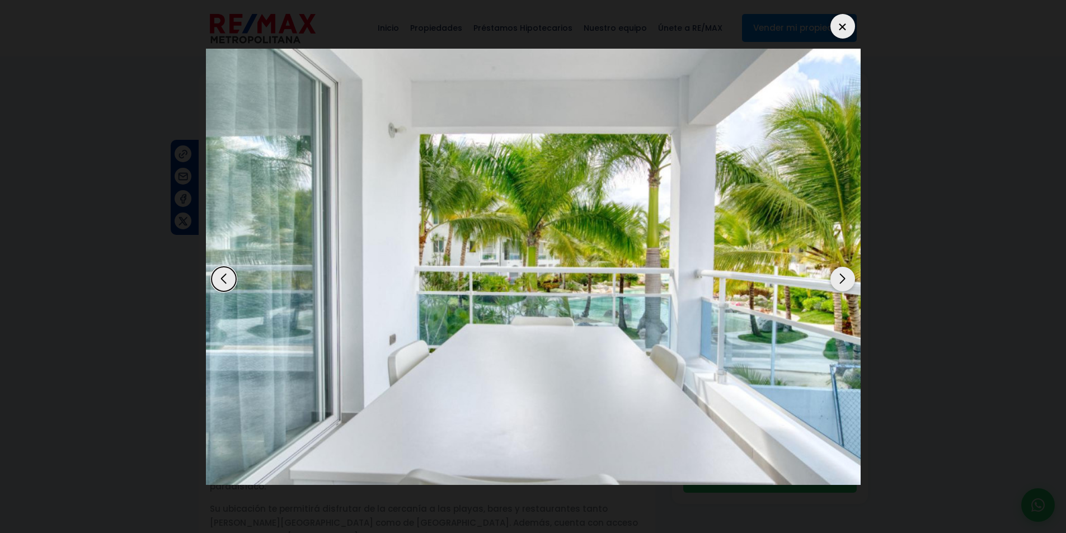
click at [844, 276] on div "Next slide" at bounding box center [842, 279] width 25 height 25
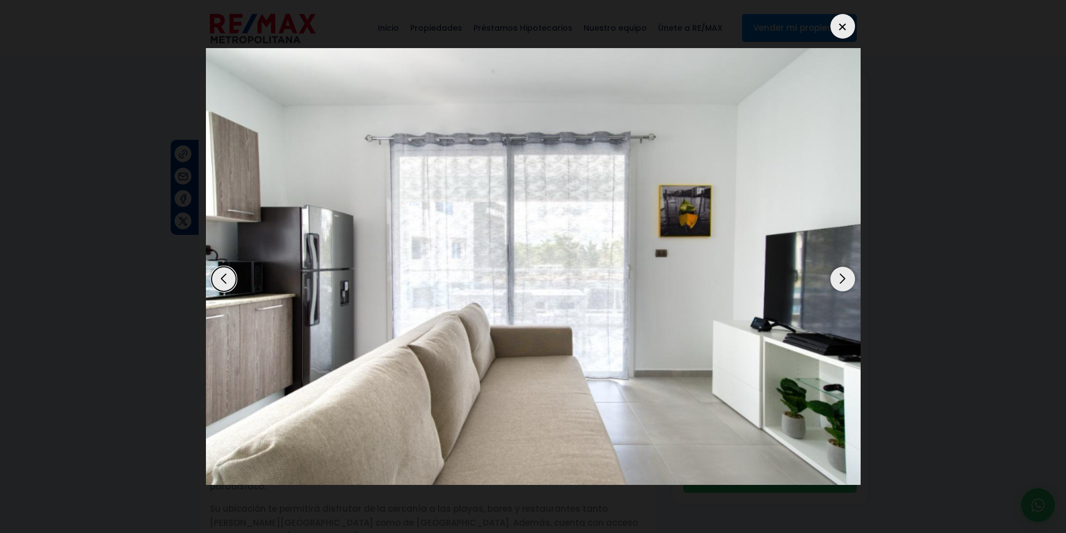
click at [844, 276] on div "Next slide" at bounding box center [842, 279] width 25 height 25
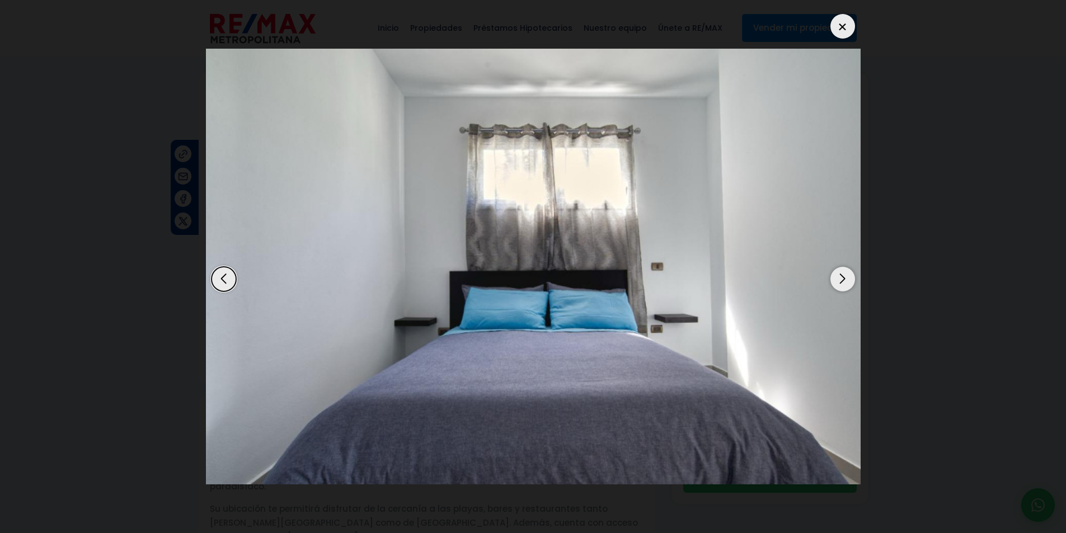
click at [844, 276] on div "Next slide" at bounding box center [842, 279] width 25 height 25
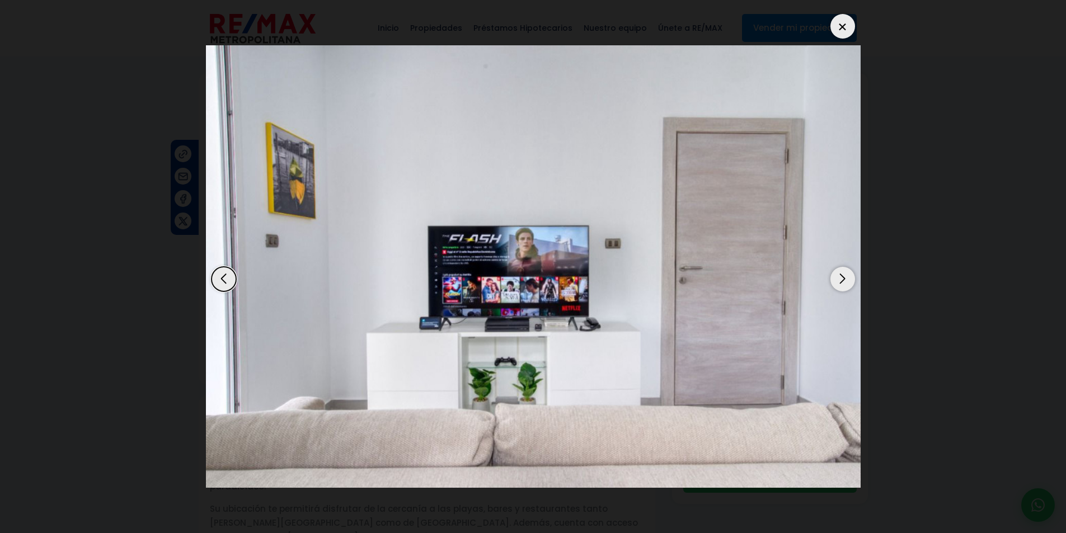
click at [844, 276] on div "Next slide" at bounding box center [842, 279] width 25 height 25
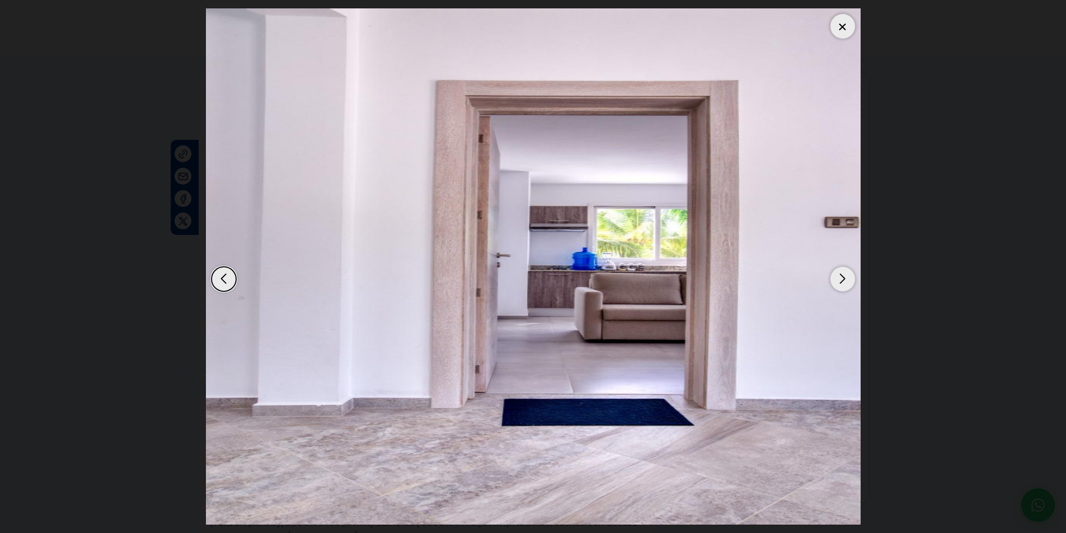
click at [844, 276] on div "Next slide" at bounding box center [842, 279] width 25 height 25
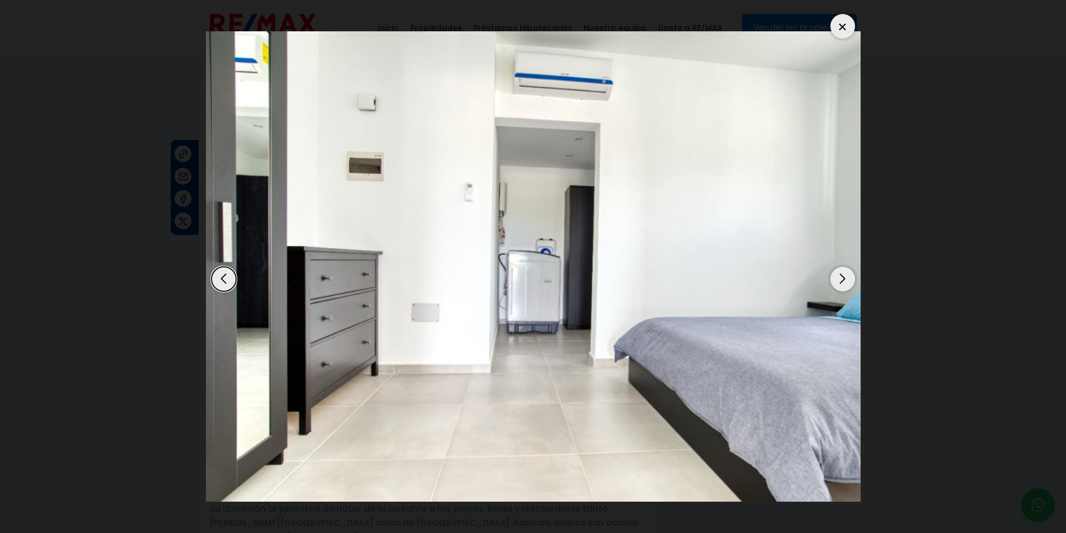
click at [844, 276] on div "Next slide" at bounding box center [842, 279] width 25 height 25
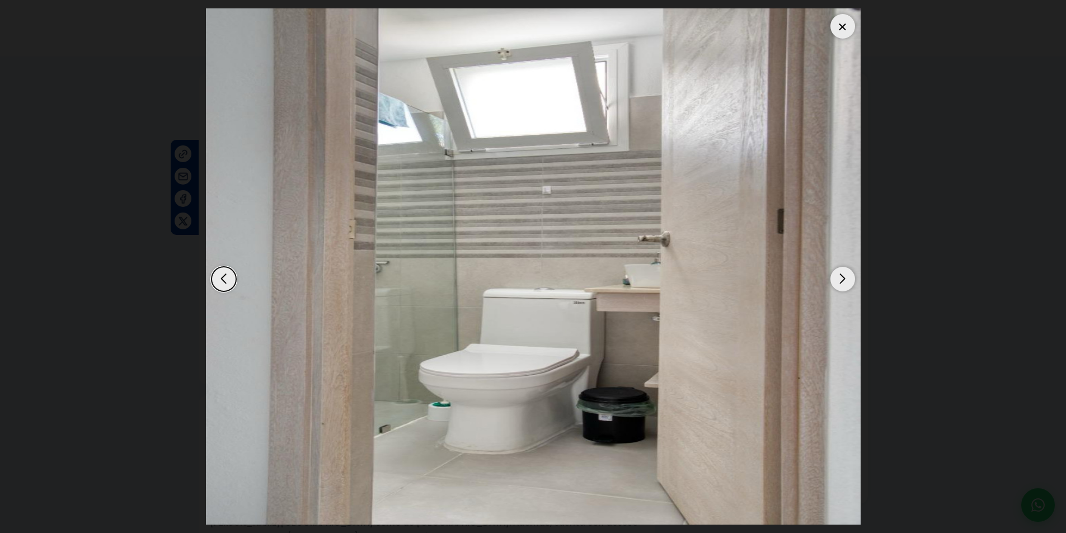
click at [844, 276] on div "Next slide" at bounding box center [842, 279] width 25 height 25
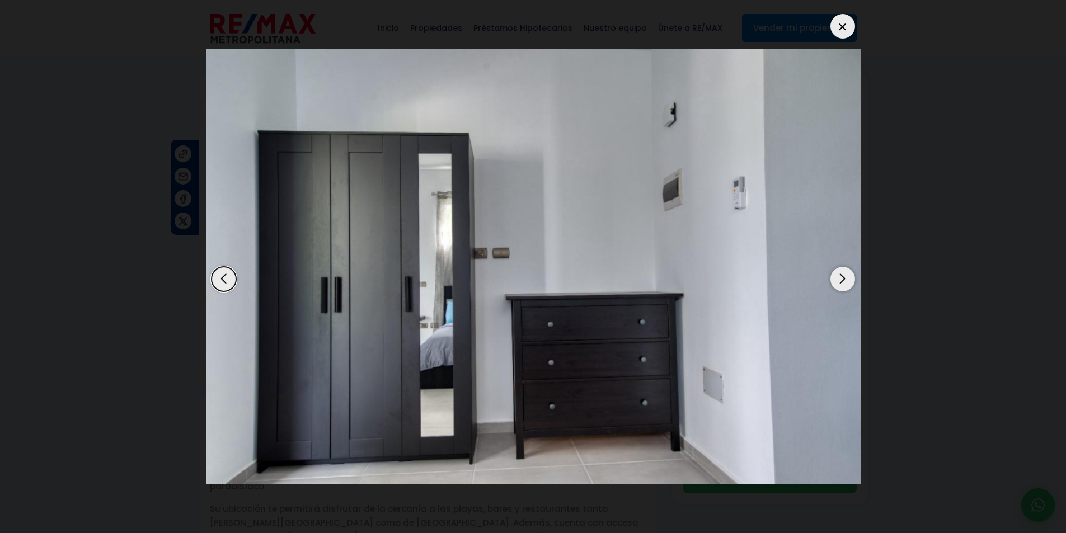
click at [844, 276] on div "Next slide" at bounding box center [842, 279] width 25 height 25
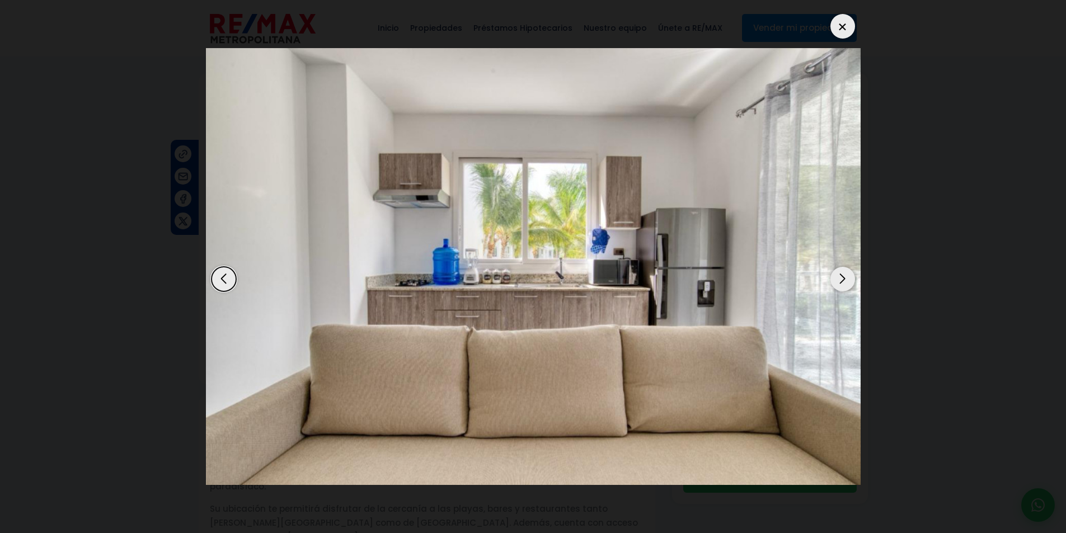
click at [844, 276] on div "Next slide" at bounding box center [842, 279] width 25 height 25
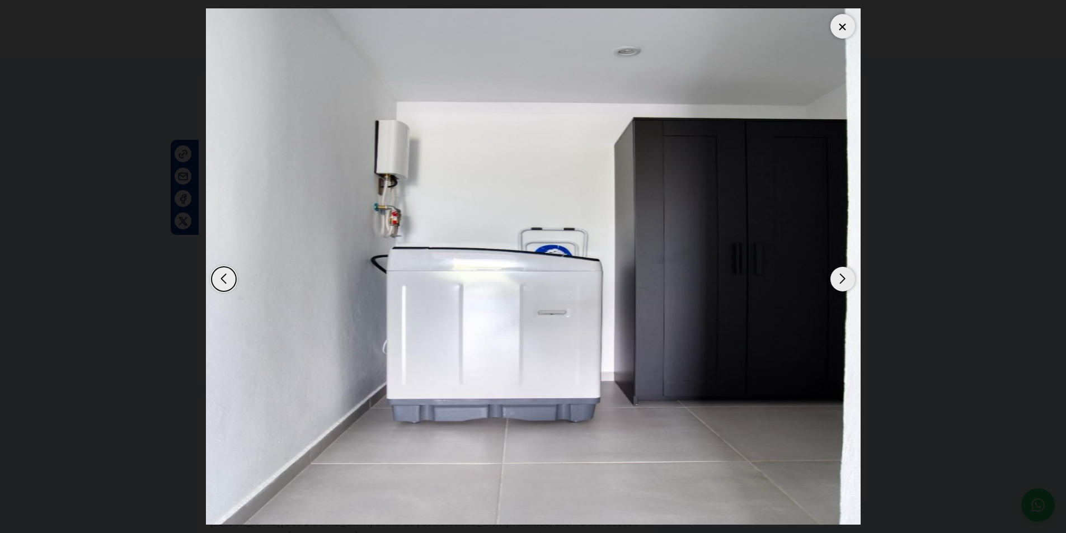
click at [844, 276] on div "Next slide" at bounding box center [842, 279] width 25 height 25
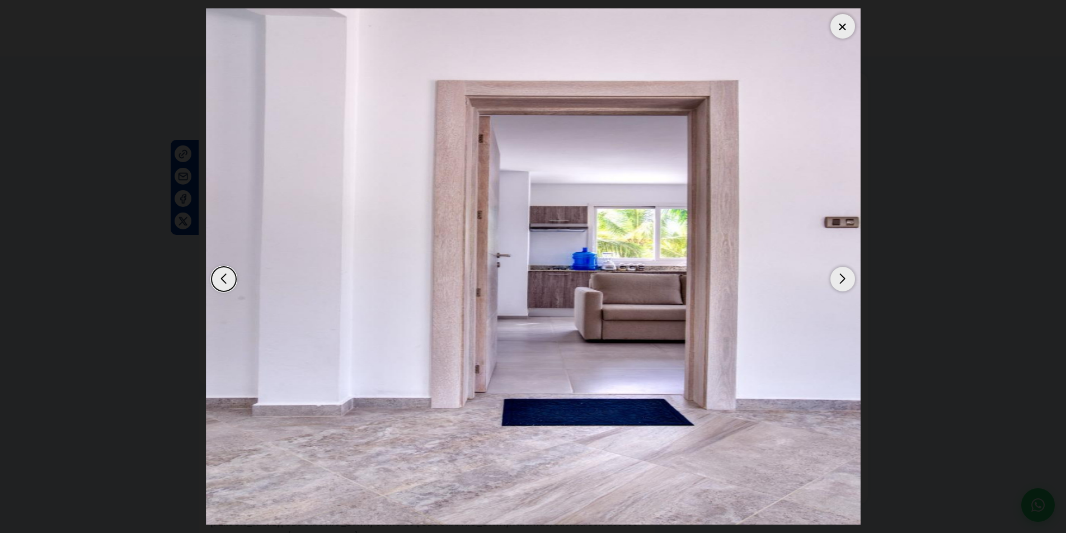
click at [844, 276] on div "Next slide" at bounding box center [842, 279] width 25 height 25
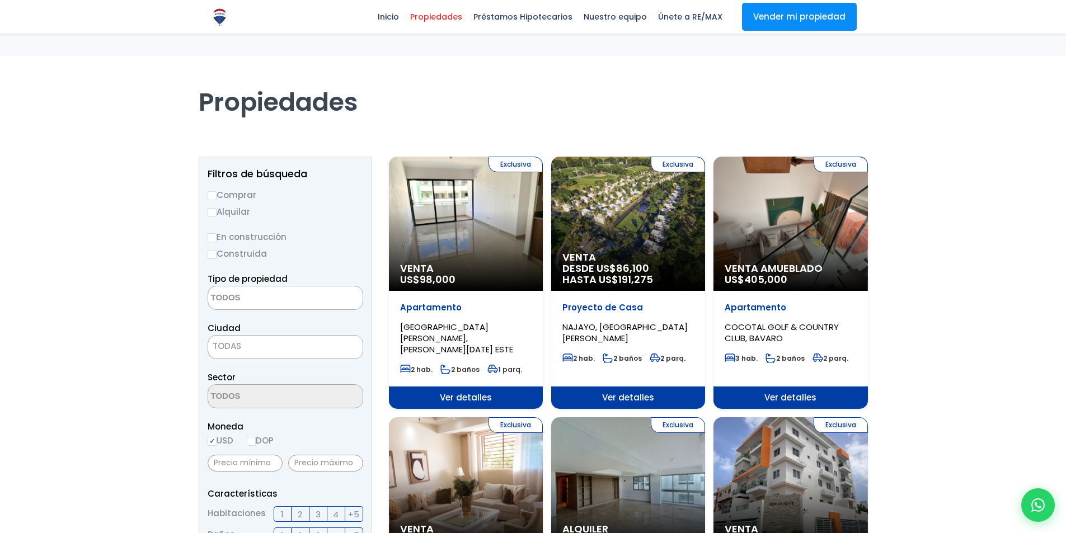
select select
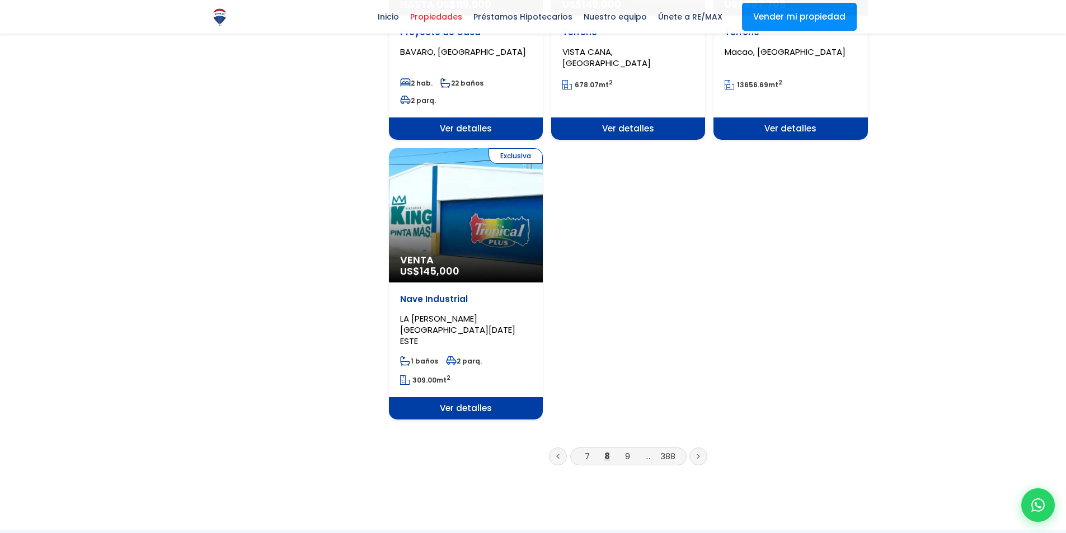
scroll to position [1344, 0]
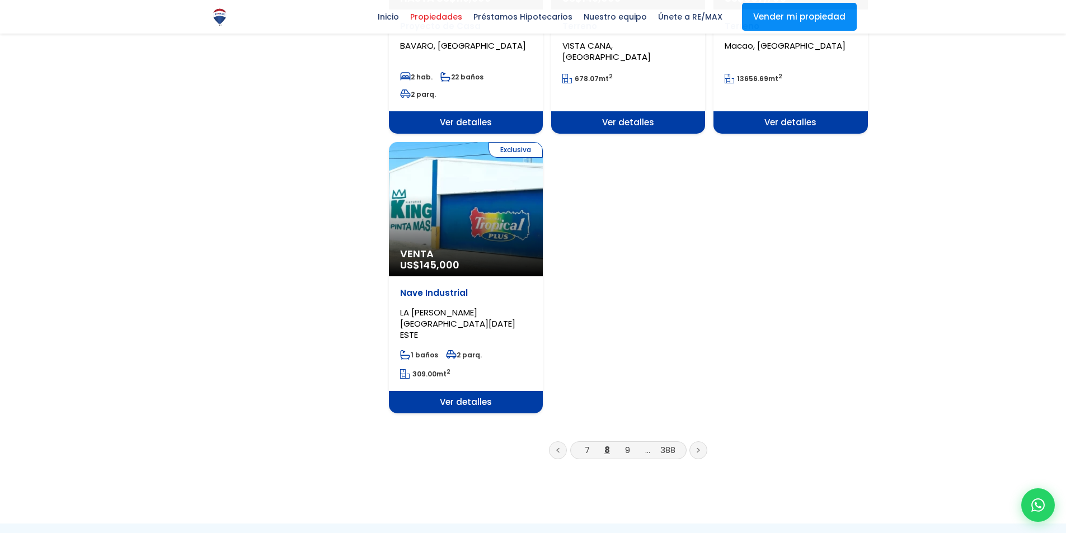
click at [697, 442] on link at bounding box center [698, 451] width 18 height 18
click at [699, 448] on icon at bounding box center [698, 451] width 3 height 6
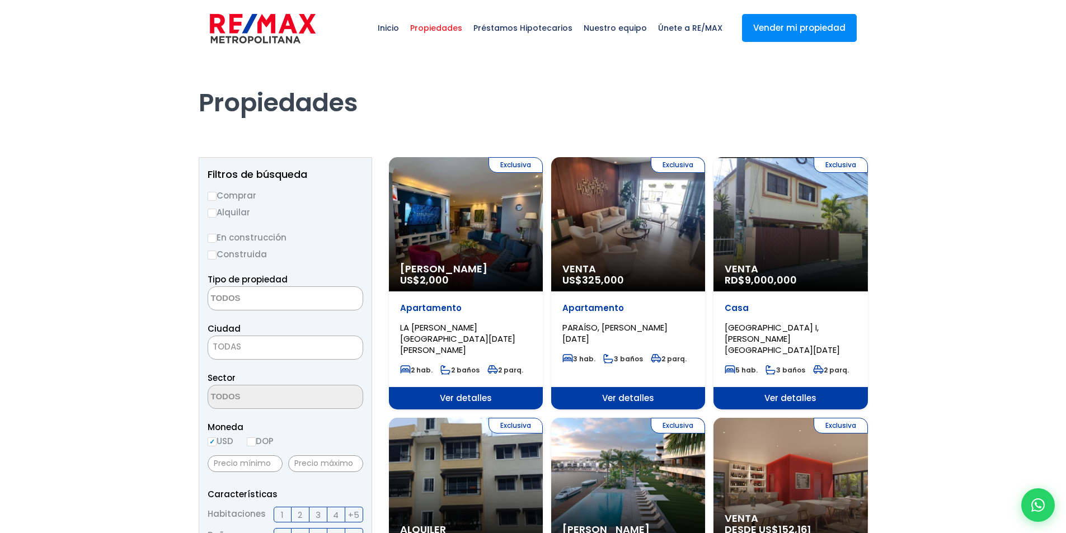
select select
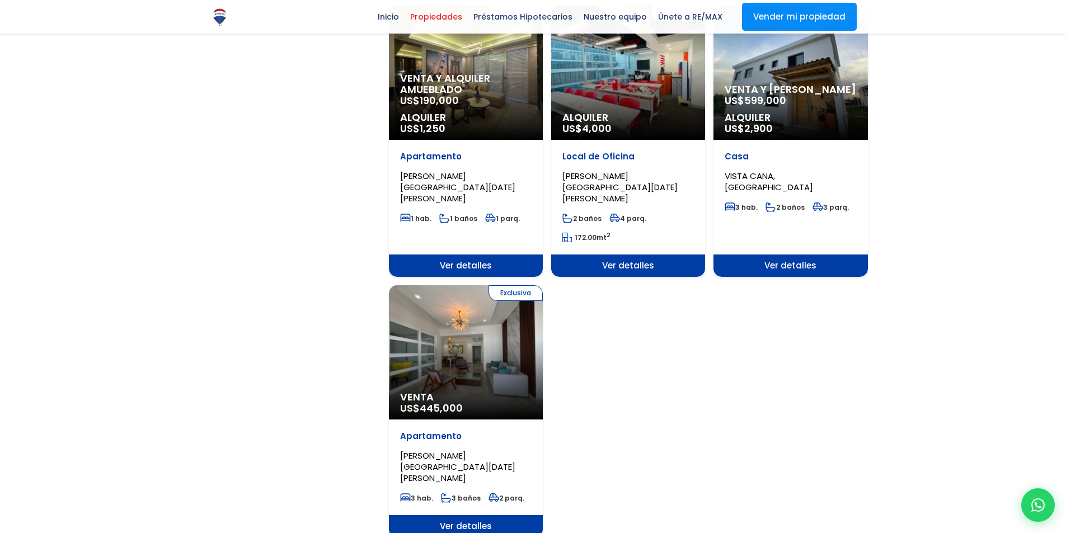
scroll to position [1343, 0]
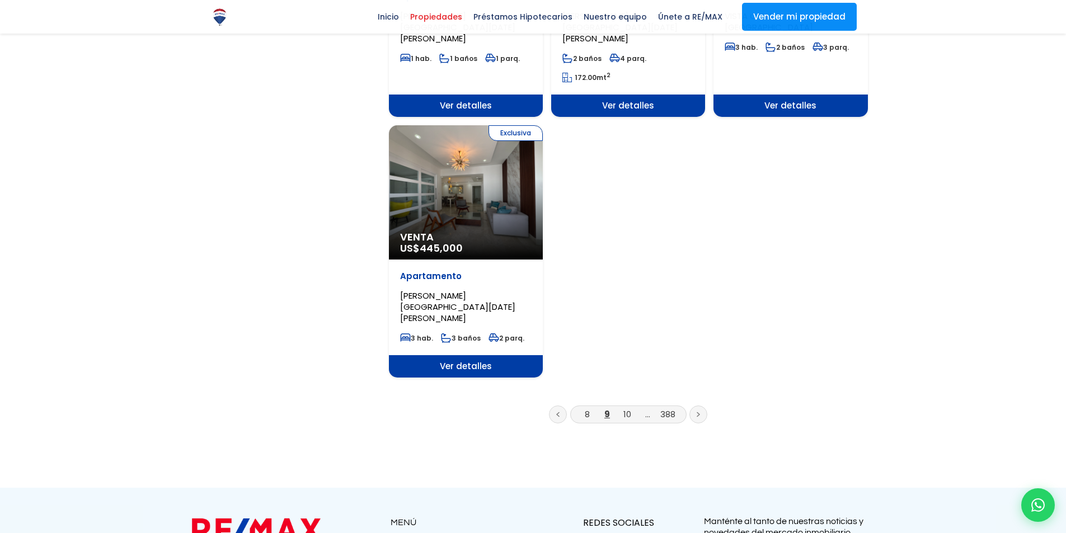
click at [695, 406] on link at bounding box center [698, 415] width 18 height 18
click at [699, 412] on icon at bounding box center [698, 415] width 3 height 6
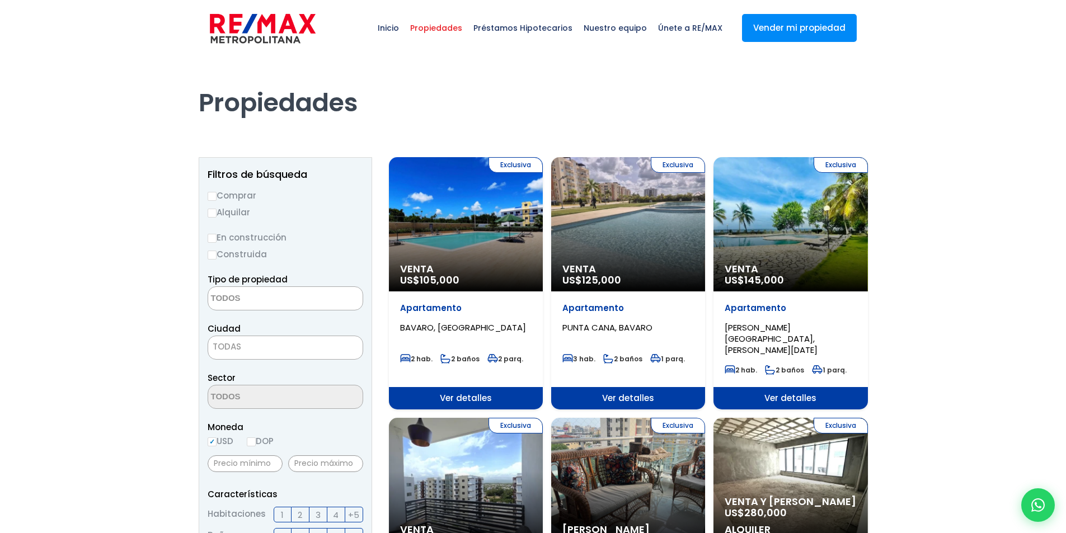
select select
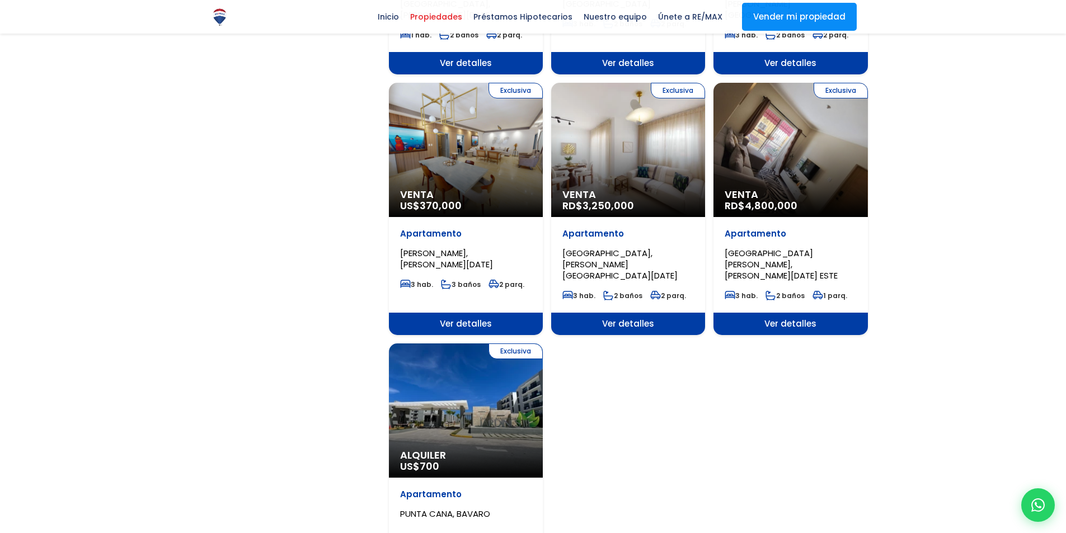
scroll to position [1231, 0]
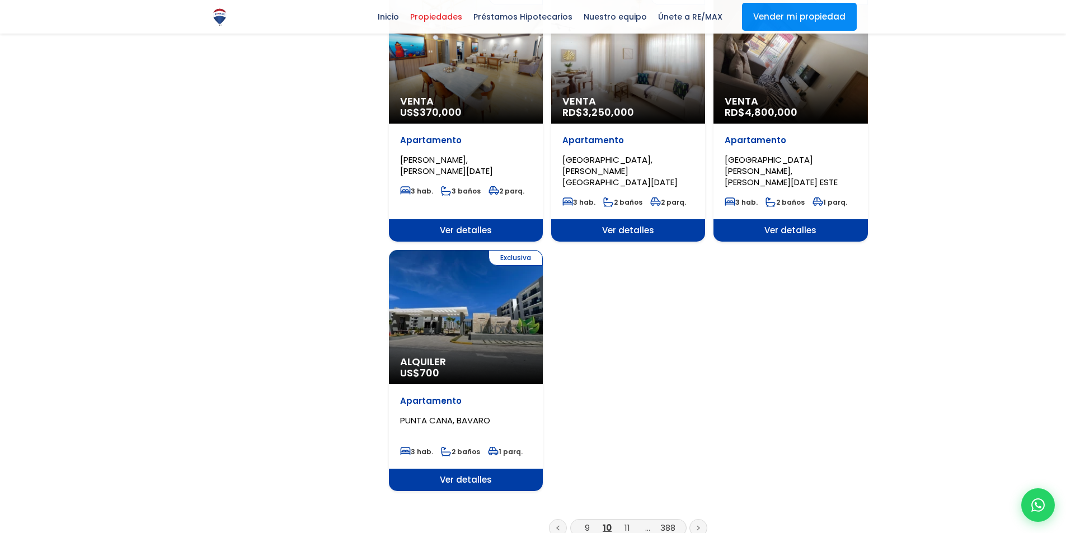
click at [697, 525] on icon at bounding box center [698, 528] width 3 height 6
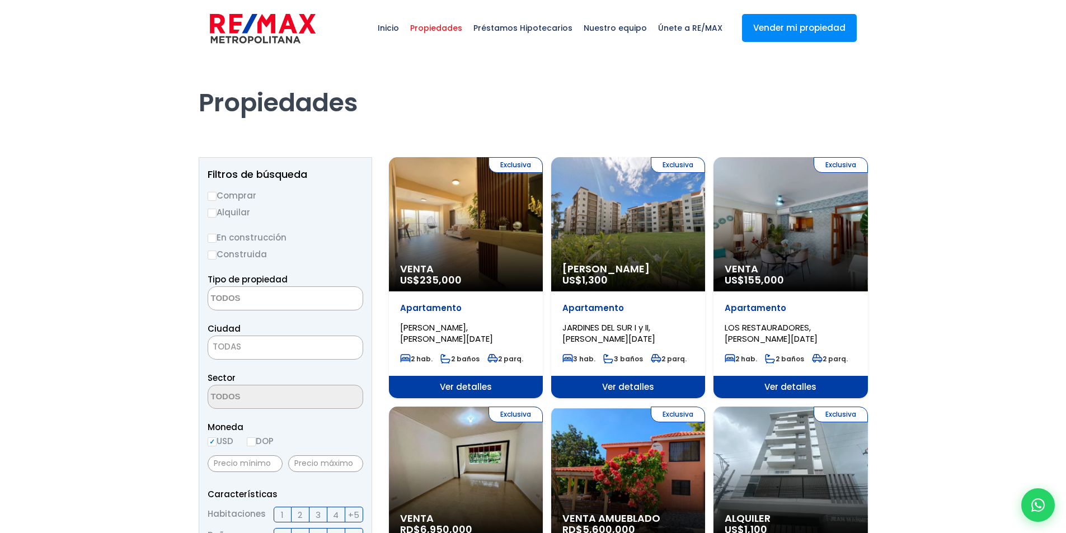
select select
